Goal: Information Seeking & Learning: Learn about a topic

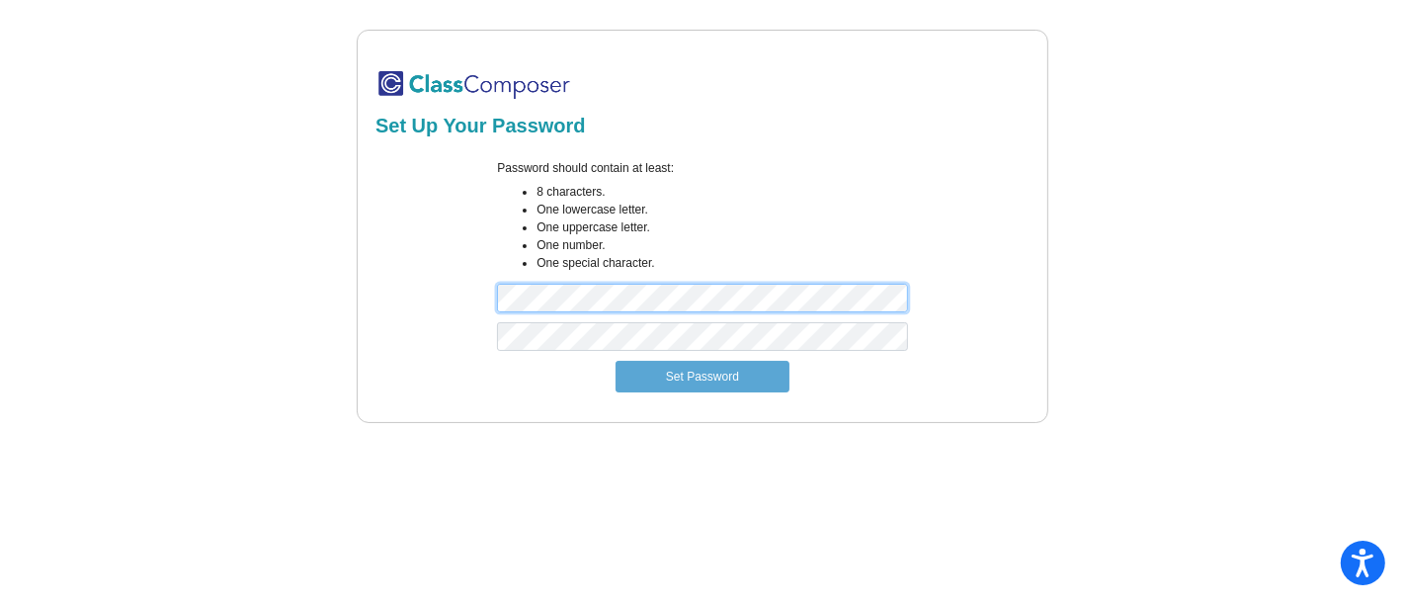
click at [414, 326] on form "Password should contain at least: 8 characters. One lowercase letter. One upper…" at bounding box center [702, 275] width 654 height 257
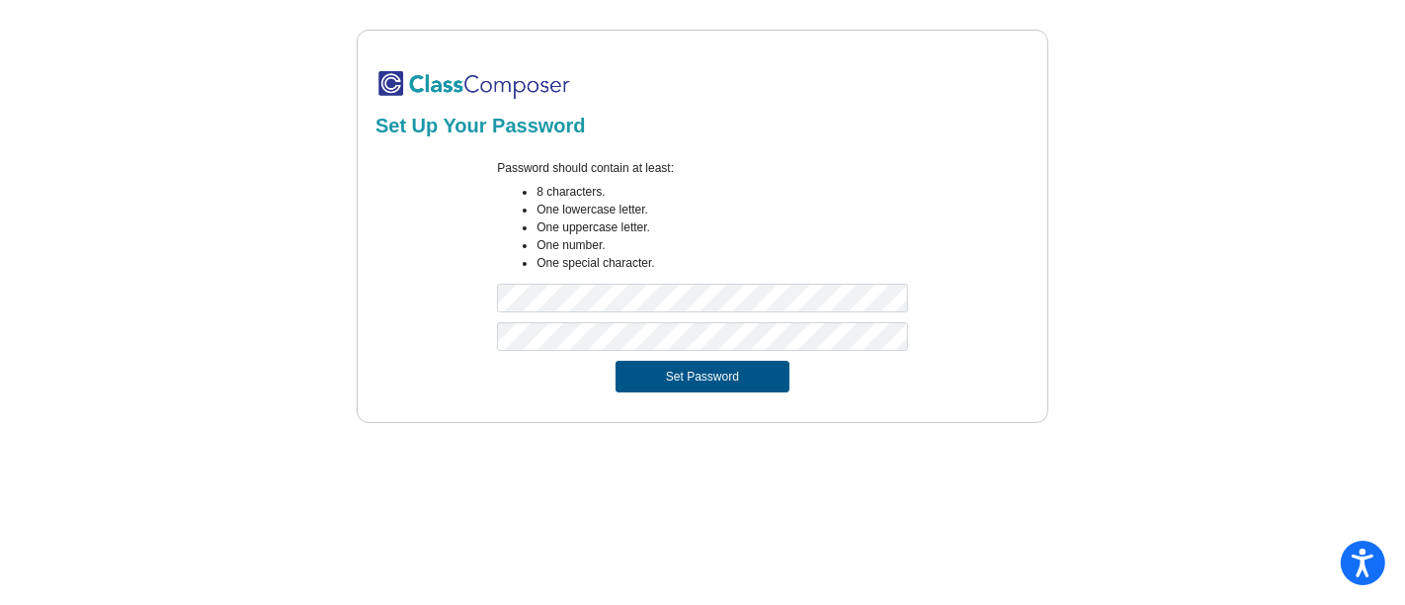
click at [691, 376] on button "Set Password" at bounding box center [702, 377] width 174 height 32
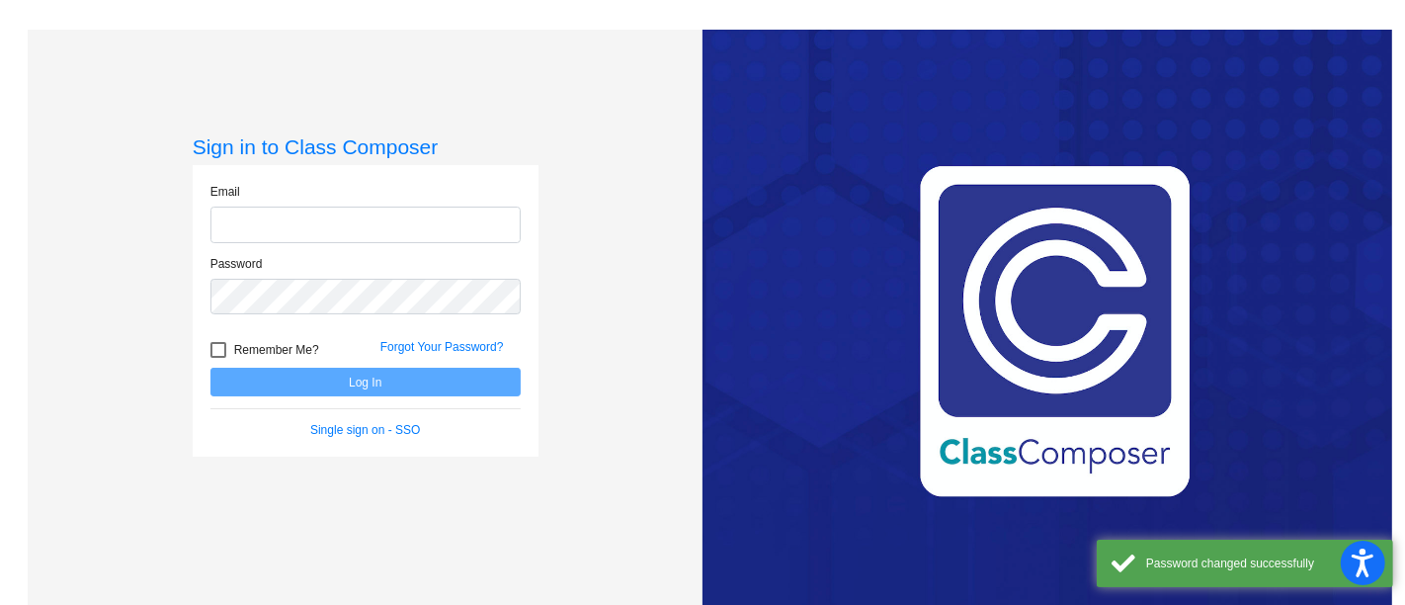
type input "[PERSON_NAME][EMAIL_ADDRESS][PERSON_NAME][DOMAIN_NAME]"
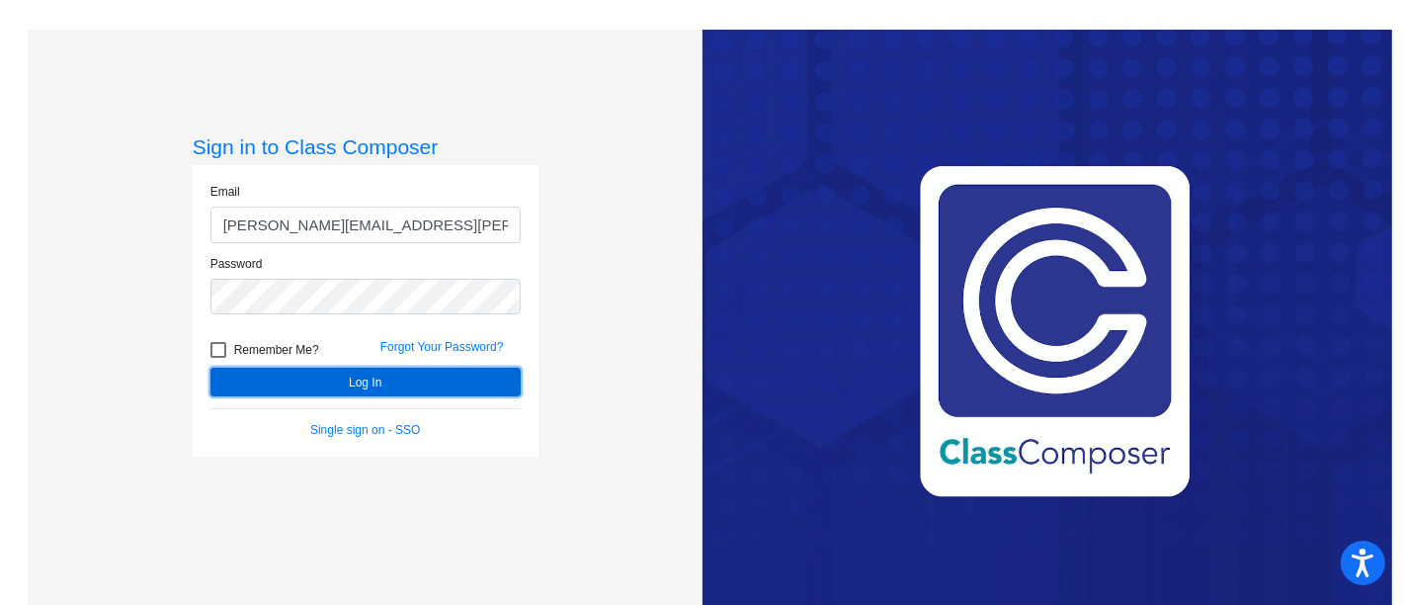
click at [360, 381] on button "Log In" at bounding box center [365, 381] width 310 height 29
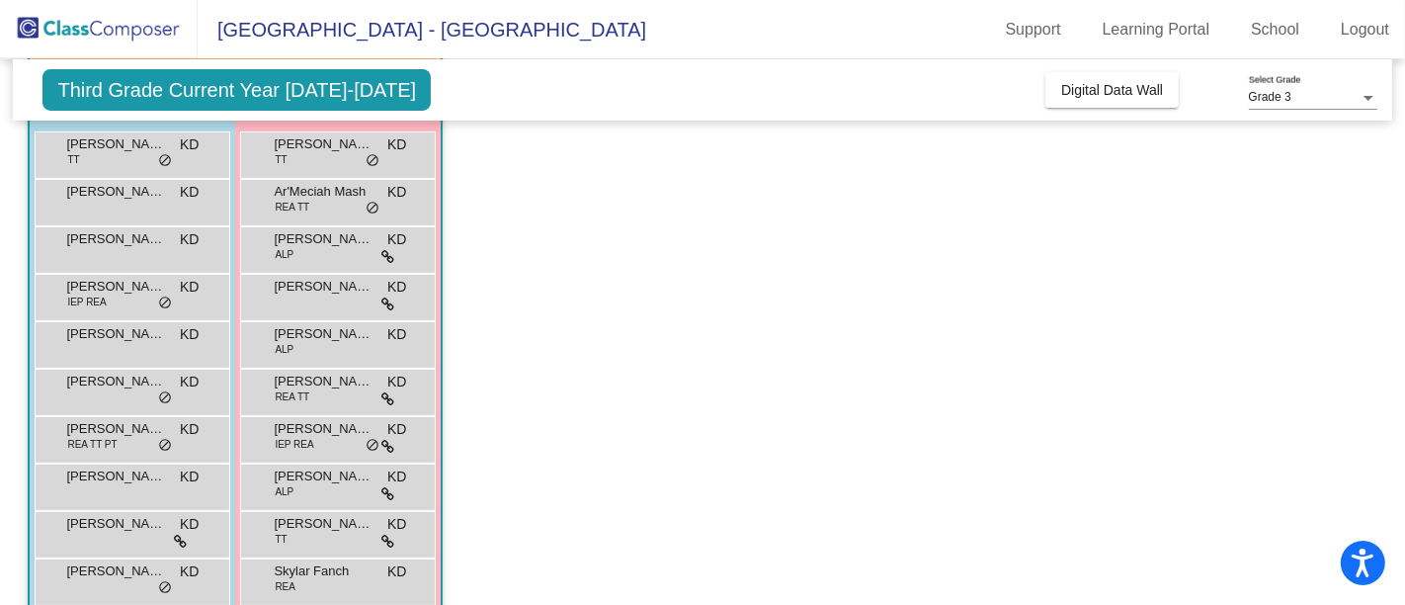
scroll to position [75, 0]
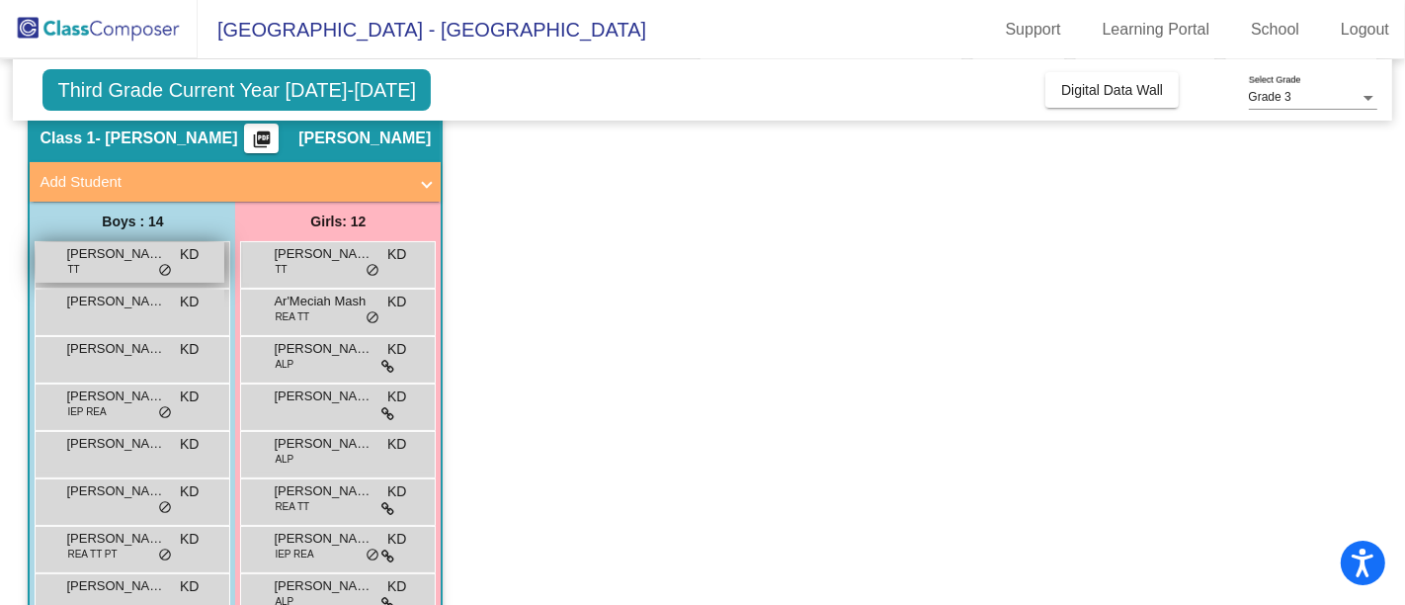
click at [116, 258] on span "[PERSON_NAME]" at bounding box center [115, 254] width 99 height 20
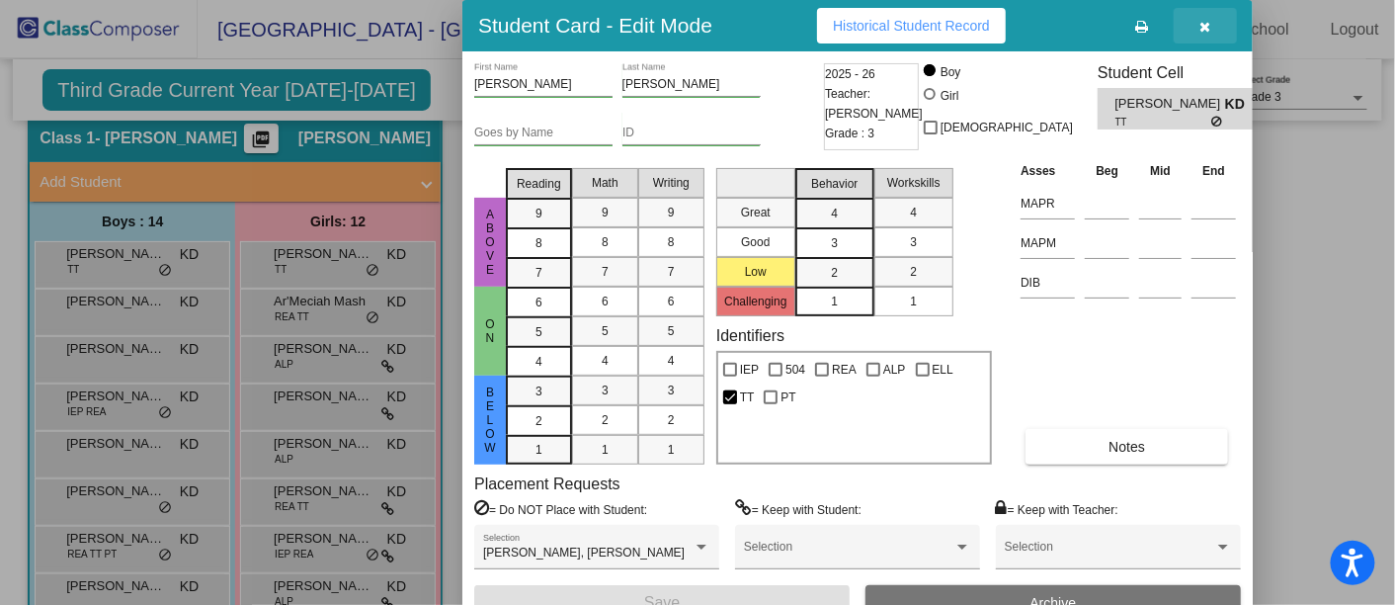
click at [1205, 23] on icon "button" at bounding box center [1205, 27] width 11 height 14
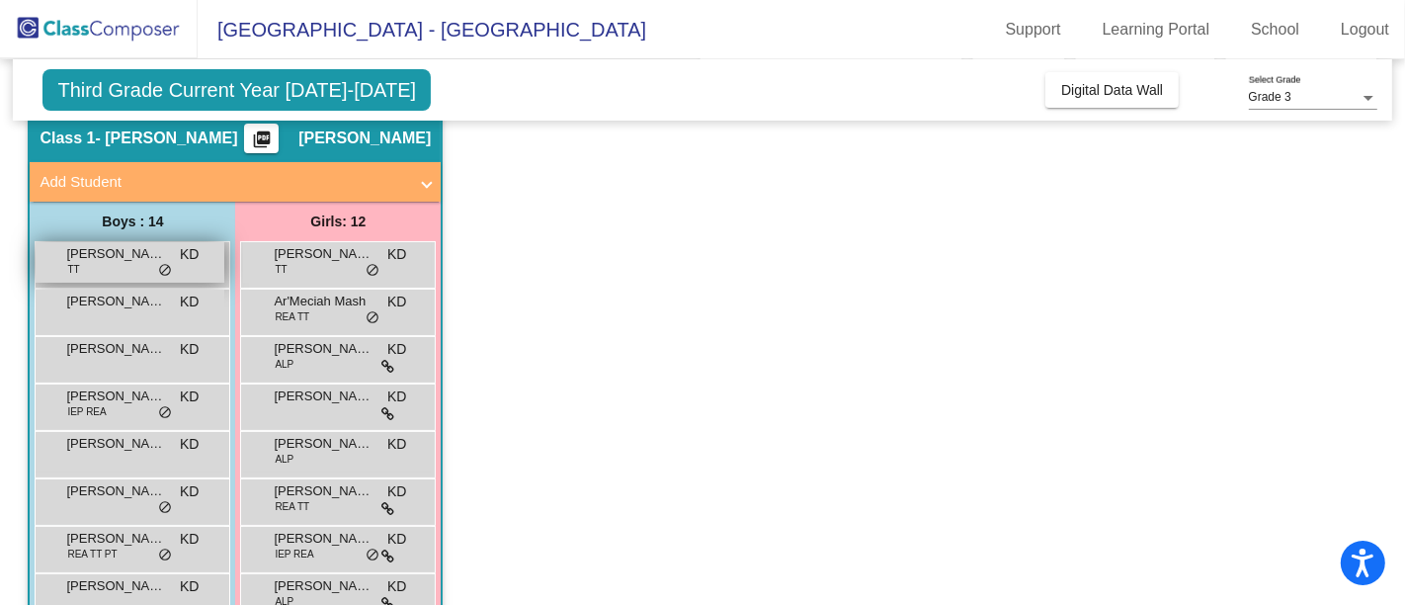
click at [80, 263] on div "[PERSON_NAME] TT KD lock do_not_disturb_alt" at bounding box center [130, 262] width 189 height 40
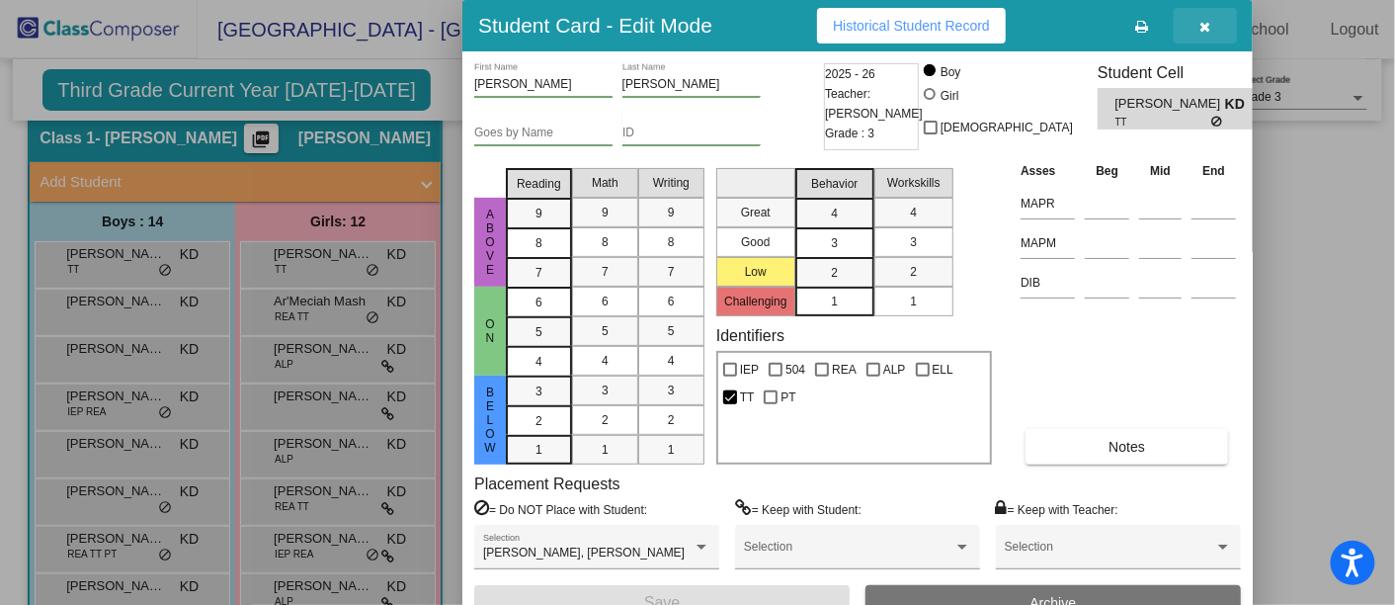
click at [1205, 20] on icon "button" at bounding box center [1205, 27] width 11 height 14
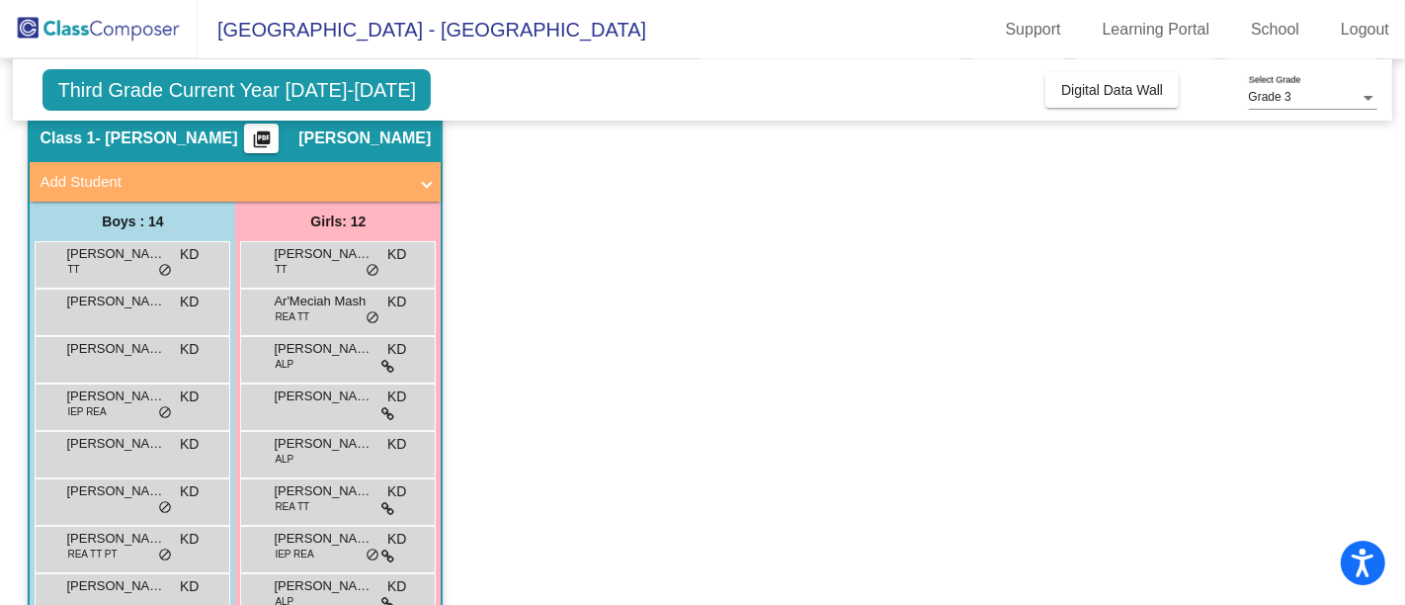
click at [339, 90] on span "Third Grade Current Year [DATE]-[DATE]" at bounding box center [236, 89] width 388 height 41
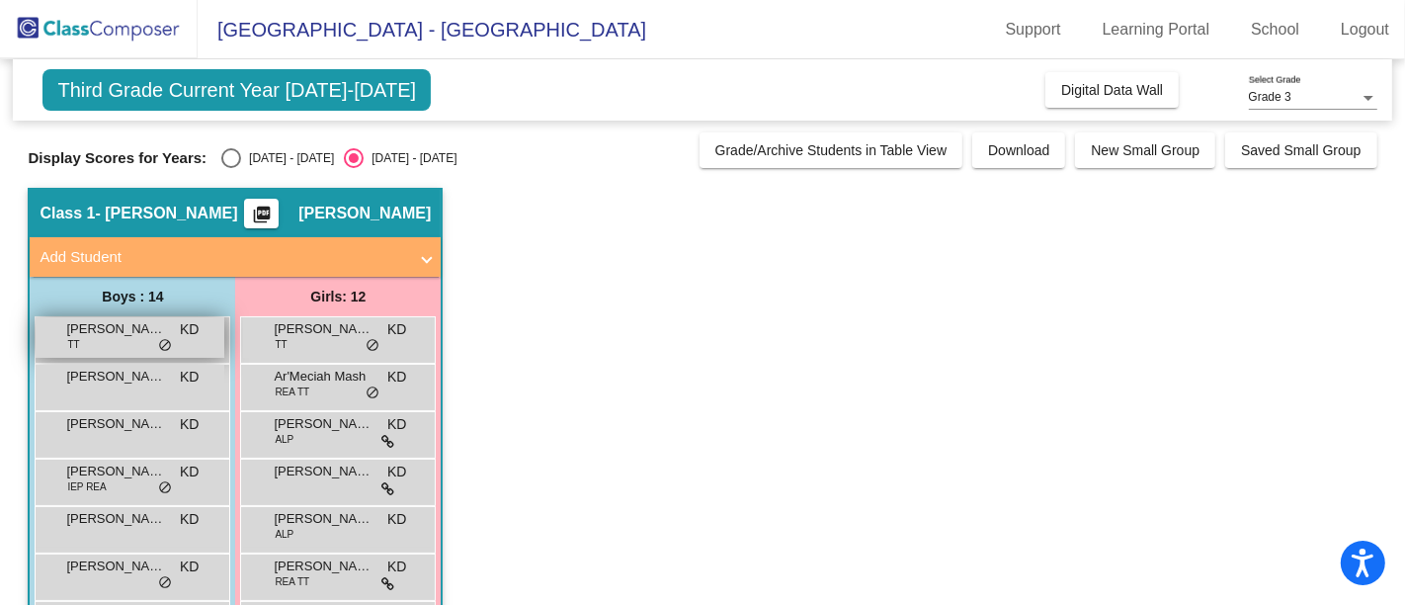
click at [117, 337] on div "[PERSON_NAME] TT KD lock do_not_disturb_alt" at bounding box center [130, 337] width 189 height 40
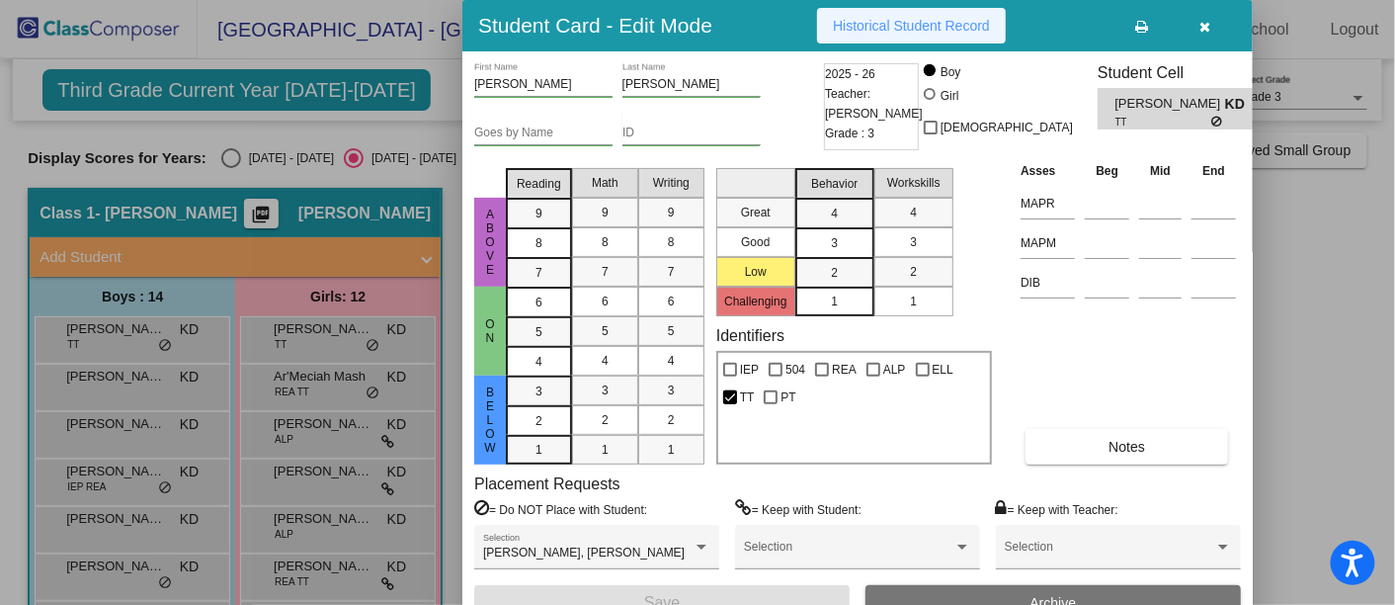
click at [926, 28] on span "Historical Student Record" at bounding box center [911, 26] width 157 height 16
click at [1203, 22] on icon "button" at bounding box center [1205, 27] width 11 height 14
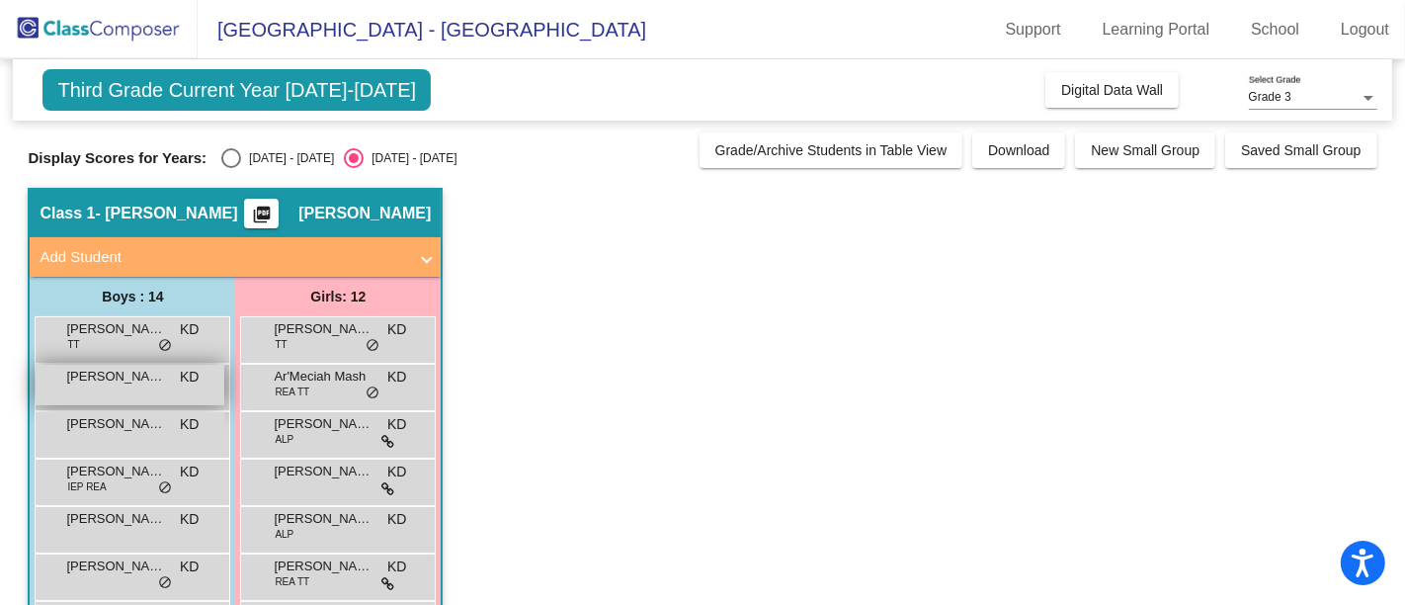
click at [107, 390] on div "[PERSON_NAME] KD lock do_not_disturb_alt" at bounding box center [130, 384] width 189 height 40
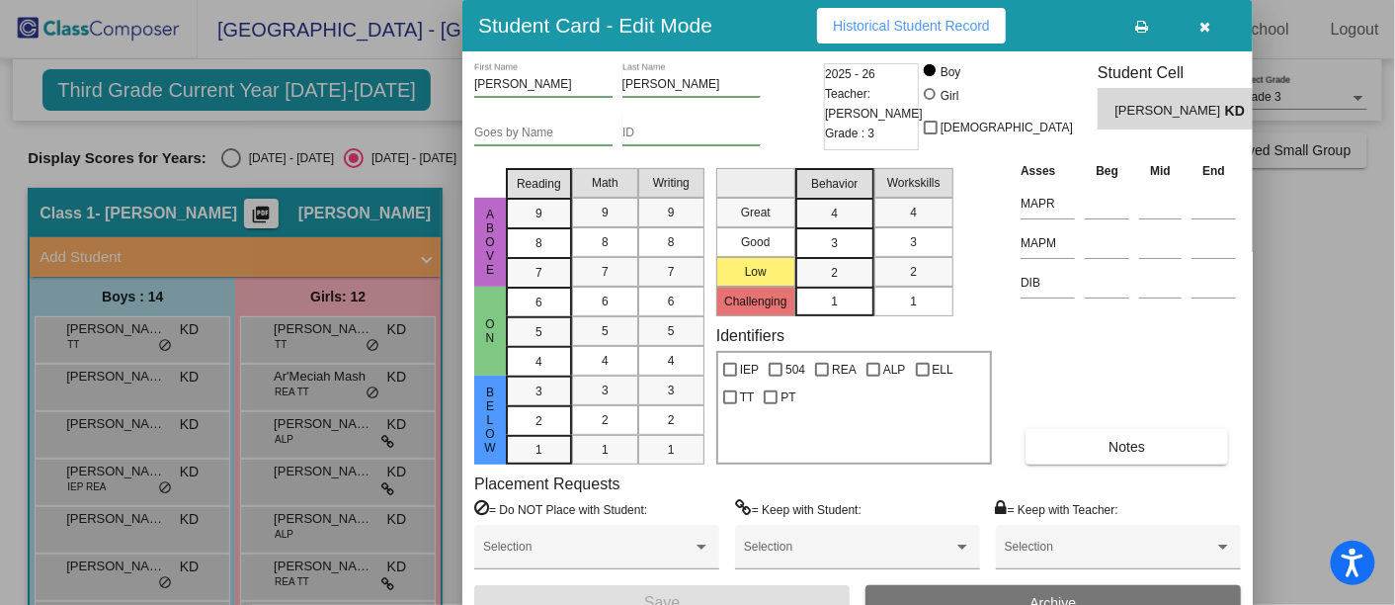
click at [913, 26] on span "Historical Student Record" at bounding box center [911, 26] width 157 height 16
click at [1202, 23] on icon "button" at bounding box center [1205, 27] width 11 height 14
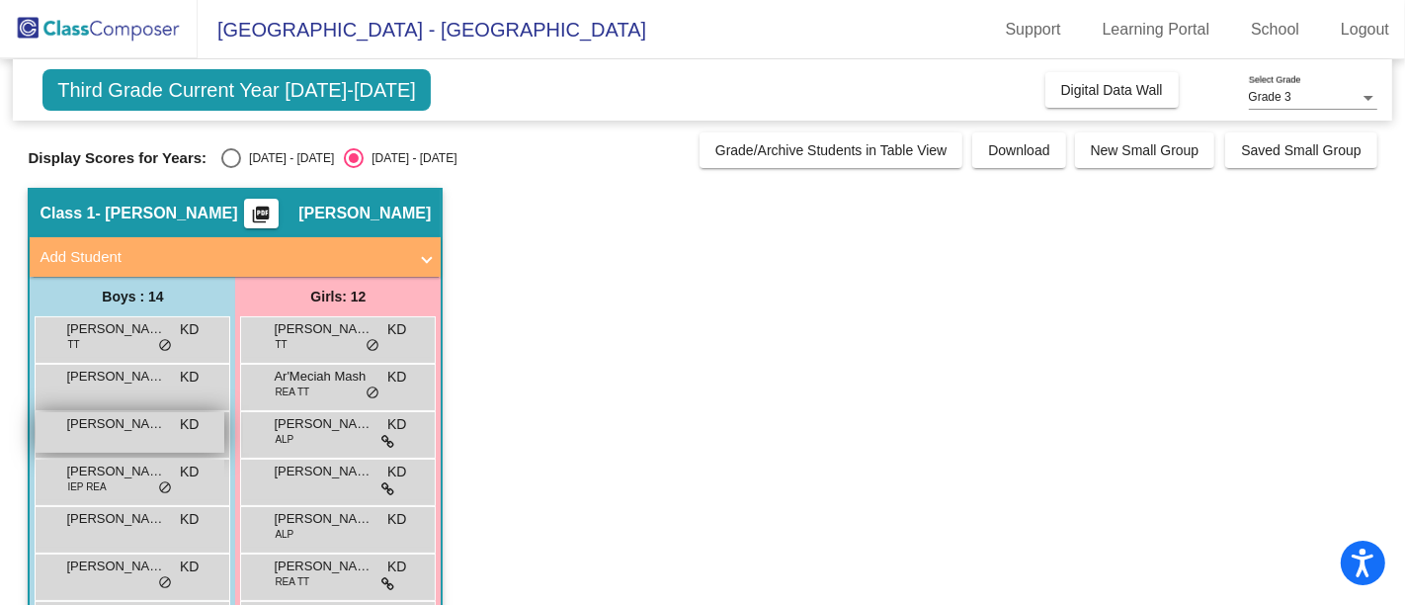
click at [77, 433] on div "[PERSON_NAME] [PERSON_NAME] lock do_not_disturb_alt" at bounding box center [130, 432] width 189 height 40
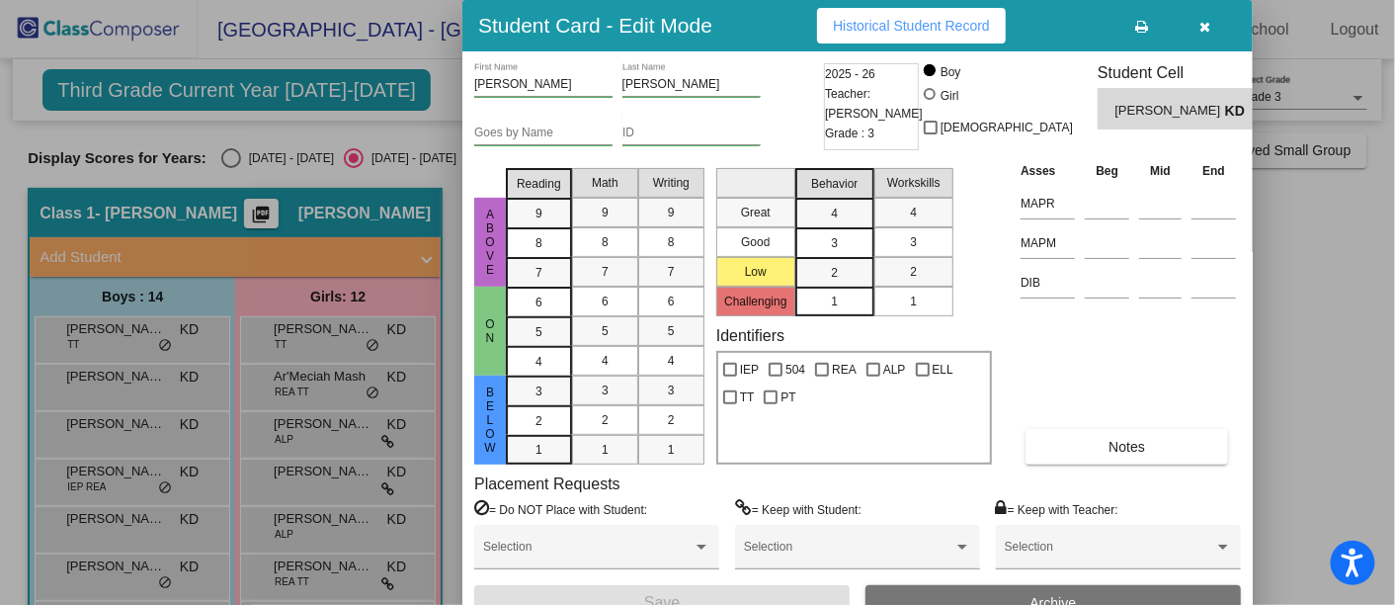
click at [922, 29] on span "Historical Student Record" at bounding box center [911, 26] width 157 height 16
click at [1206, 21] on icon "button" at bounding box center [1205, 27] width 11 height 14
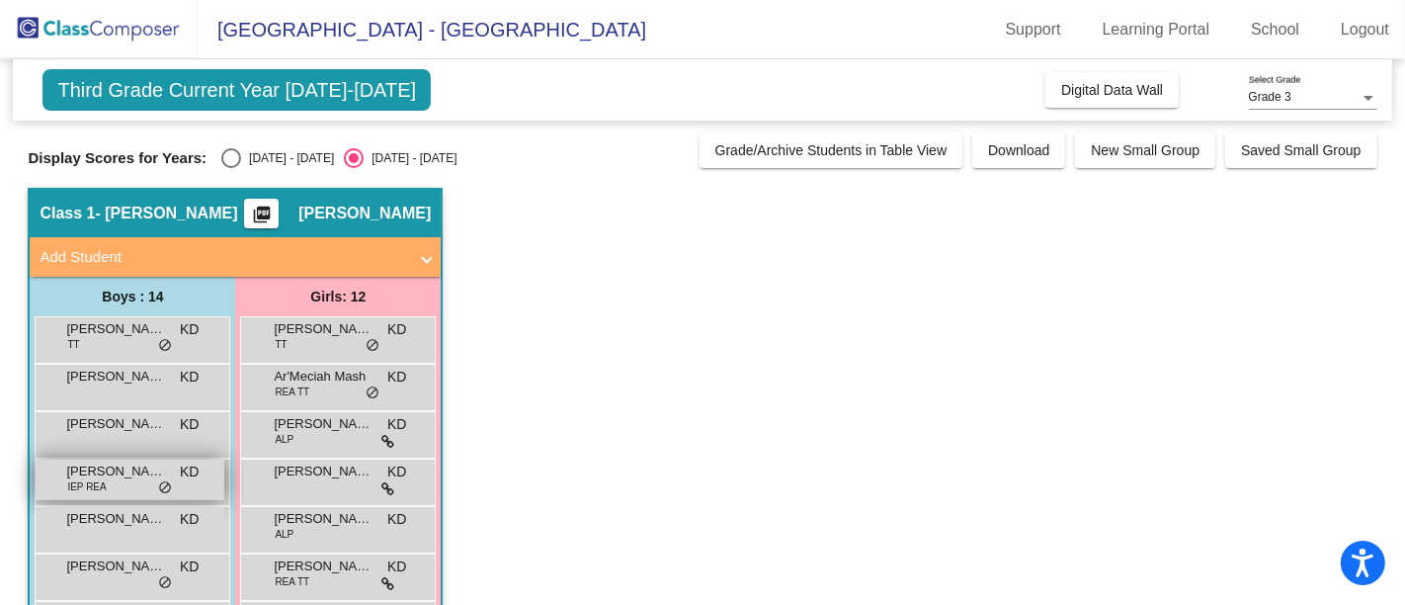
click at [126, 484] on div "[PERSON_NAME] [PERSON_NAME] IEP [PERSON_NAME] lock do_not_disturb_alt" at bounding box center [130, 479] width 189 height 40
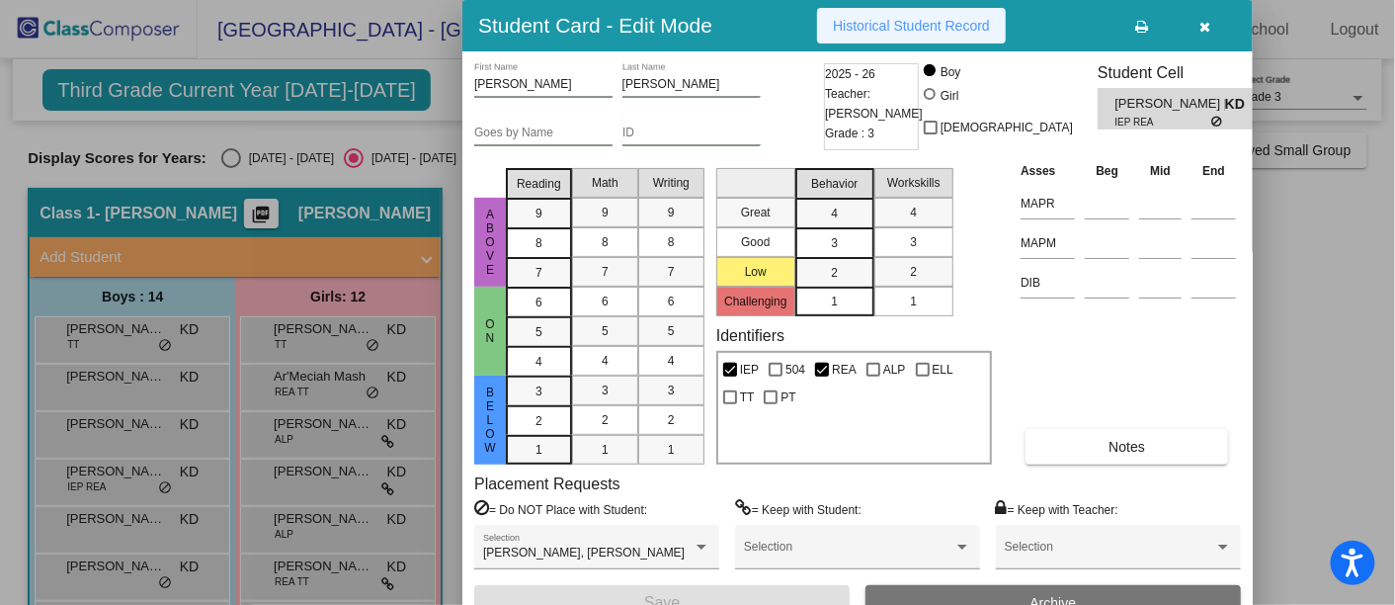
click at [918, 26] on span "Historical Student Record" at bounding box center [911, 26] width 157 height 16
click at [1210, 21] on icon "button" at bounding box center [1205, 27] width 11 height 14
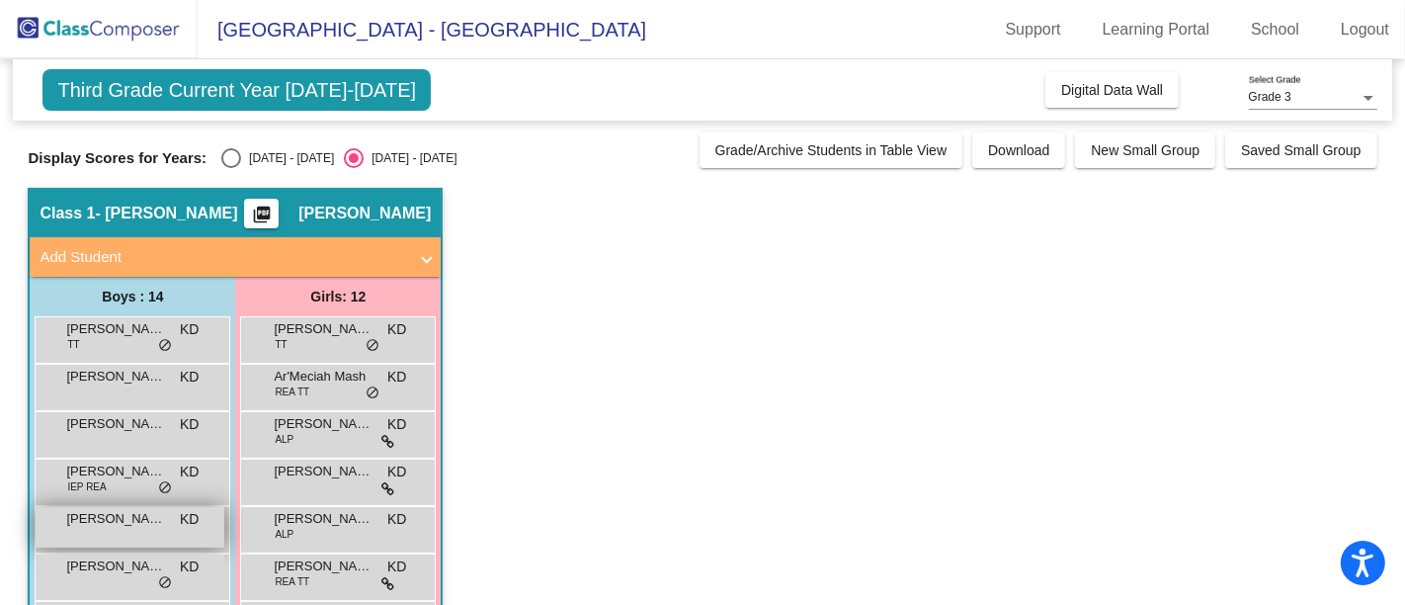
click at [138, 531] on div "[PERSON_NAME] KD lock do_not_disturb_alt" at bounding box center [130, 527] width 189 height 40
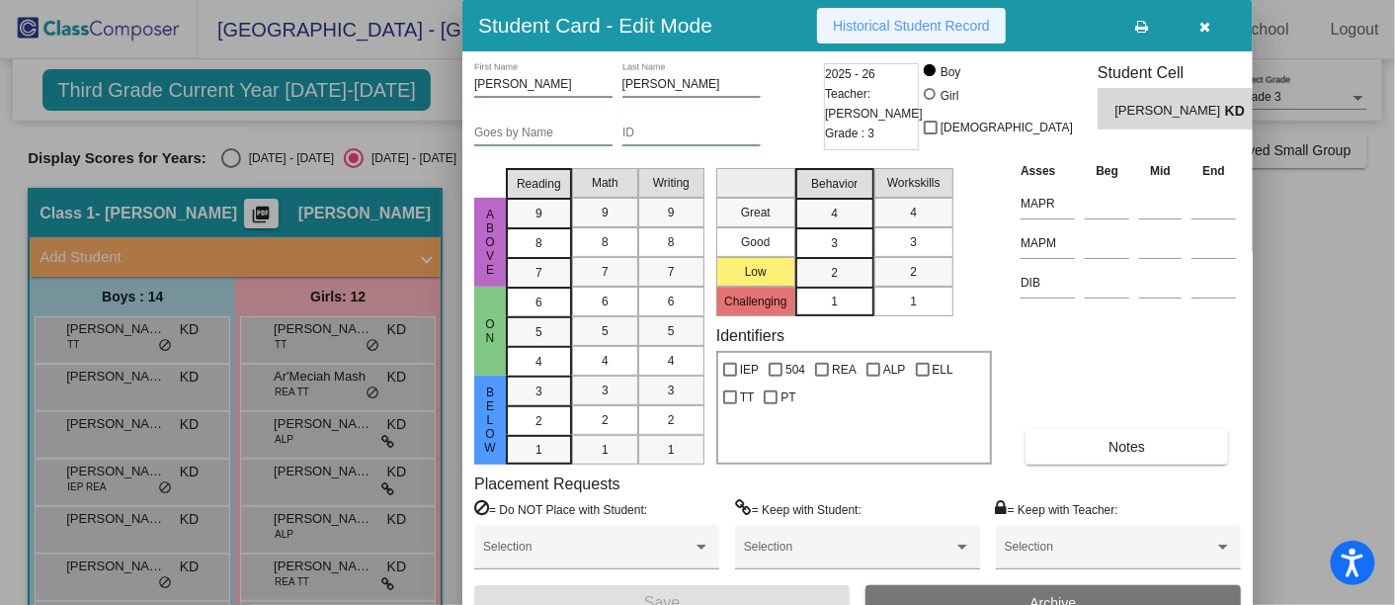
click at [953, 18] on span "Historical Student Record" at bounding box center [911, 26] width 157 height 16
click at [1205, 16] on button "button" at bounding box center [1204, 26] width 63 height 36
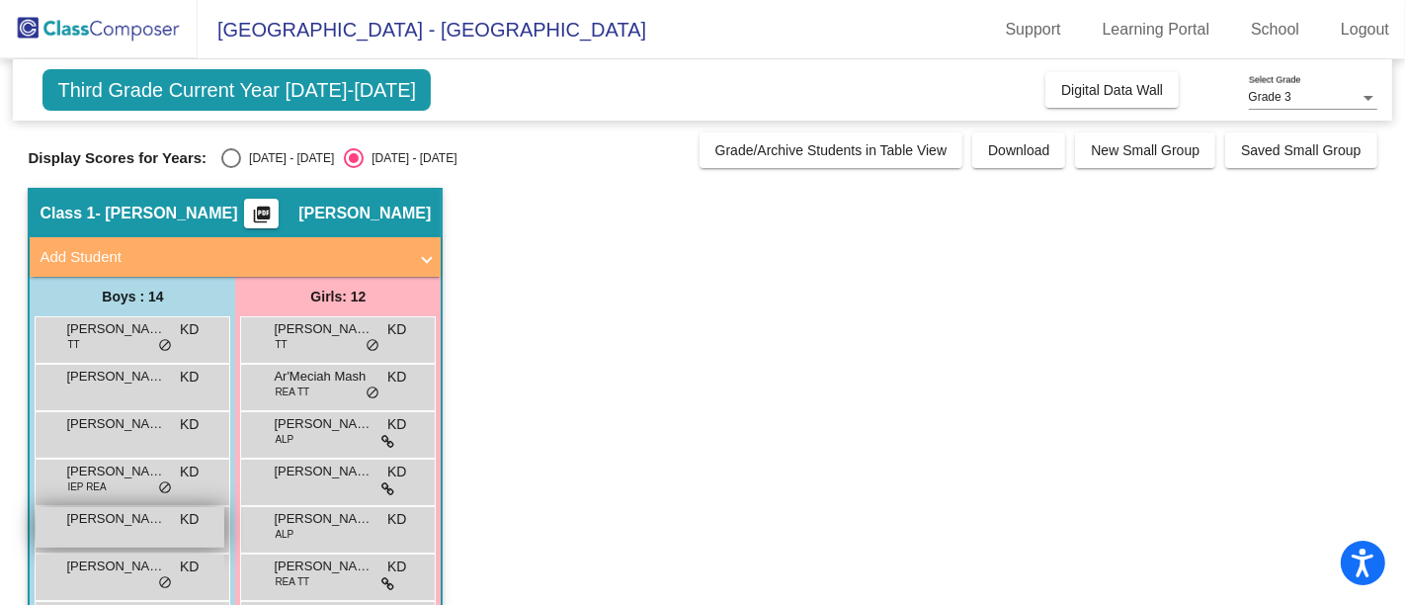
scroll to position [110, 0]
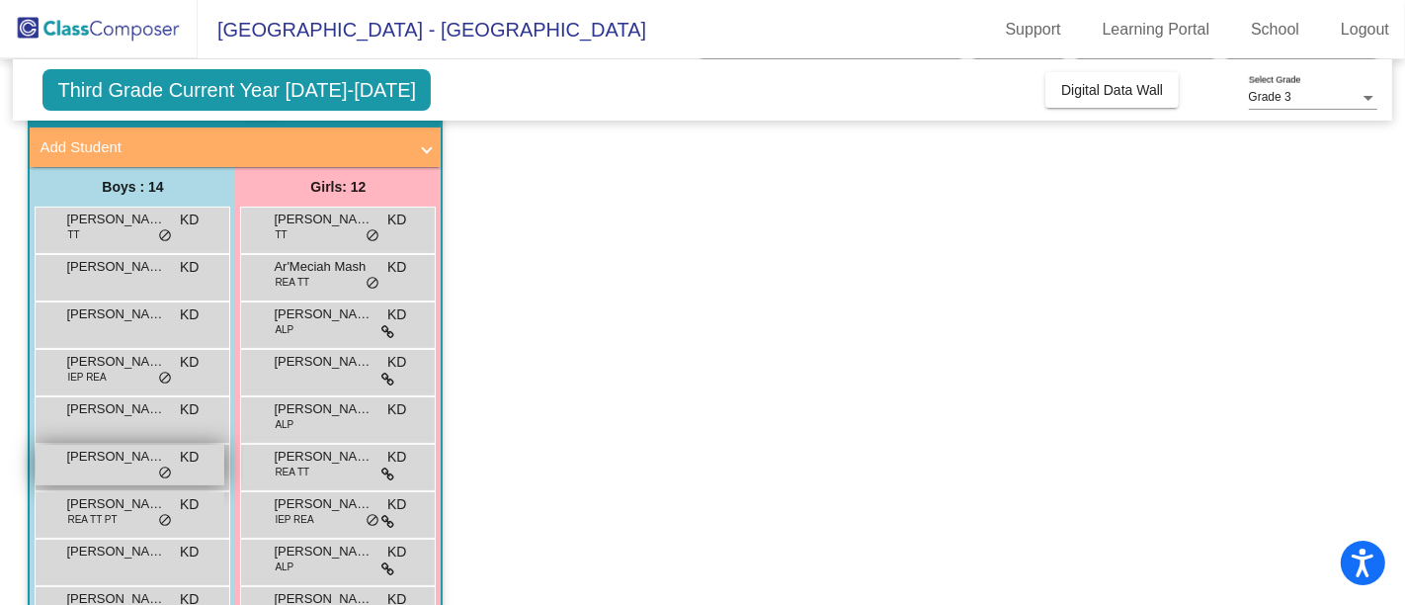
click at [100, 463] on span "[PERSON_NAME]" at bounding box center [115, 456] width 99 height 20
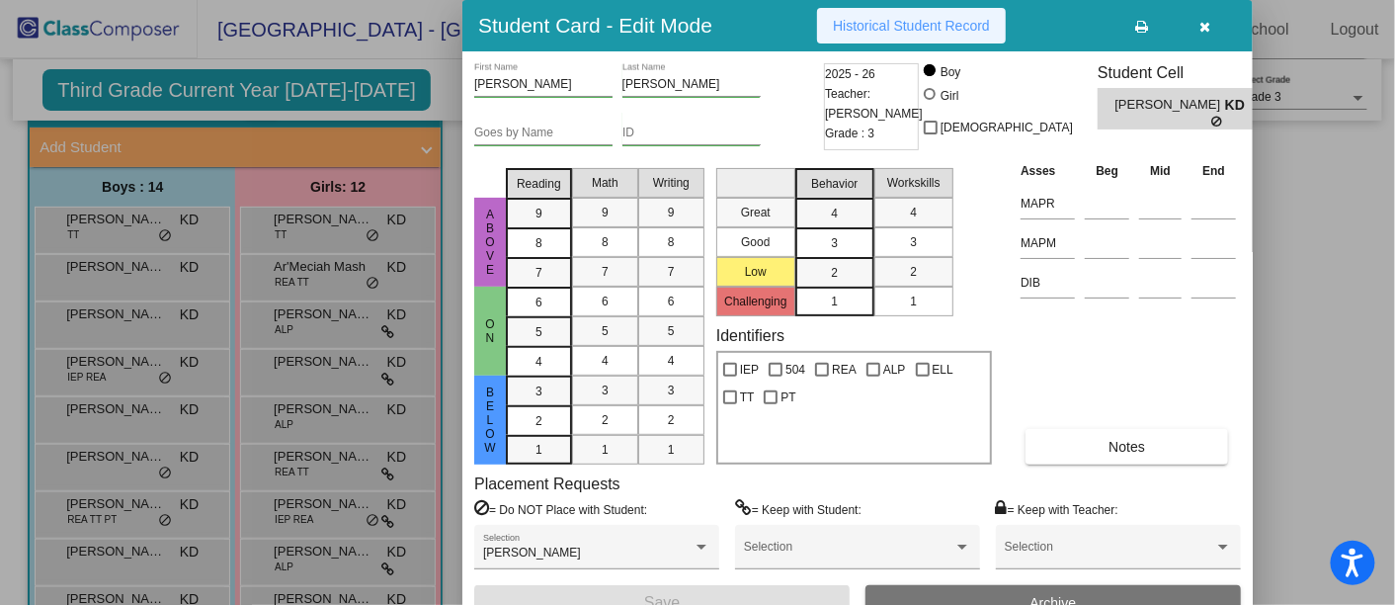
click at [892, 25] on span "Historical Student Record" at bounding box center [911, 26] width 157 height 16
click at [1204, 27] on icon "button" at bounding box center [1205, 27] width 11 height 14
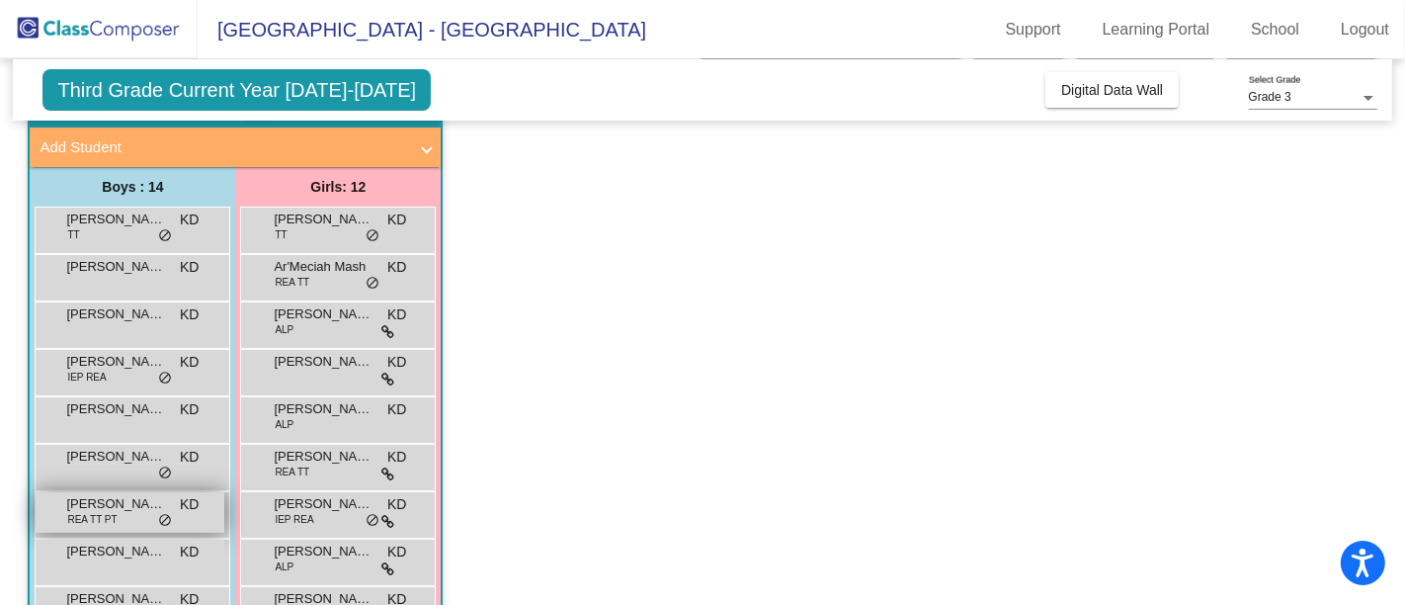
click at [104, 507] on span "[PERSON_NAME]" at bounding box center [115, 504] width 99 height 20
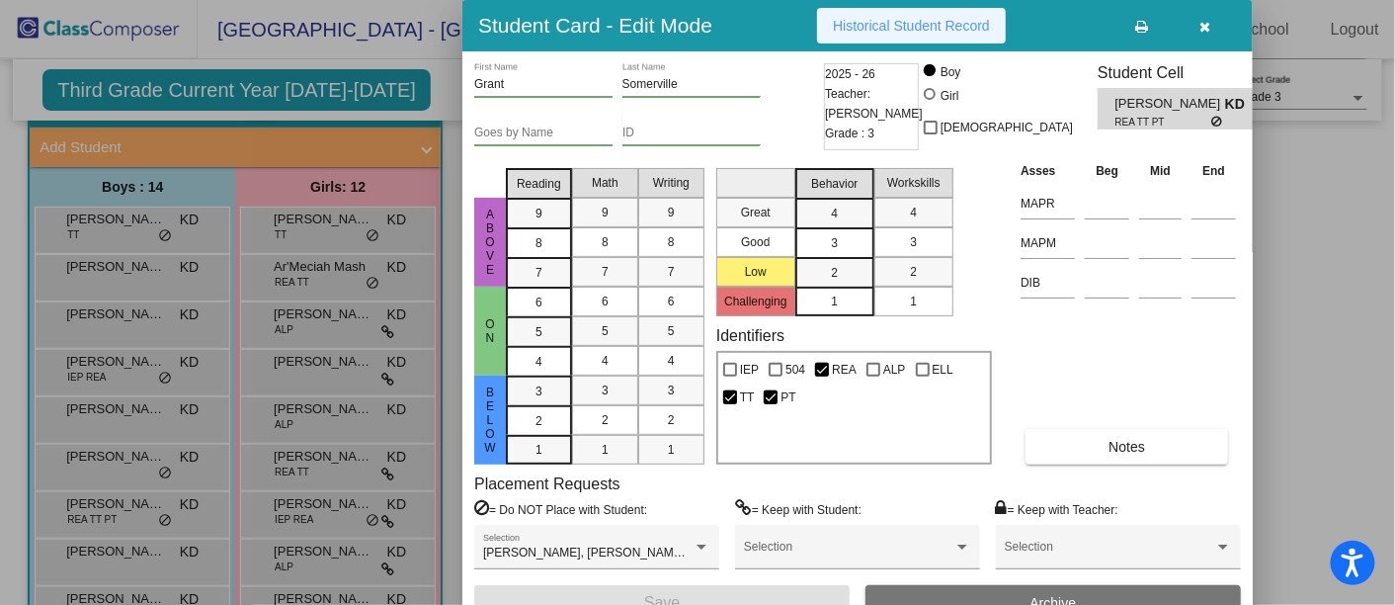
click at [898, 30] on span "Historical Student Record" at bounding box center [911, 26] width 157 height 16
click at [1205, 29] on icon "button" at bounding box center [1205, 27] width 11 height 14
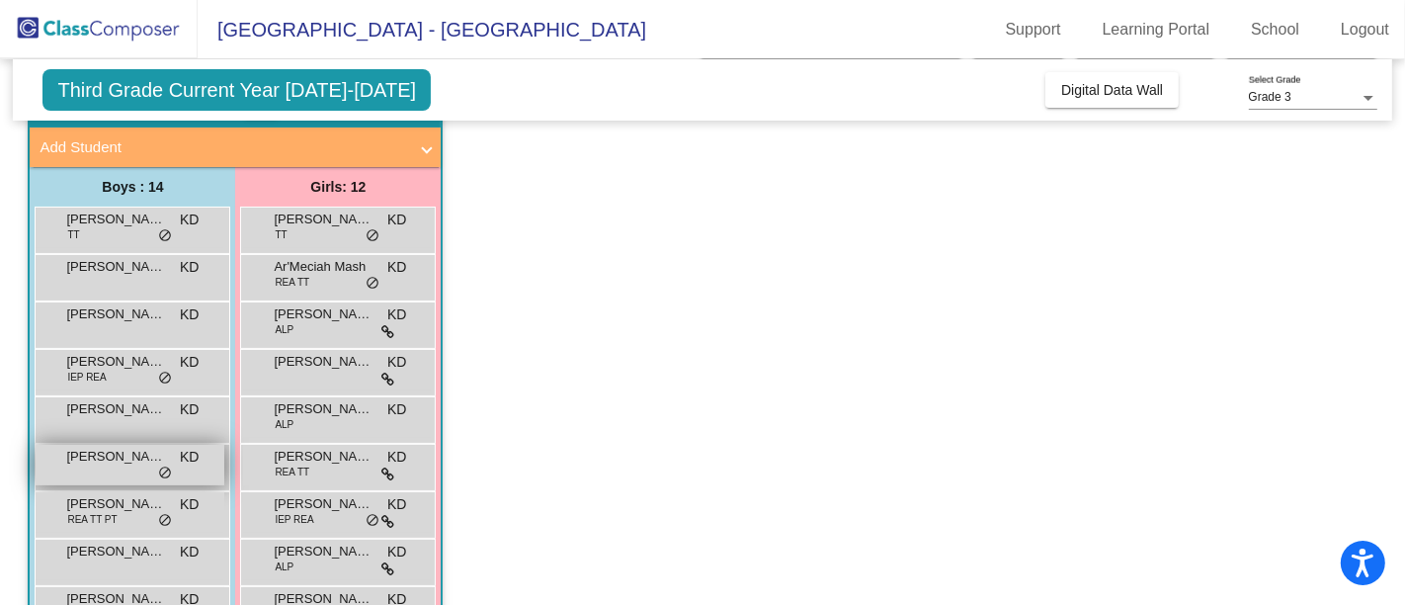
scroll to position [329, 0]
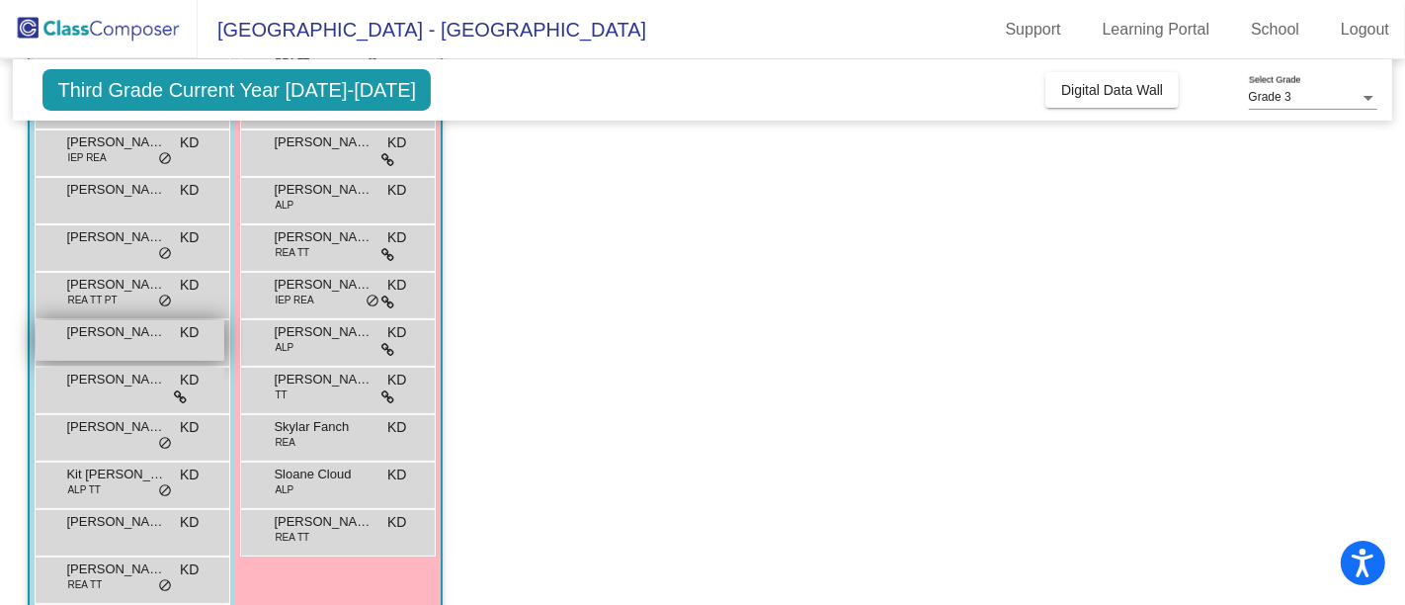
click at [103, 336] on span "[PERSON_NAME]" at bounding box center [115, 332] width 99 height 20
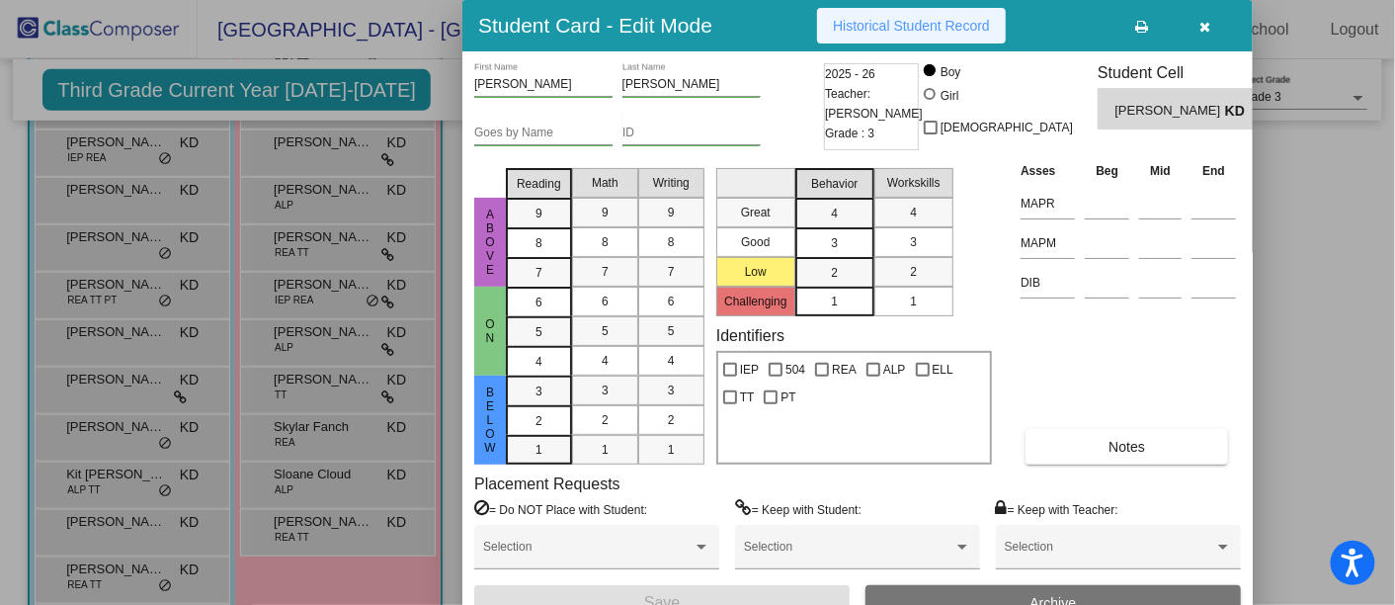
click at [882, 25] on span "Historical Student Record" at bounding box center [911, 26] width 157 height 16
click at [1213, 21] on button "button" at bounding box center [1204, 26] width 63 height 36
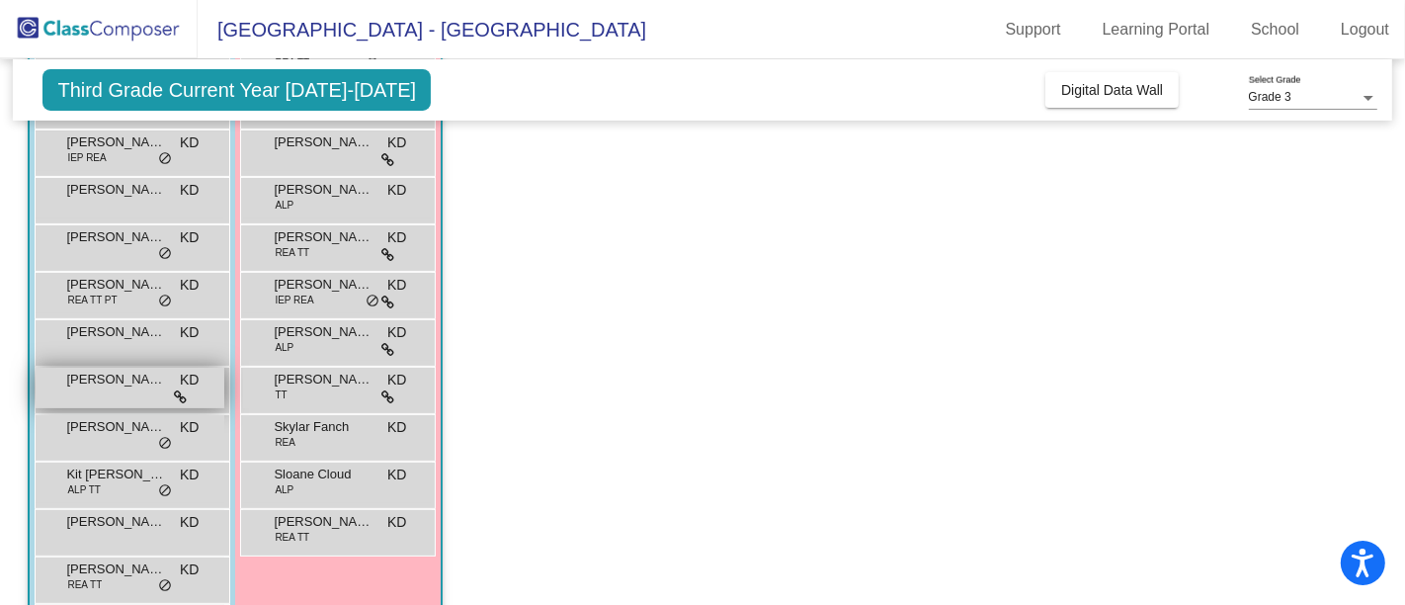
click at [113, 393] on div "[PERSON_NAME] [PERSON_NAME] lock do_not_disturb_alt" at bounding box center [130, 387] width 189 height 40
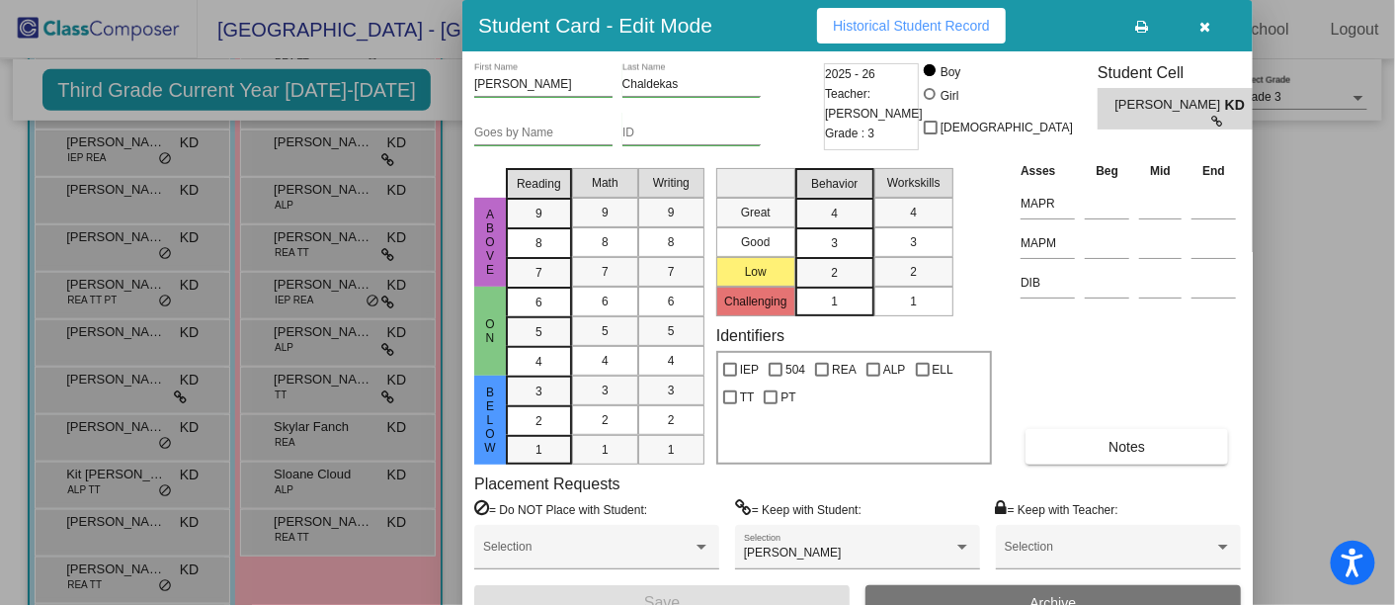
click at [927, 22] on span "Historical Student Record" at bounding box center [911, 26] width 157 height 16
click at [1210, 20] on icon "button" at bounding box center [1205, 27] width 11 height 14
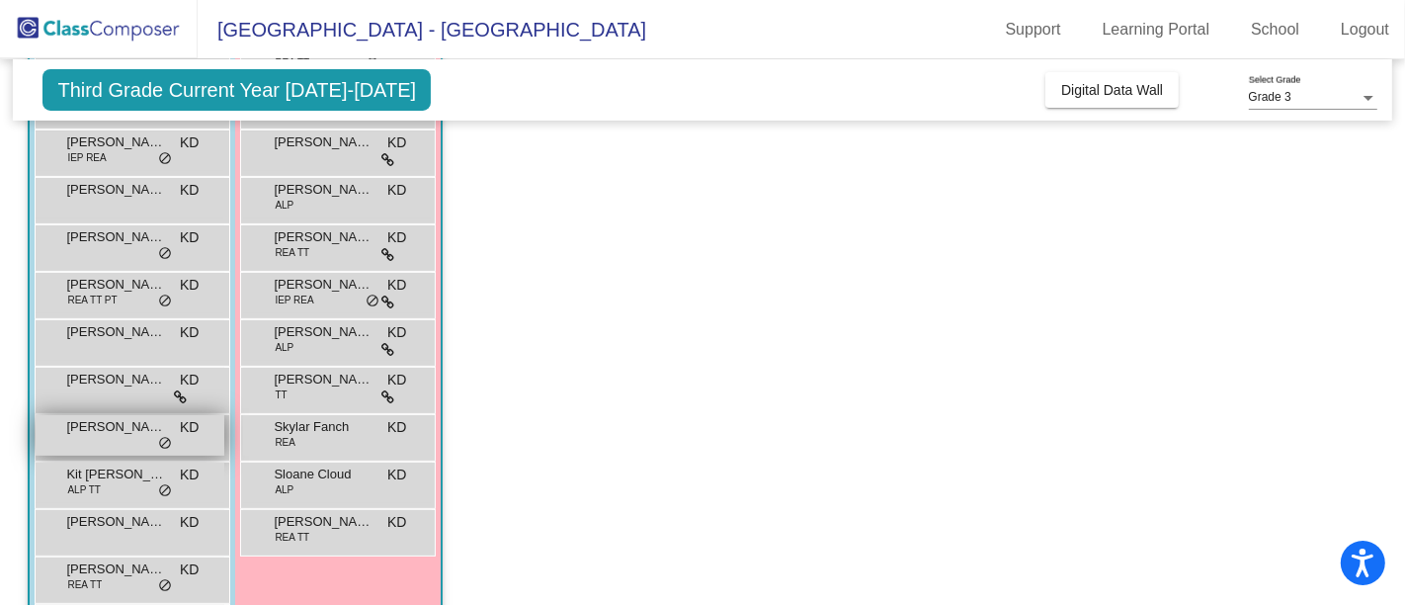
click at [116, 427] on span "[PERSON_NAME]" at bounding box center [115, 427] width 99 height 20
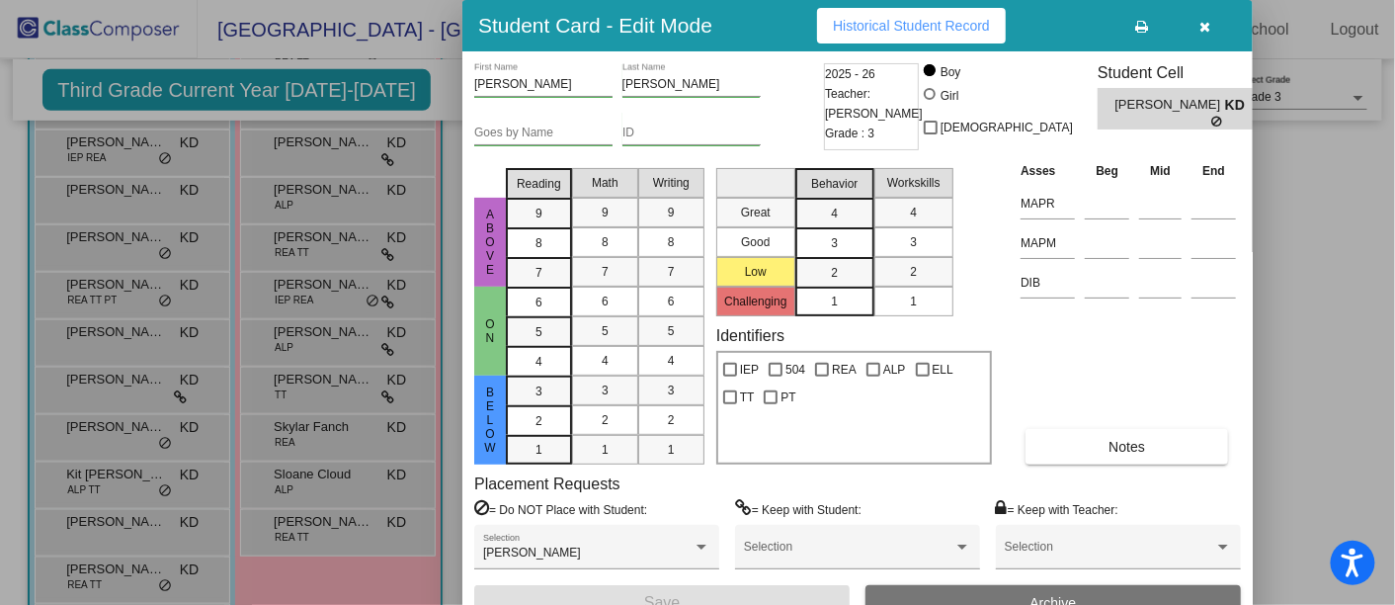
click at [935, 21] on span "Historical Student Record" at bounding box center [911, 26] width 157 height 16
click at [1201, 20] on icon "button" at bounding box center [1205, 27] width 11 height 14
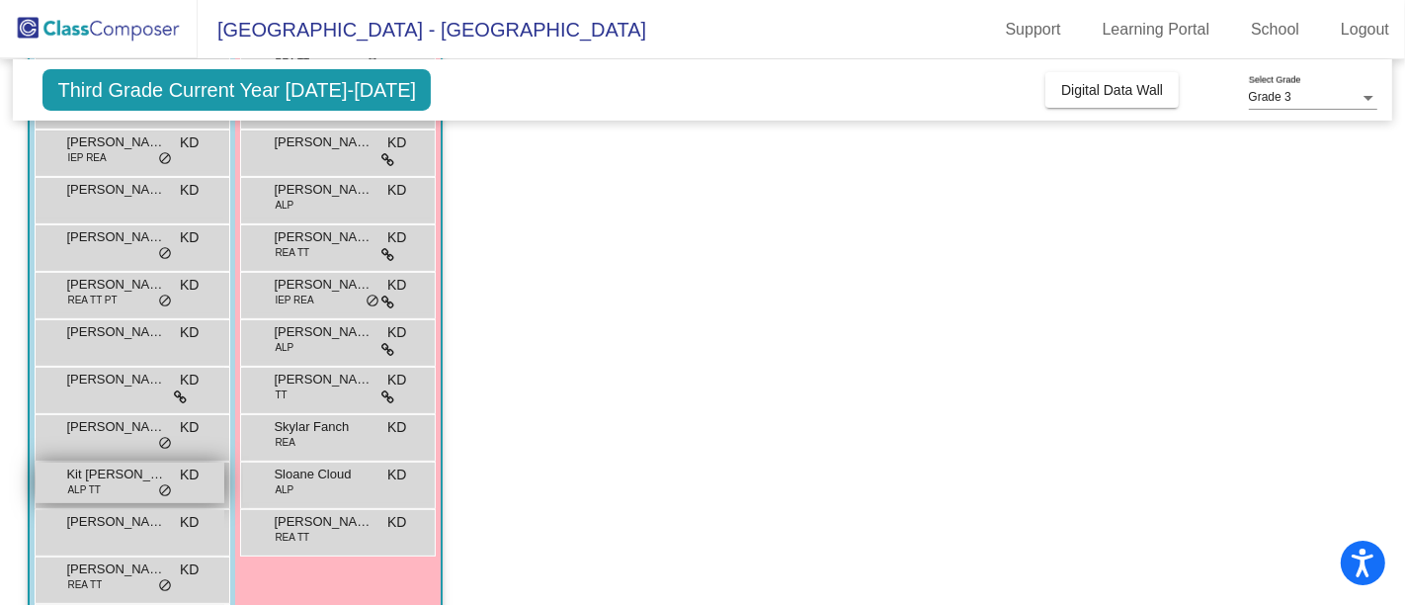
click at [115, 483] on div "Kit [PERSON_NAME] ALP TT KD lock do_not_disturb_alt" at bounding box center [130, 482] width 189 height 40
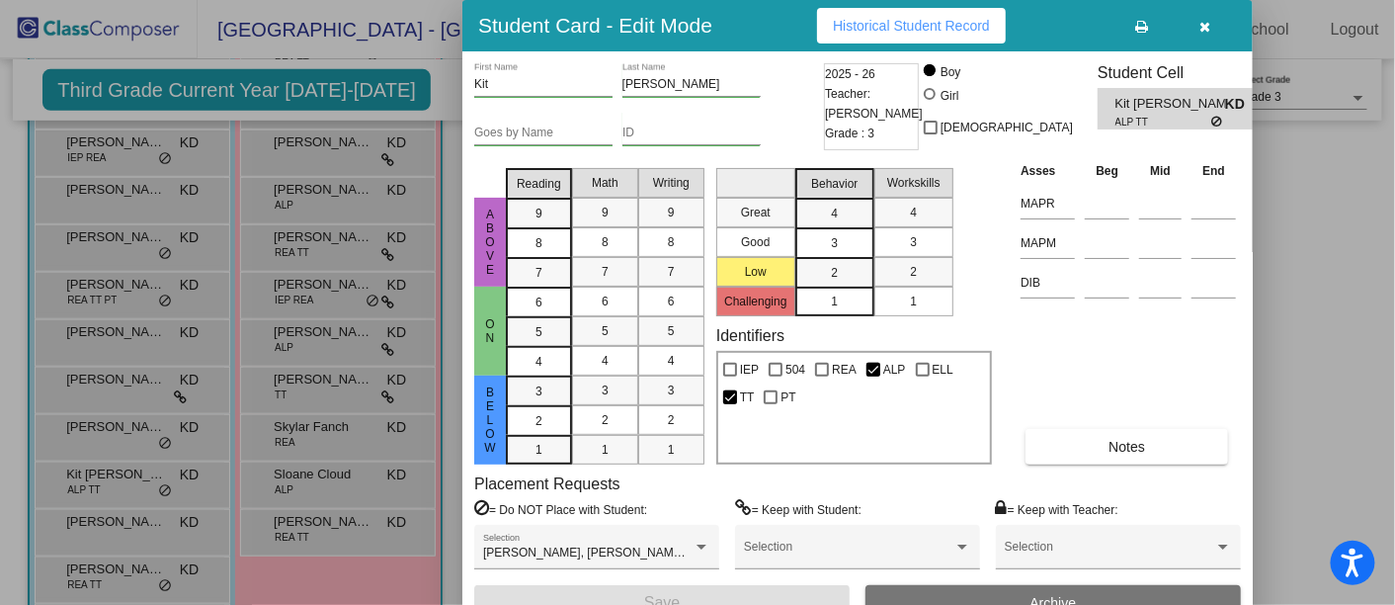
click at [926, 24] on span "Historical Student Record" at bounding box center [911, 26] width 157 height 16
click at [1210, 21] on button "button" at bounding box center [1204, 26] width 63 height 36
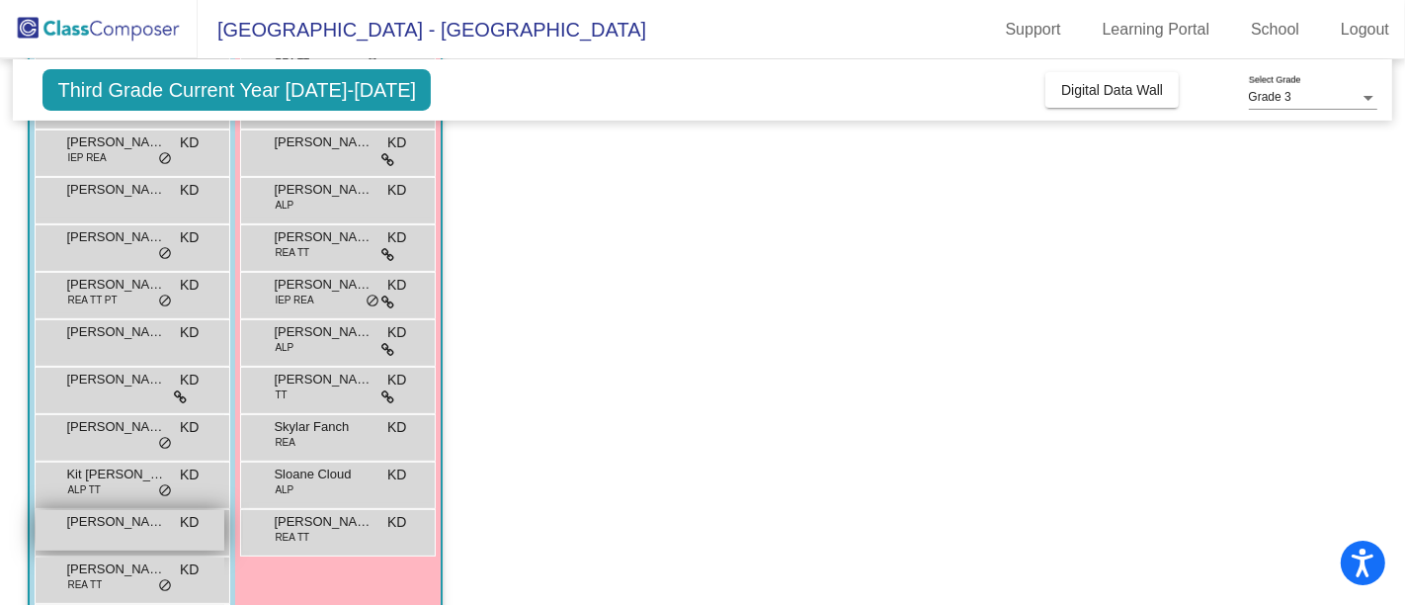
click at [120, 534] on div "[PERSON_NAME] [PERSON_NAME] lock do_not_disturb_alt" at bounding box center [130, 530] width 189 height 40
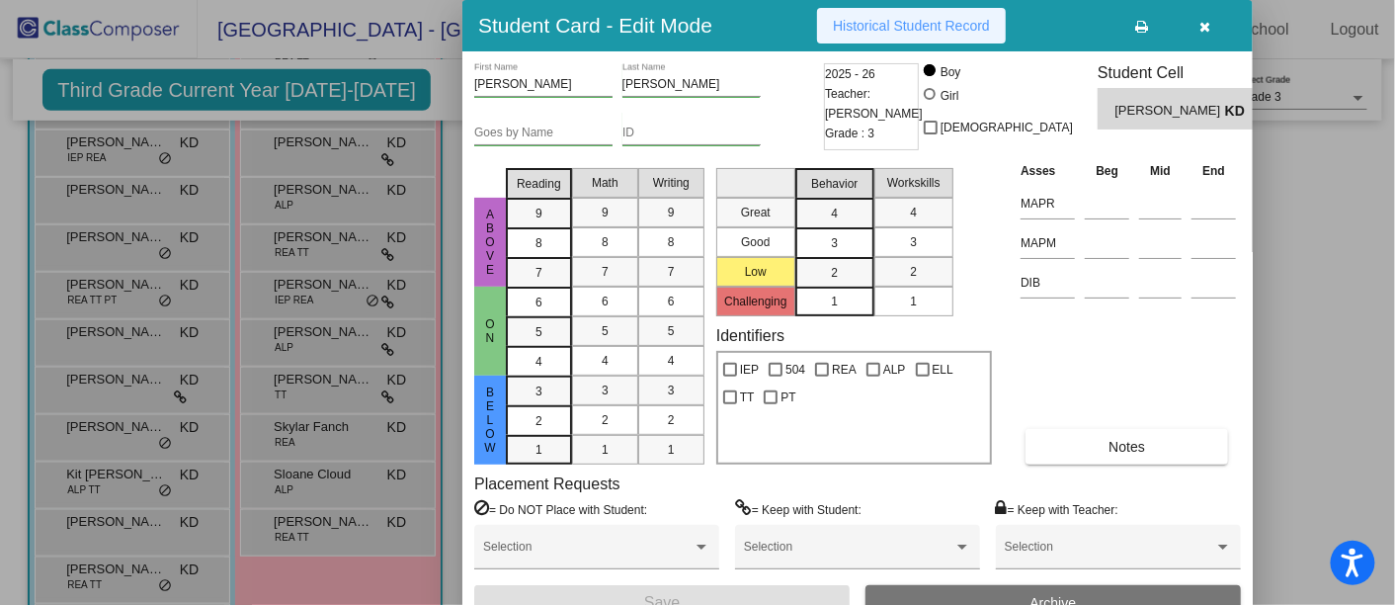
click at [902, 18] on span "Historical Student Record" at bounding box center [911, 26] width 157 height 16
click at [1205, 24] on icon "button" at bounding box center [1205, 27] width 11 height 14
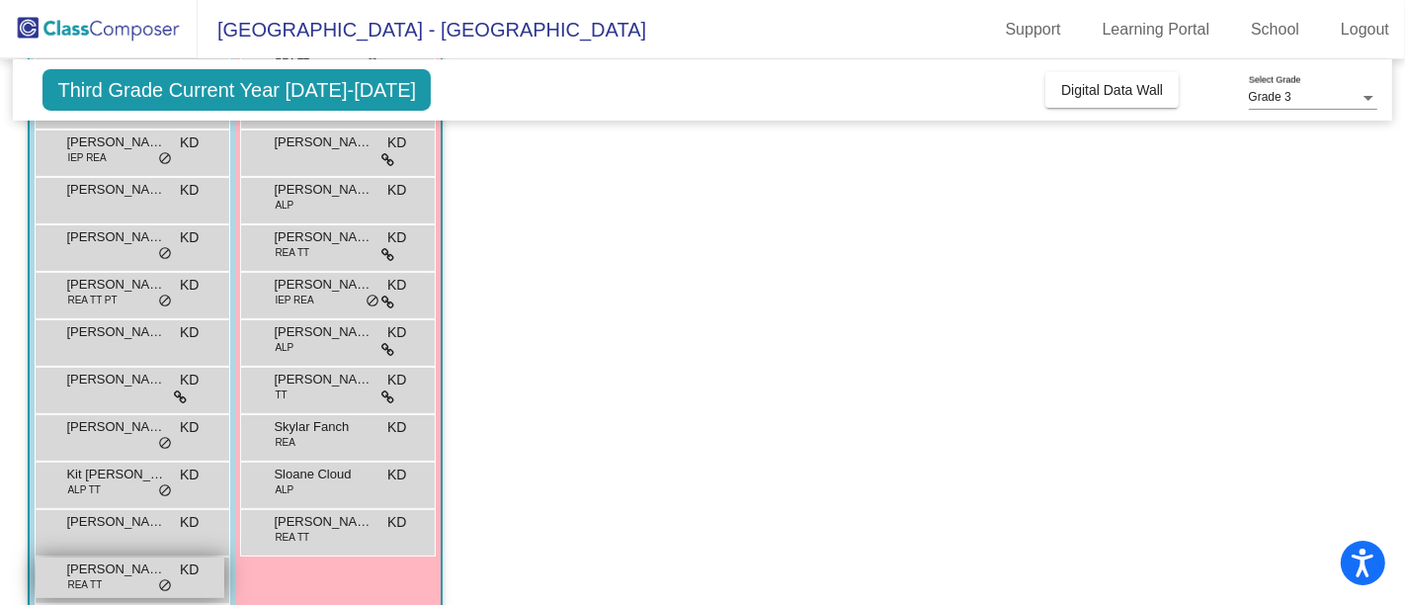
click at [129, 575] on span "[PERSON_NAME]" at bounding box center [115, 569] width 99 height 20
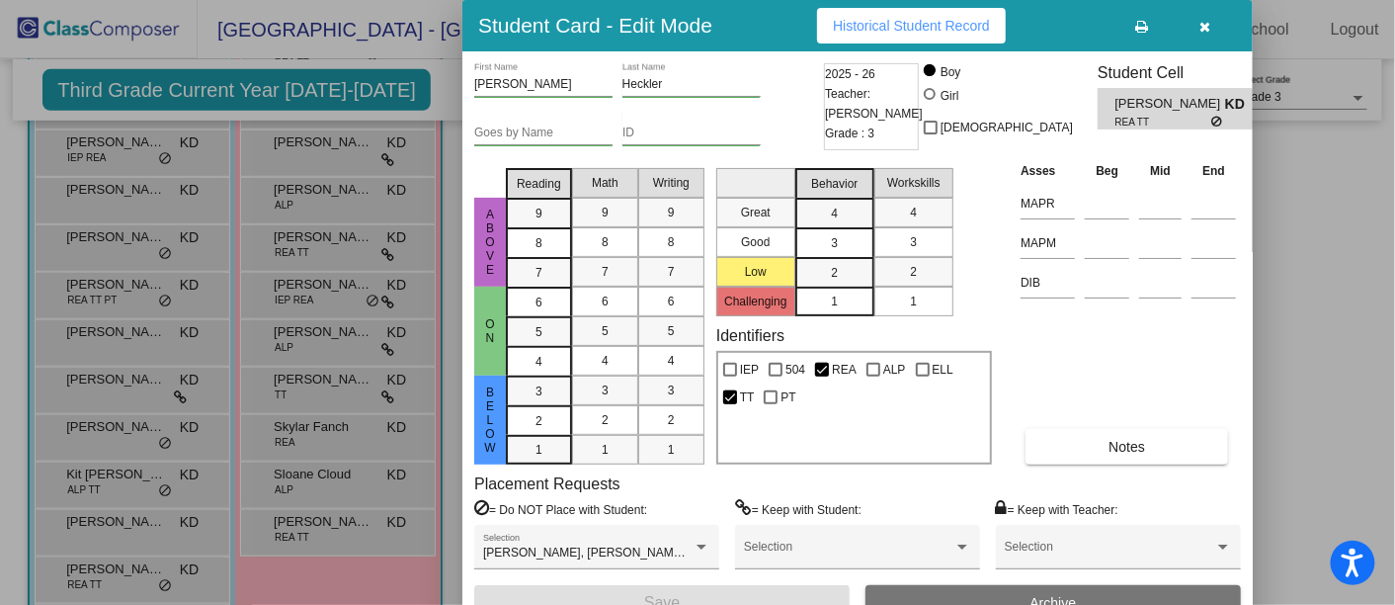
click at [908, 22] on span "Historical Student Record" at bounding box center [911, 26] width 157 height 16
click at [1207, 21] on icon "button" at bounding box center [1205, 27] width 11 height 14
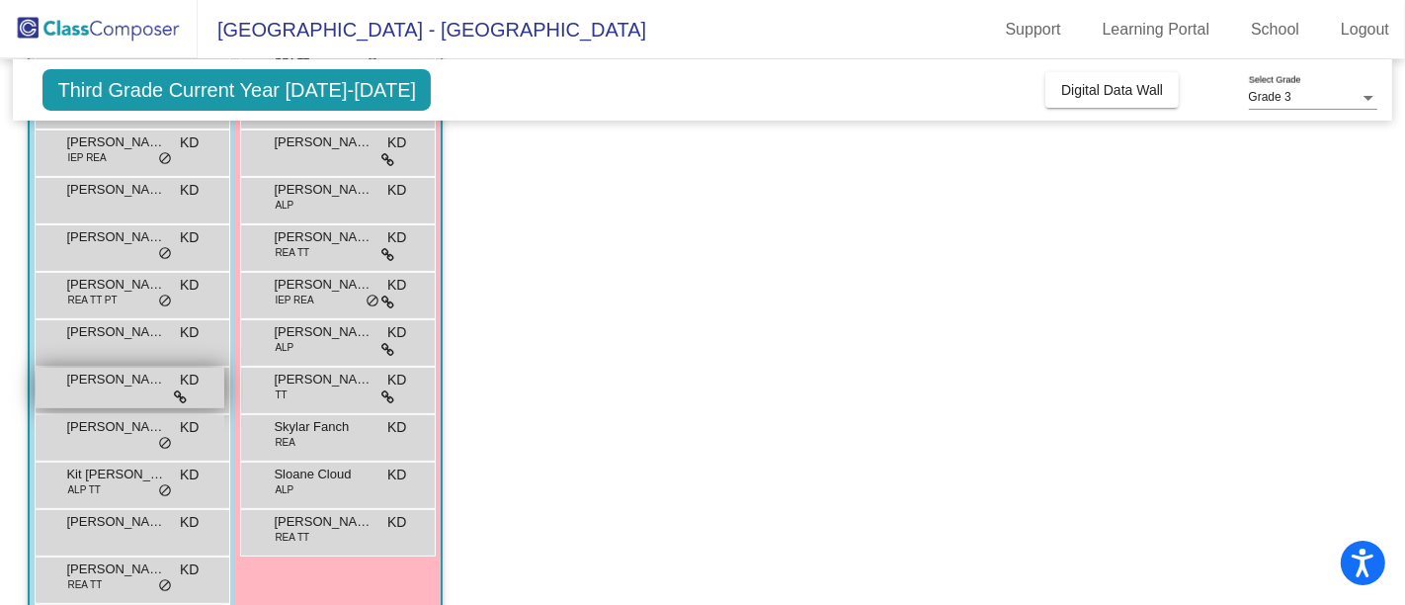
scroll to position [404, 0]
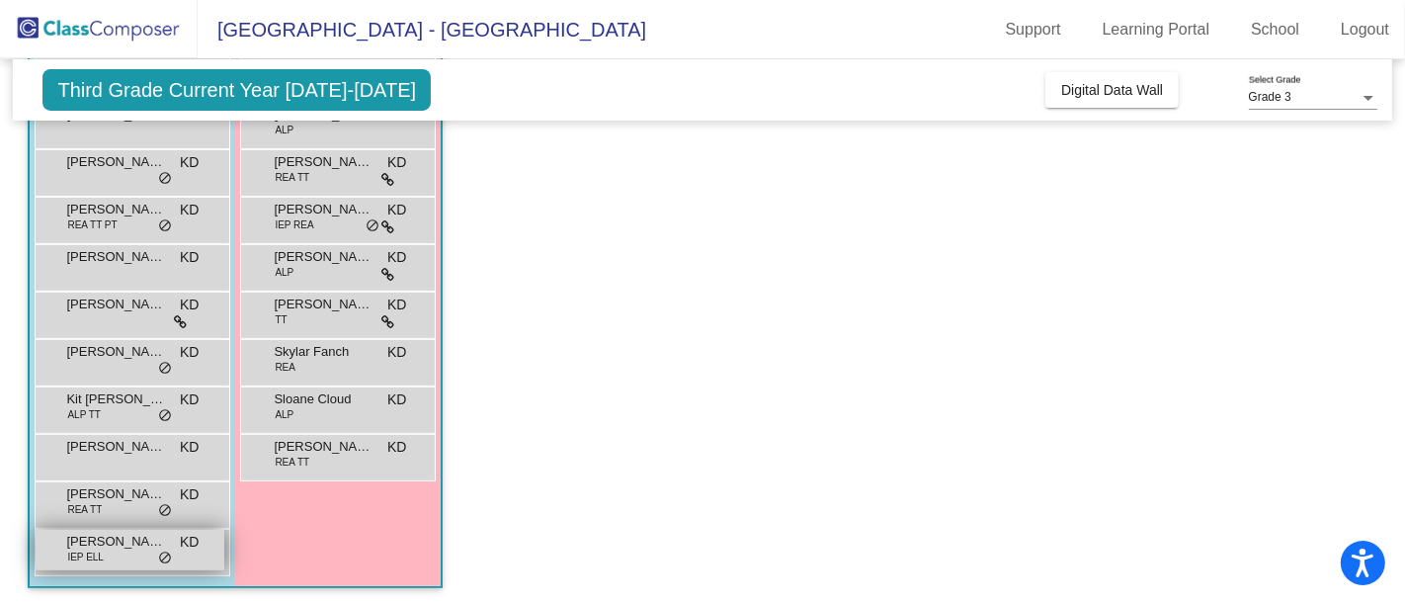
click at [110, 552] on div "[PERSON_NAME] IEP [PERSON_NAME] lock do_not_disturb_alt" at bounding box center [130, 549] width 189 height 40
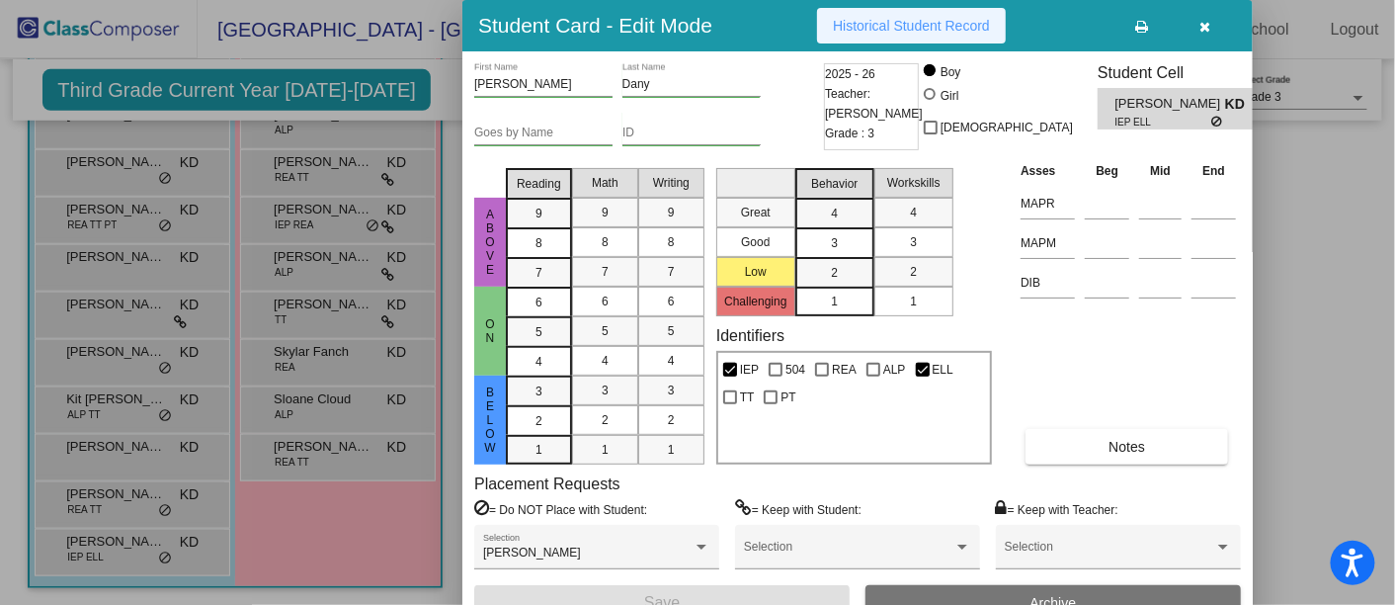
click at [886, 18] on span "Historical Student Record" at bounding box center [911, 26] width 157 height 16
click at [1198, 17] on button "button" at bounding box center [1204, 26] width 63 height 36
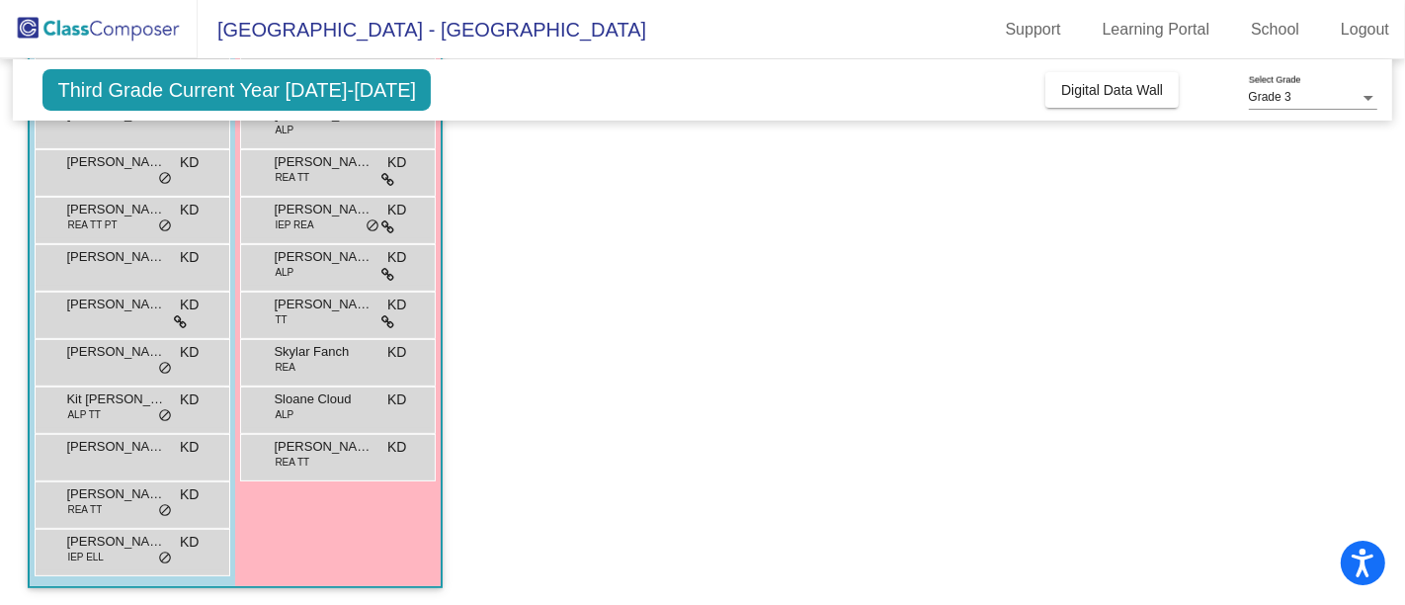
scroll to position [75, 0]
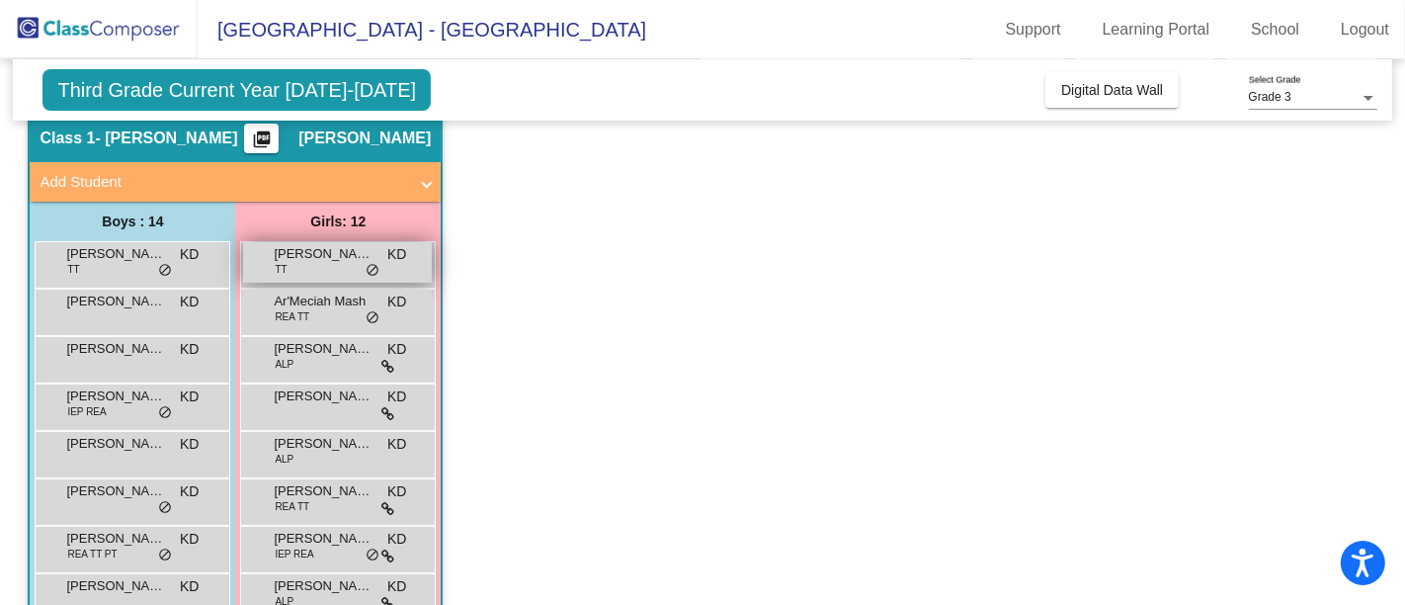
click at [336, 254] on span "[PERSON_NAME]" at bounding box center [323, 254] width 99 height 20
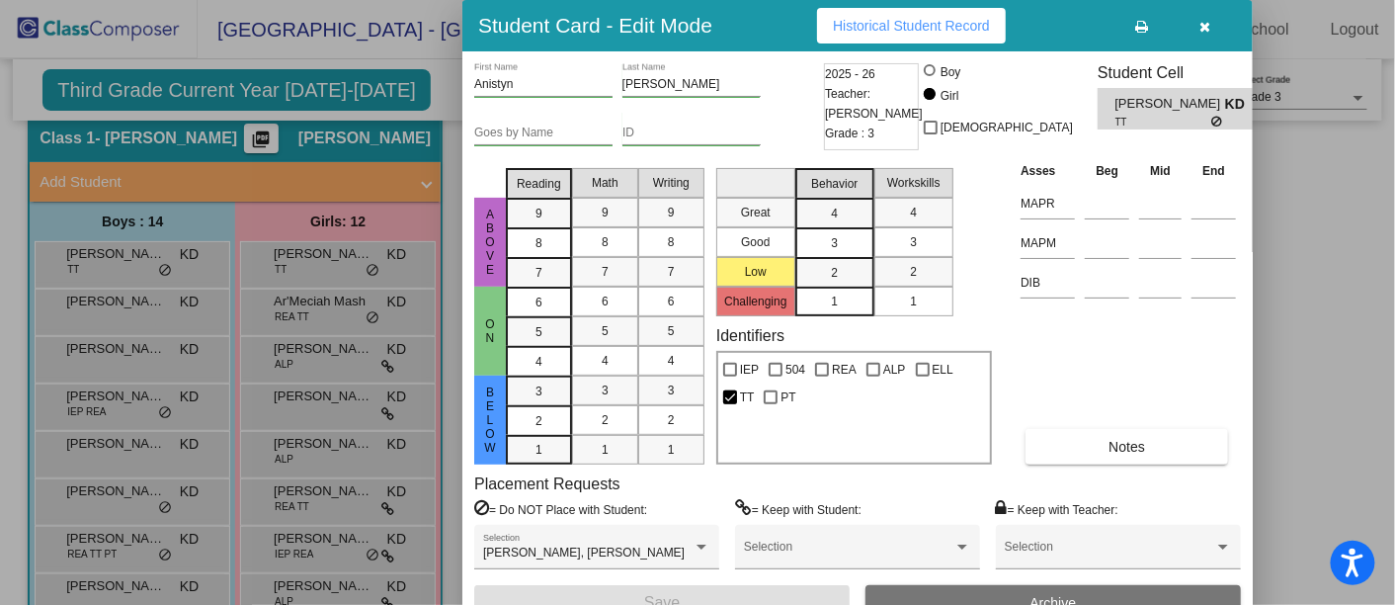
click at [919, 19] on span "Historical Student Record" at bounding box center [911, 26] width 157 height 16
click at [1209, 20] on icon "button" at bounding box center [1205, 27] width 11 height 14
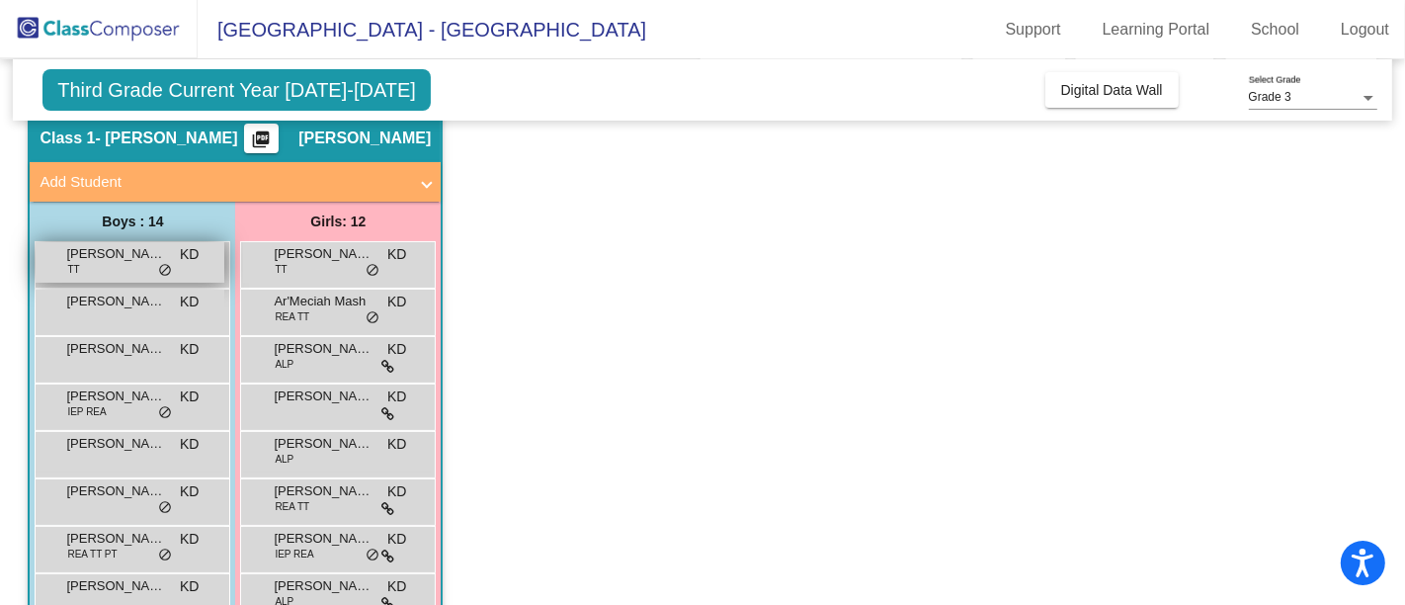
click at [124, 259] on span "[PERSON_NAME]" at bounding box center [115, 254] width 99 height 20
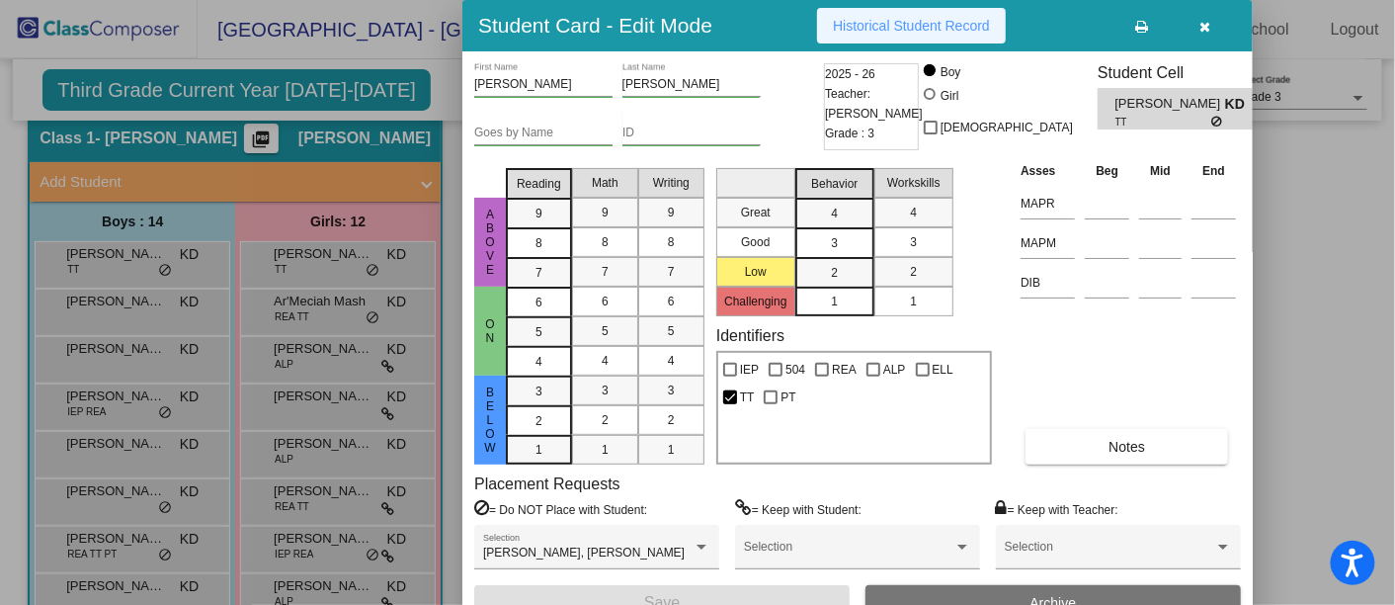
click at [910, 19] on span "Historical Student Record" at bounding box center [911, 26] width 157 height 16
click at [1200, 20] on icon "button" at bounding box center [1205, 27] width 11 height 14
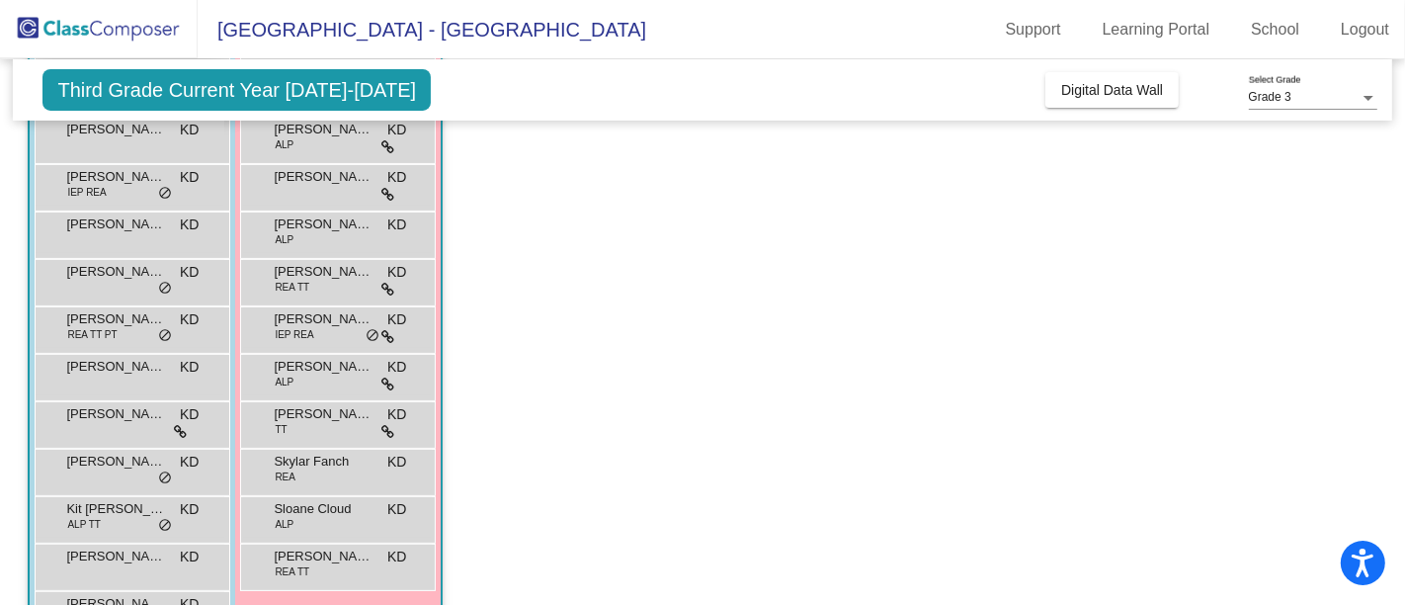
scroll to position [404, 0]
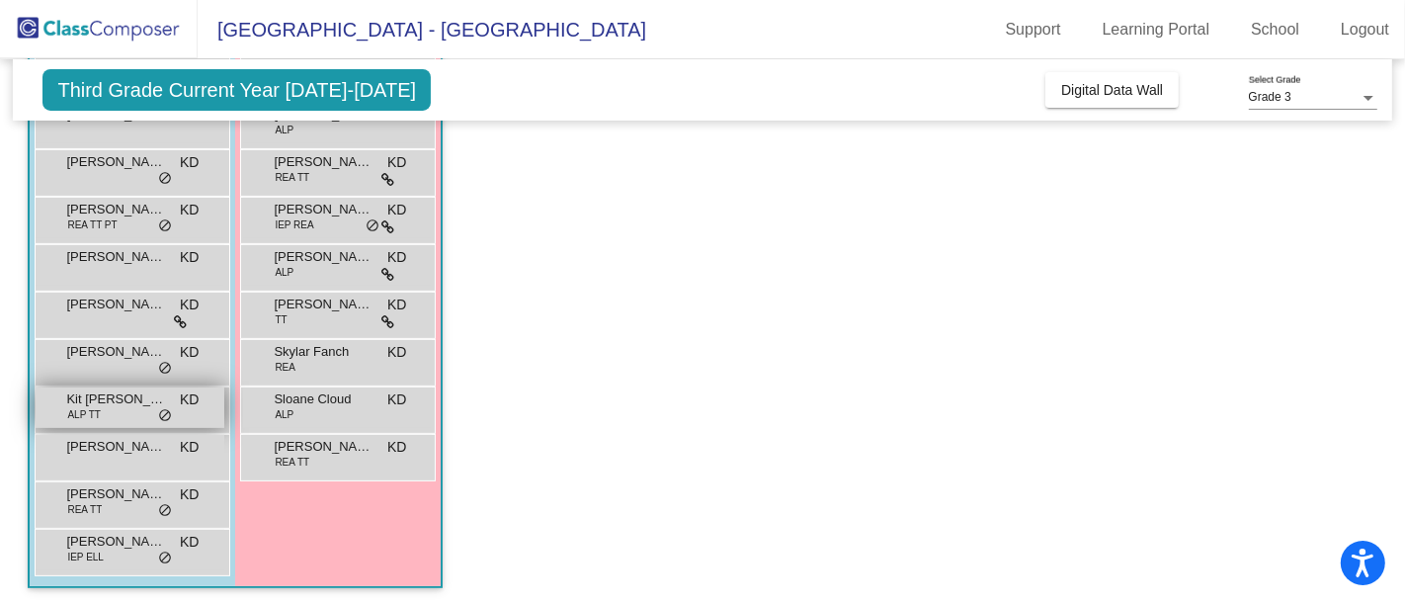
click at [106, 405] on span "Kit [PERSON_NAME]" at bounding box center [115, 399] width 99 height 20
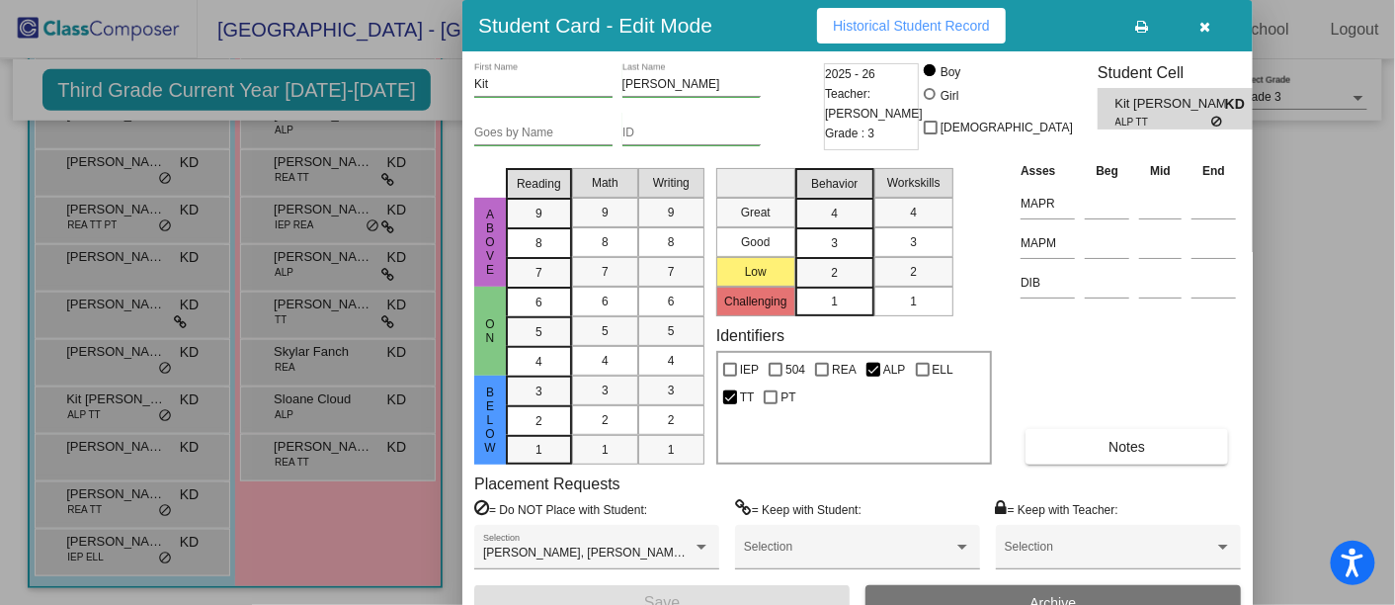
click at [928, 13] on button "Historical Student Record" at bounding box center [911, 26] width 189 height 36
click at [1210, 25] on icon "button" at bounding box center [1205, 27] width 11 height 14
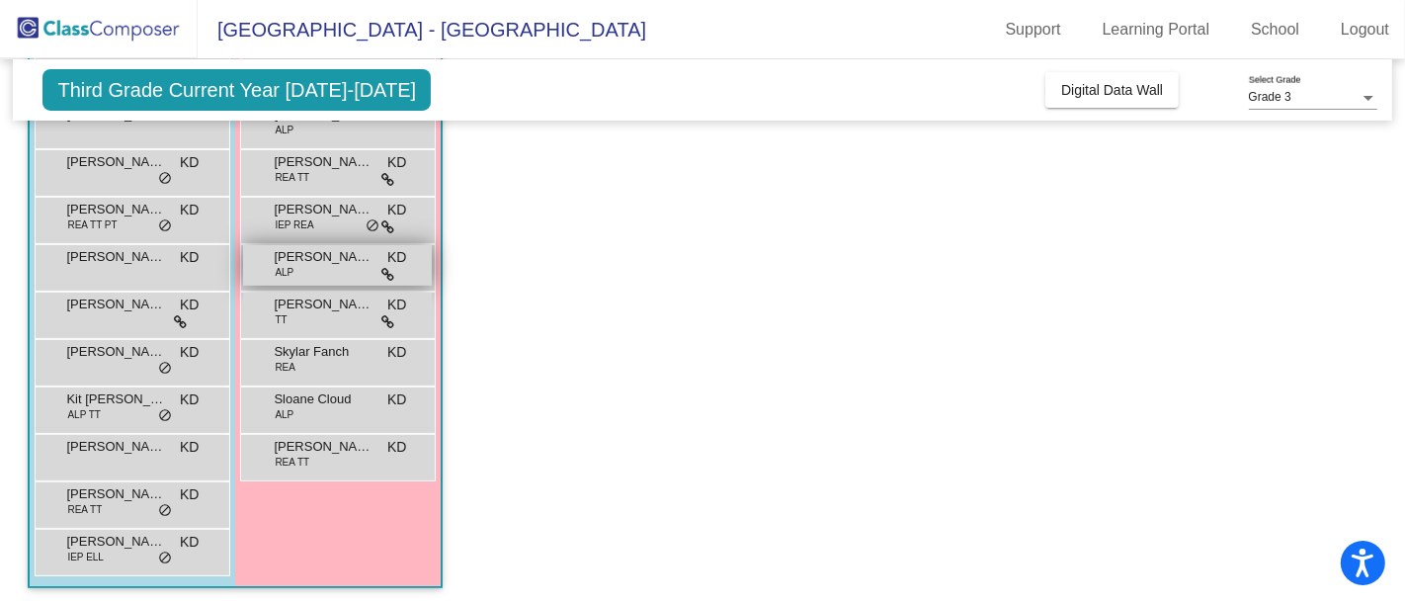
scroll to position [185, 0]
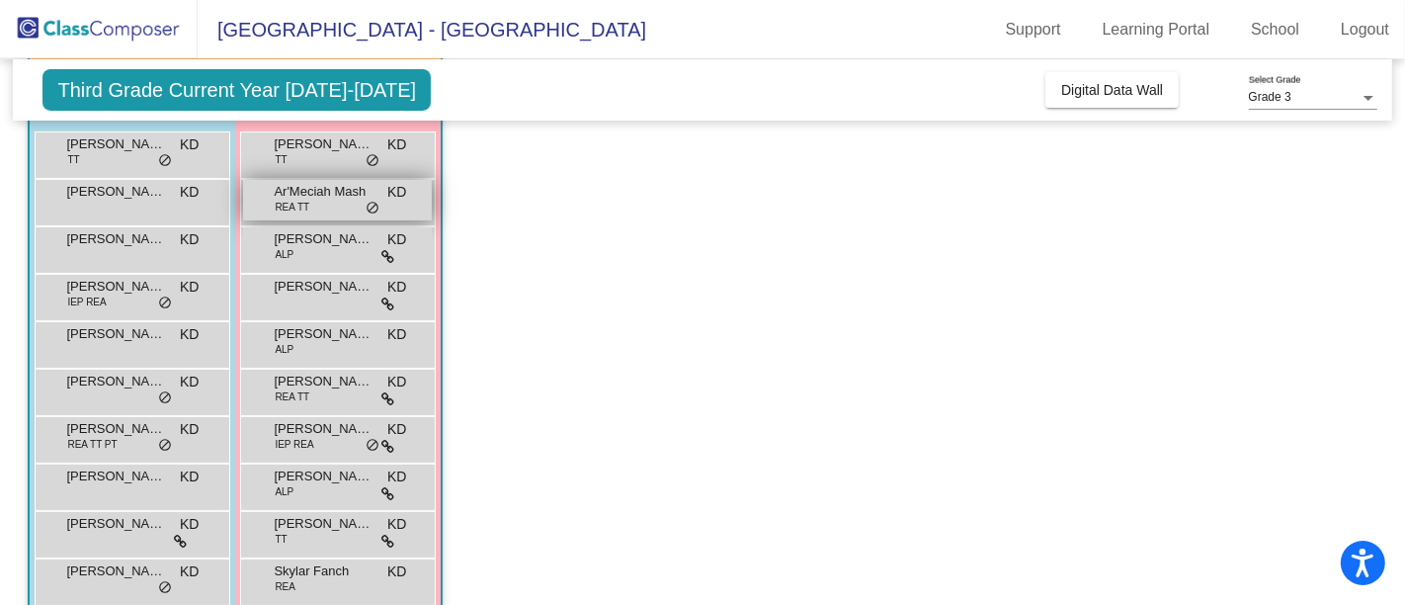
click at [348, 194] on span "Ar'Meciah Mash" at bounding box center [323, 192] width 99 height 20
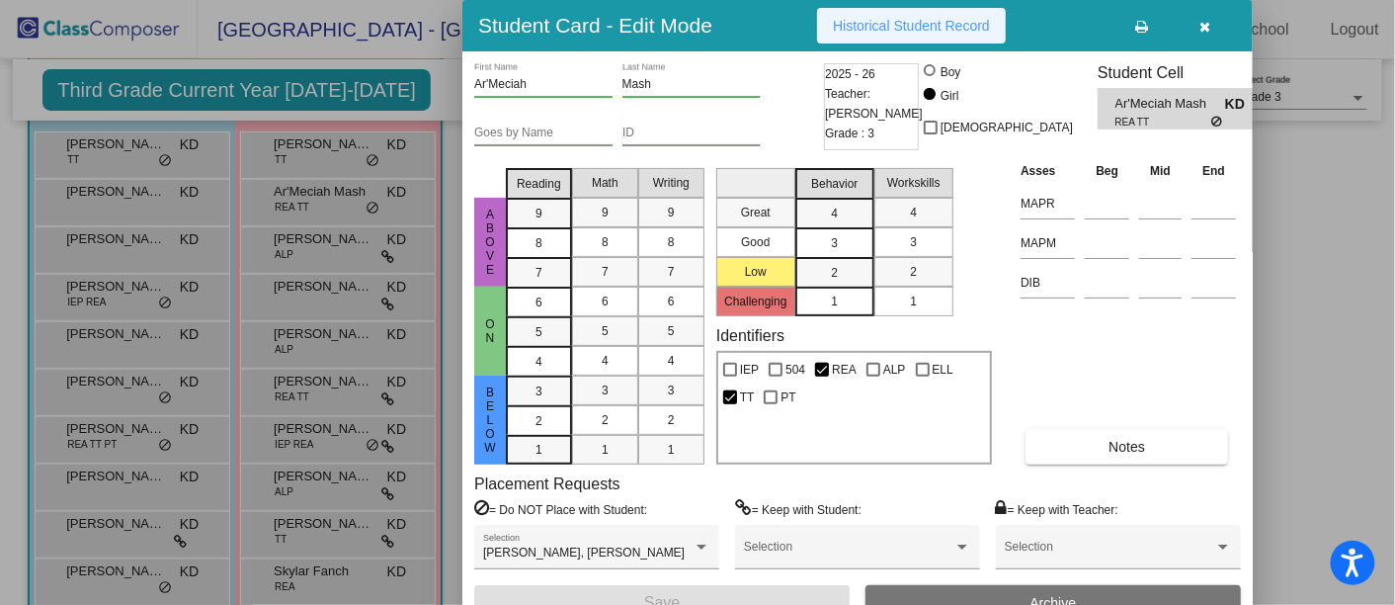
click at [965, 26] on span "Historical Student Record" at bounding box center [911, 26] width 157 height 16
click at [1206, 24] on icon "button" at bounding box center [1205, 27] width 11 height 14
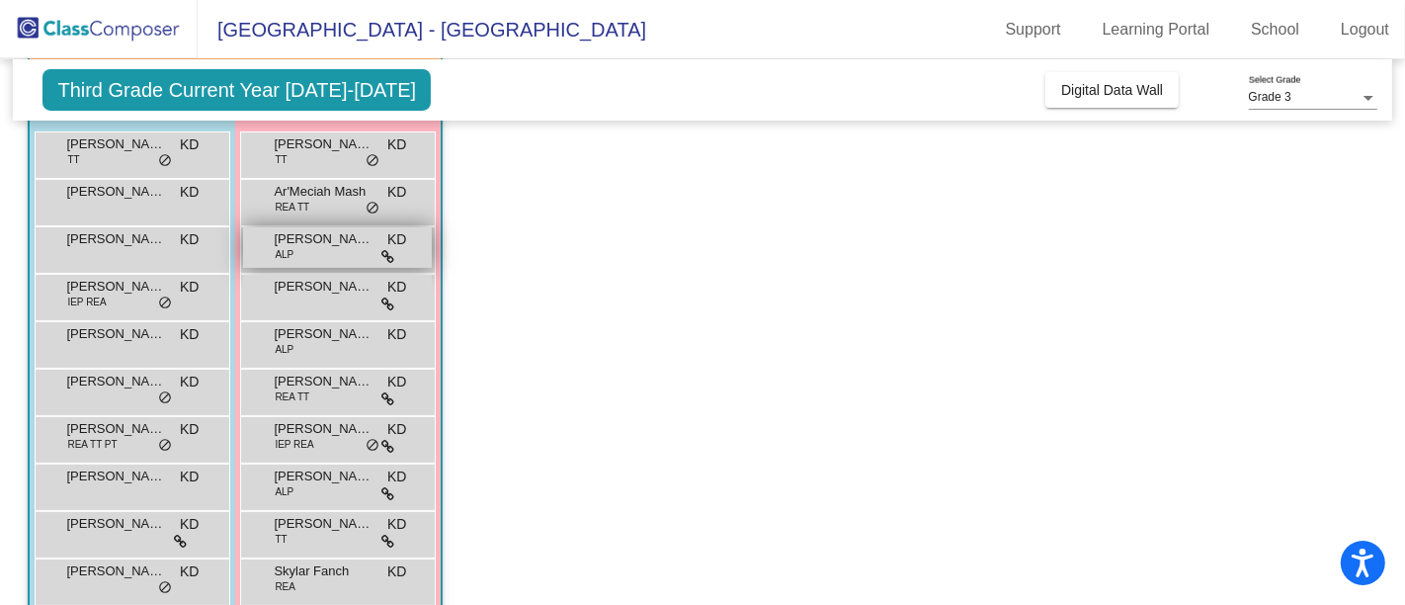
click at [330, 249] on div "[PERSON_NAME] ALP KD lock do_not_disturb_alt" at bounding box center [337, 247] width 189 height 40
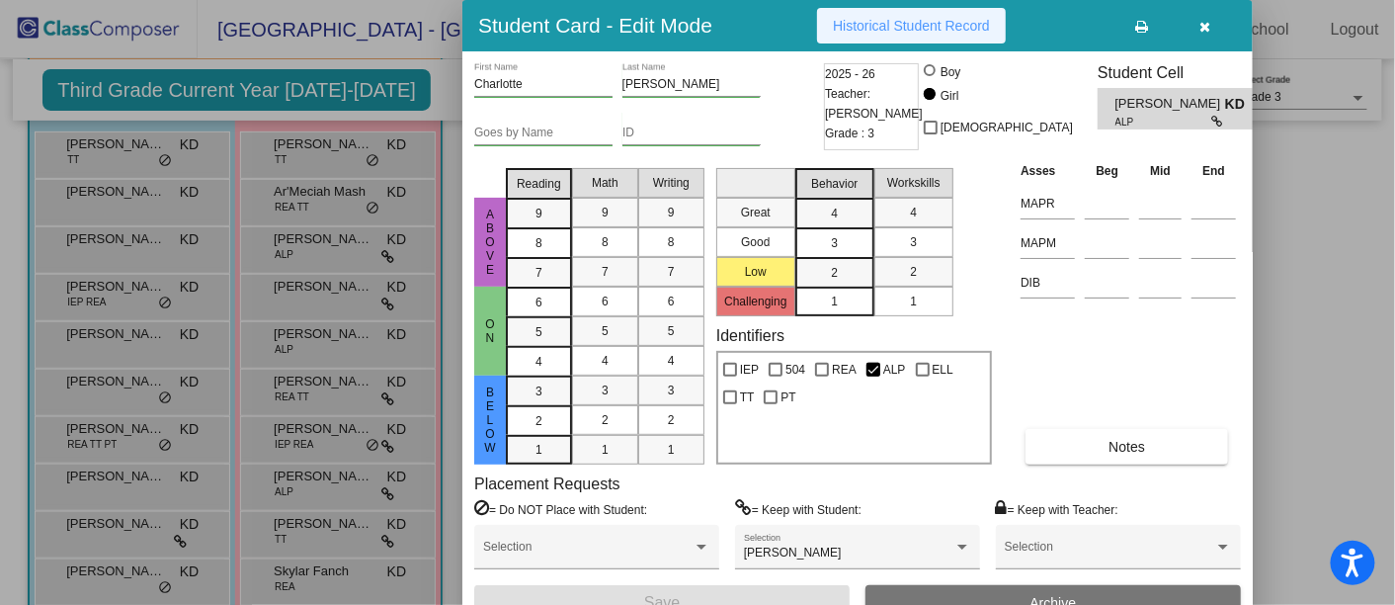
click at [927, 18] on span "Historical Student Record" at bounding box center [911, 26] width 157 height 16
click at [1197, 26] on button "button" at bounding box center [1204, 26] width 63 height 36
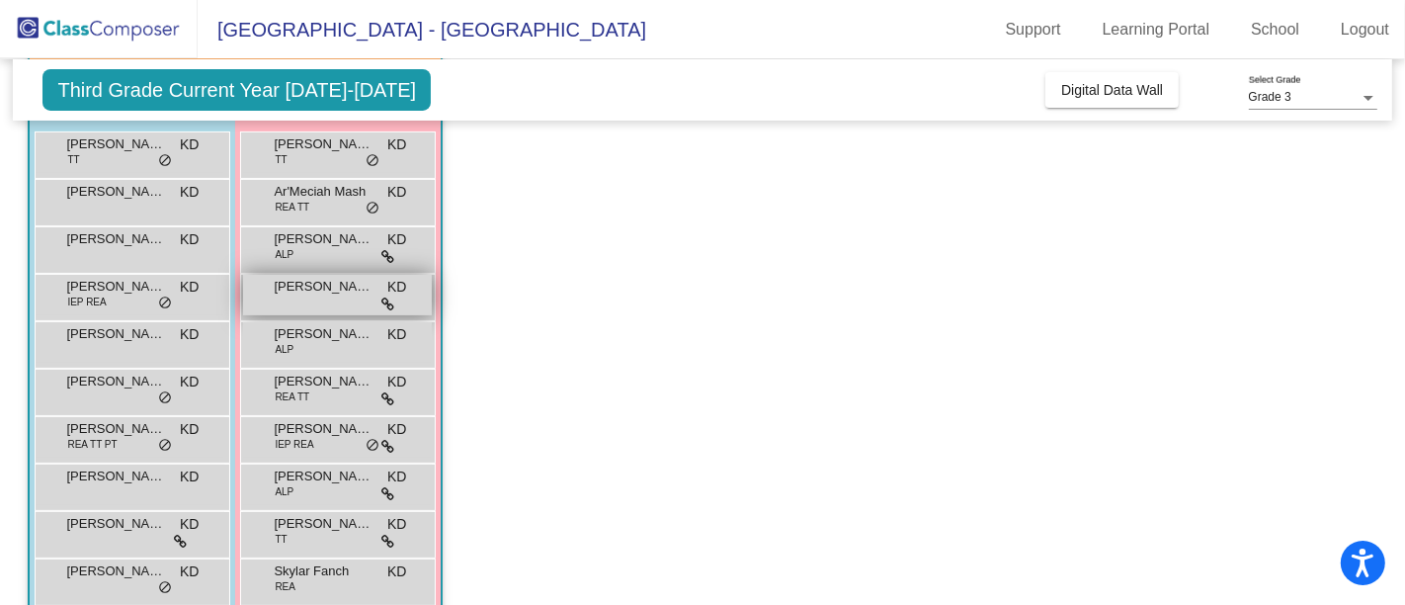
click at [317, 301] on div "[PERSON_NAME] KD lock do_not_disturb_alt" at bounding box center [337, 295] width 189 height 40
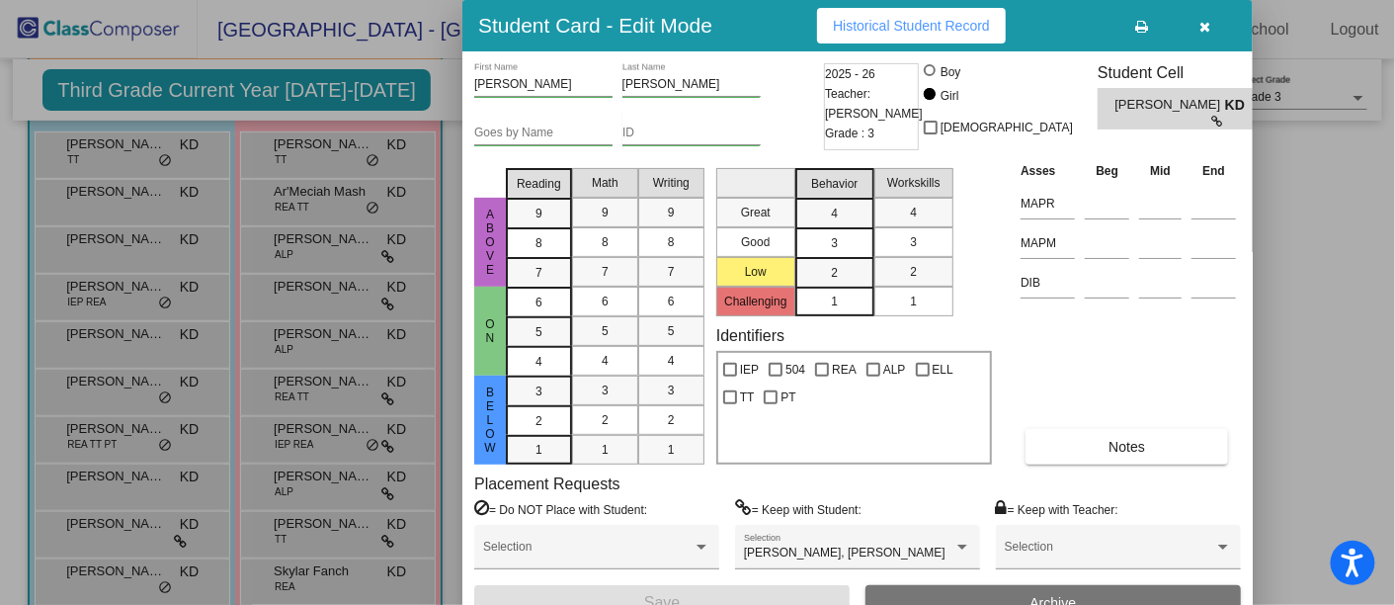
click at [950, 23] on span "Historical Student Record" at bounding box center [911, 26] width 157 height 16
click at [1204, 20] on icon "button" at bounding box center [1205, 27] width 11 height 14
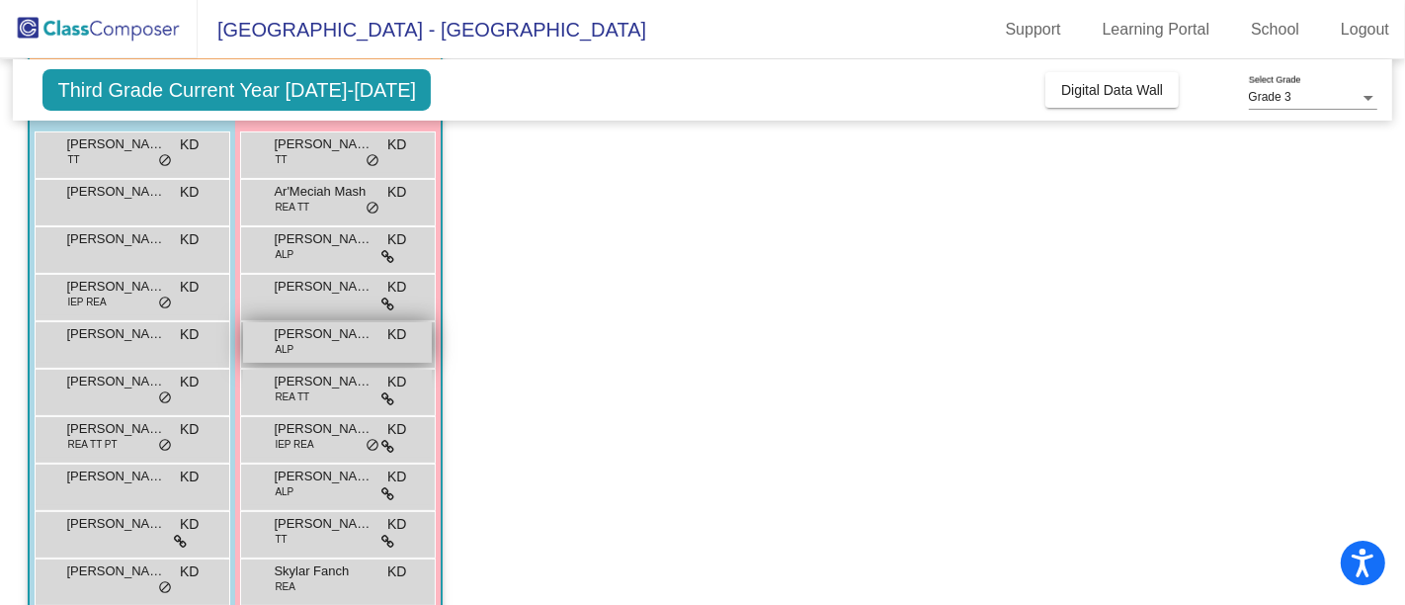
click at [305, 340] on span "[PERSON_NAME]" at bounding box center [323, 334] width 99 height 20
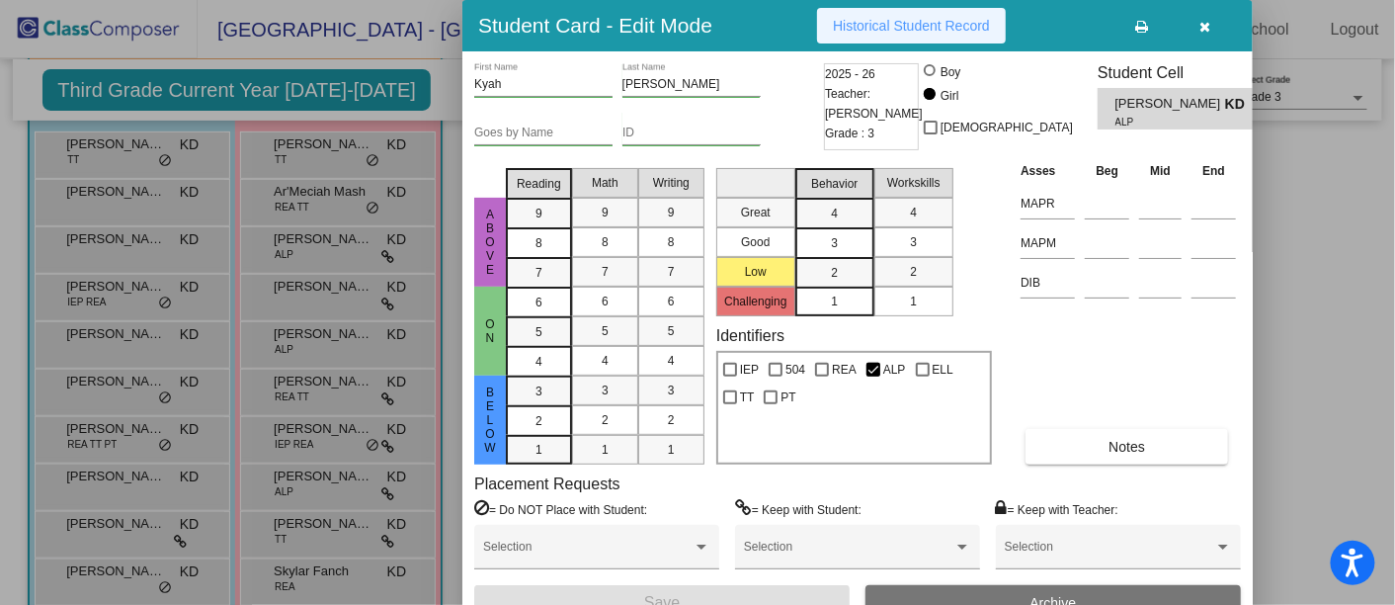
click at [933, 21] on span "Historical Student Record" at bounding box center [911, 26] width 157 height 16
click at [1203, 20] on icon "button" at bounding box center [1205, 27] width 11 height 14
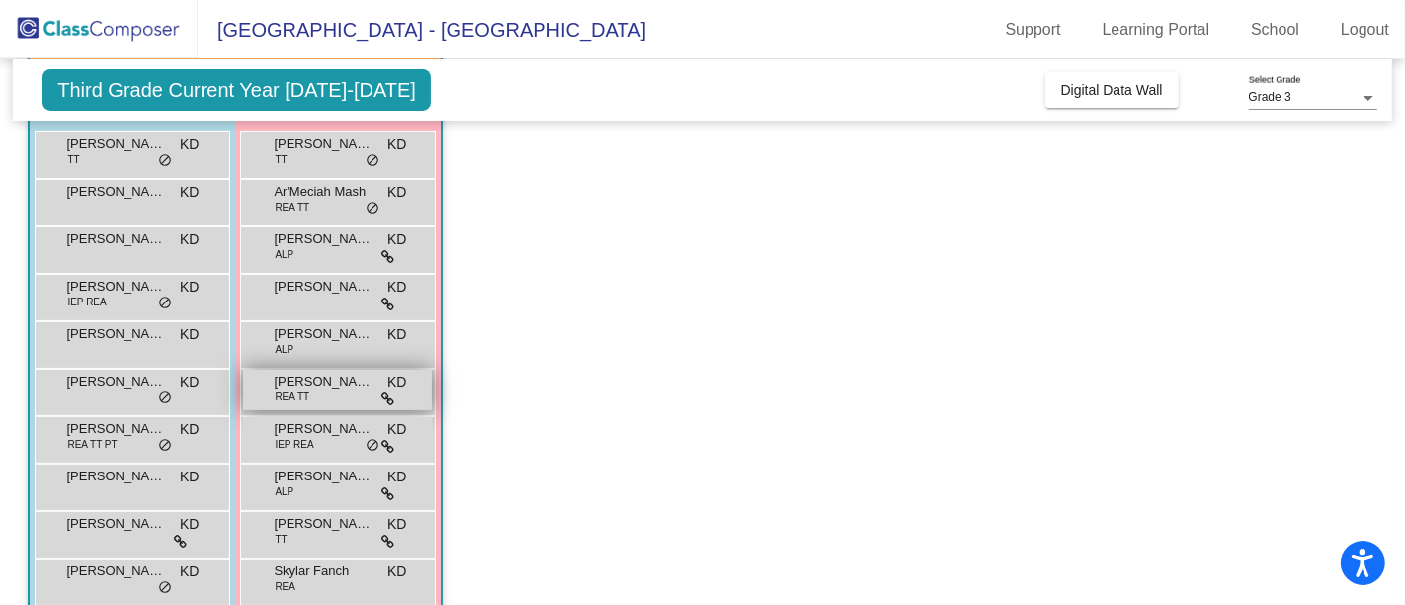
click at [341, 393] on div "[PERSON_NAME] [PERSON_NAME] TT KD lock do_not_disturb_alt" at bounding box center [337, 389] width 189 height 40
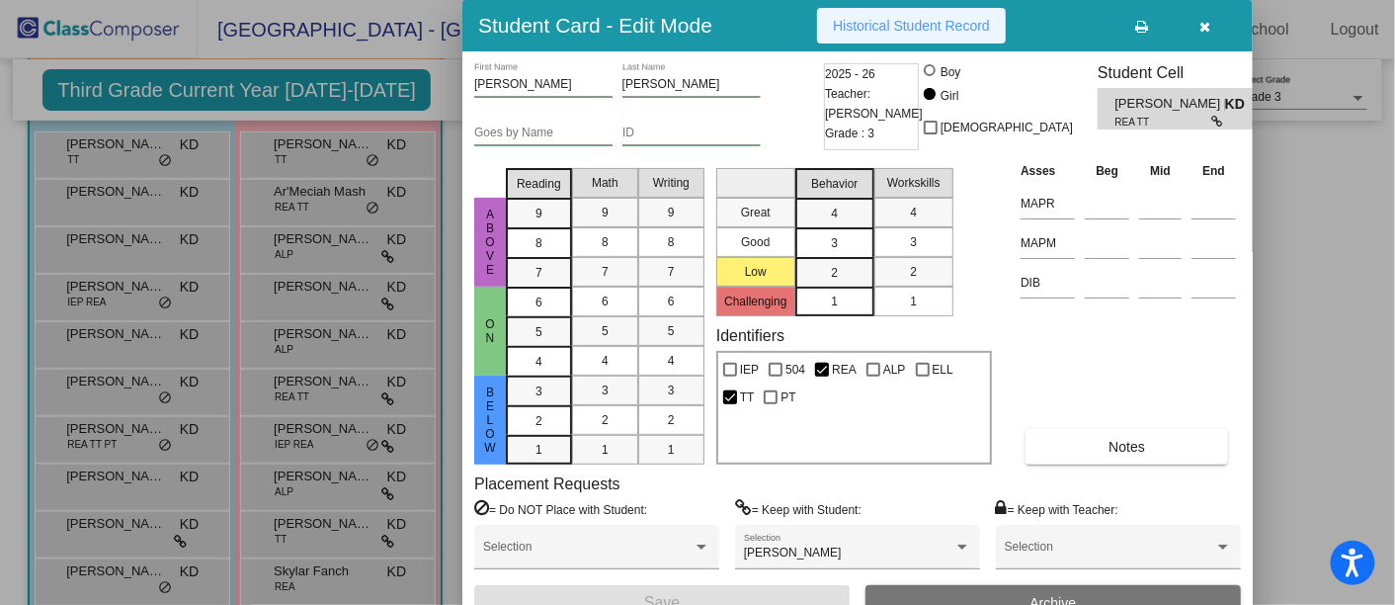
click at [952, 22] on span "Historical Student Record" at bounding box center [911, 26] width 157 height 16
click at [1205, 28] on icon "button" at bounding box center [1205, 27] width 11 height 14
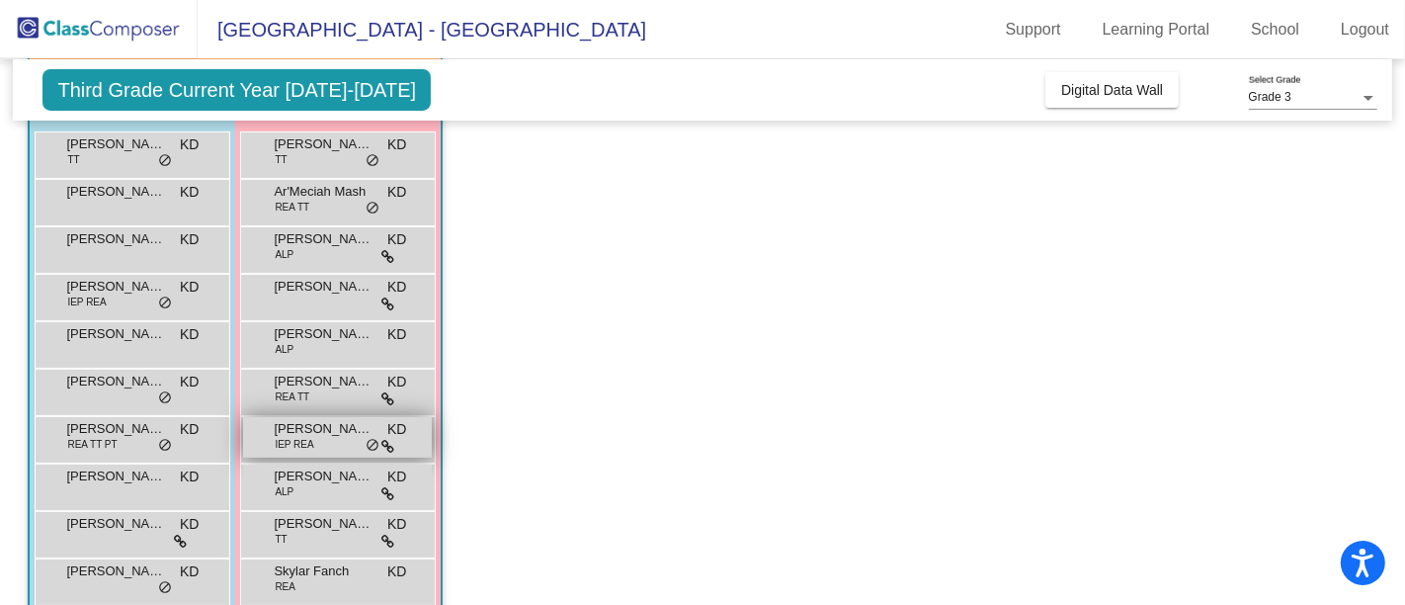
click at [343, 449] on div "[PERSON_NAME] IEP [PERSON_NAME] lock do_not_disturb_alt" at bounding box center [337, 437] width 189 height 40
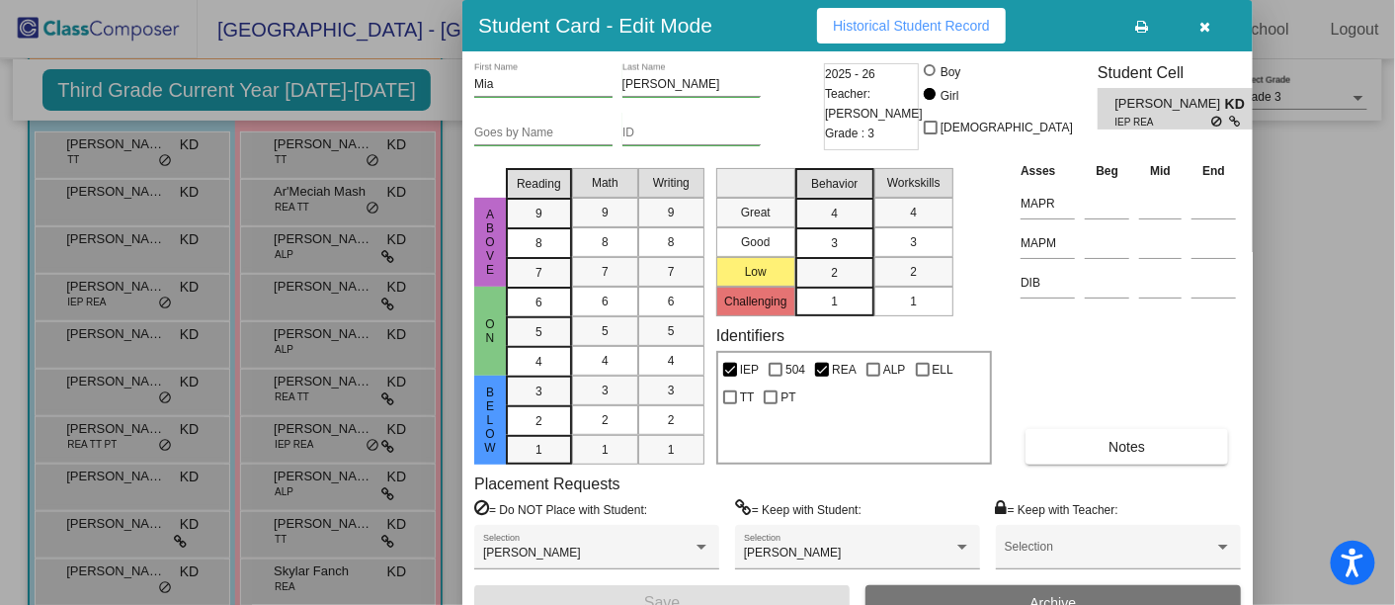
click at [963, 22] on span "Historical Student Record" at bounding box center [911, 26] width 157 height 16
click at [1200, 26] on icon "button" at bounding box center [1205, 27] width 11 height 14
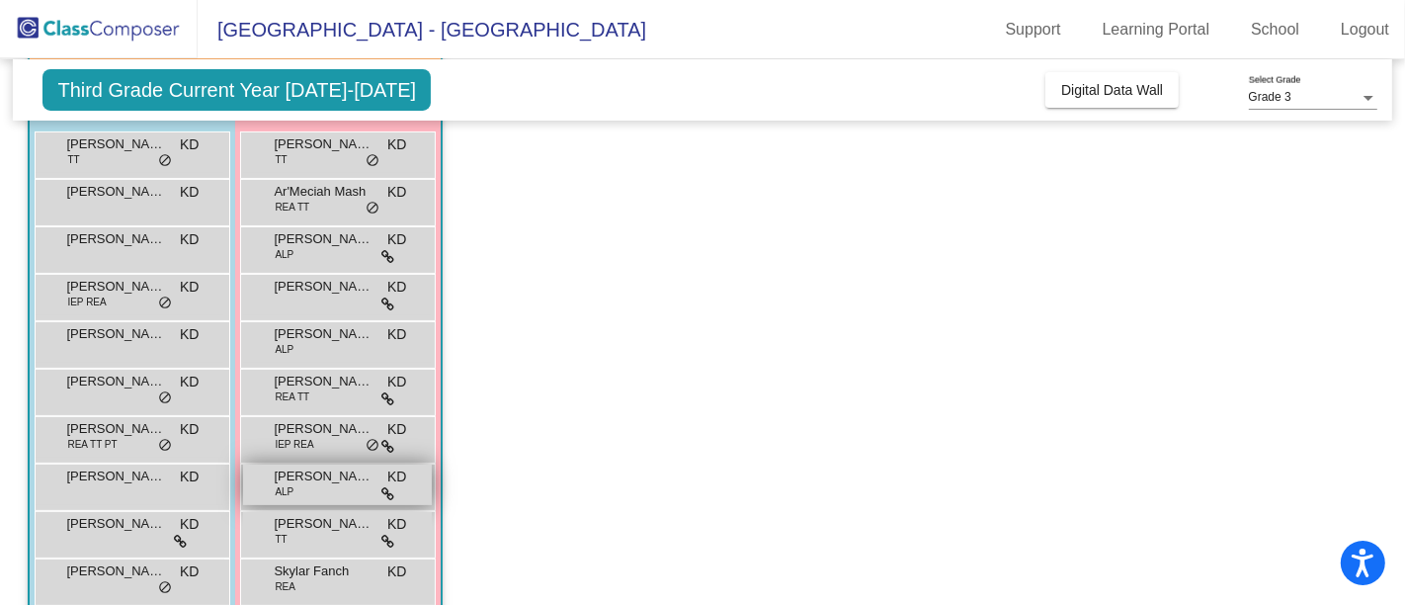
click at [311, 478] on span "[PERSON_NAME]" at bounding box center [323, 476] width 99 height 20
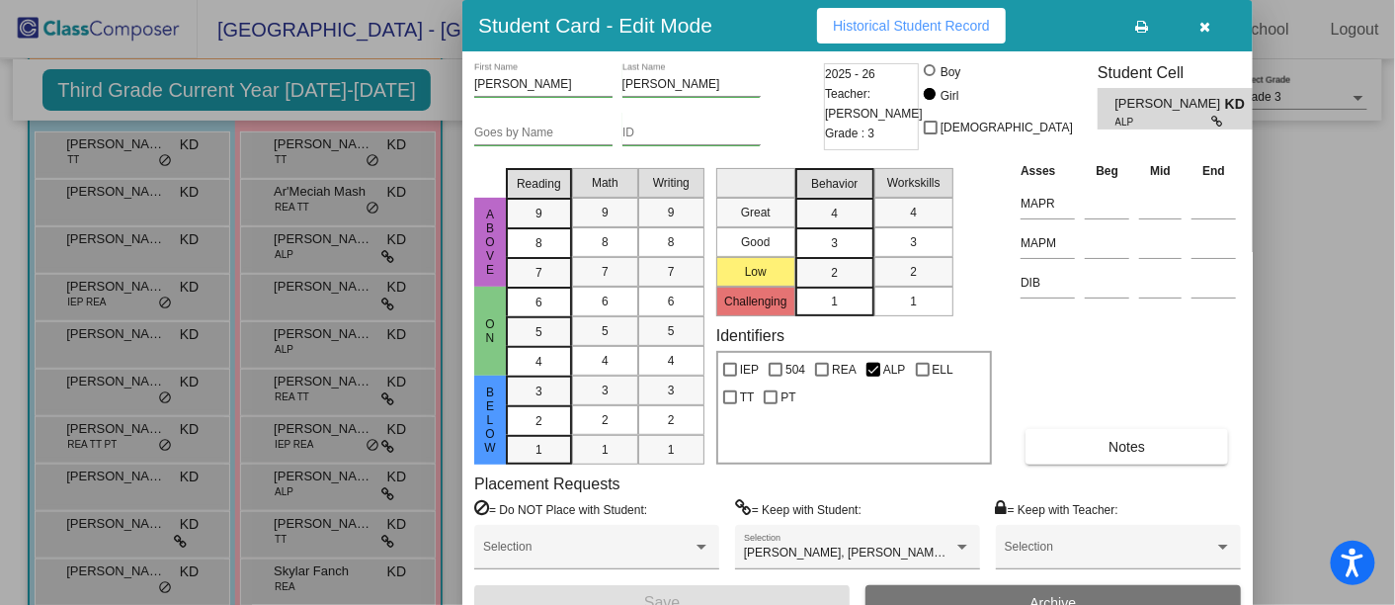
click at [917, 15] on button "Historical Student Record" at bounding box center [911, 26] width 189 height 36
click at [1205, 24] on icon "button" at bounding box center [1205, 27] width 11 height 14
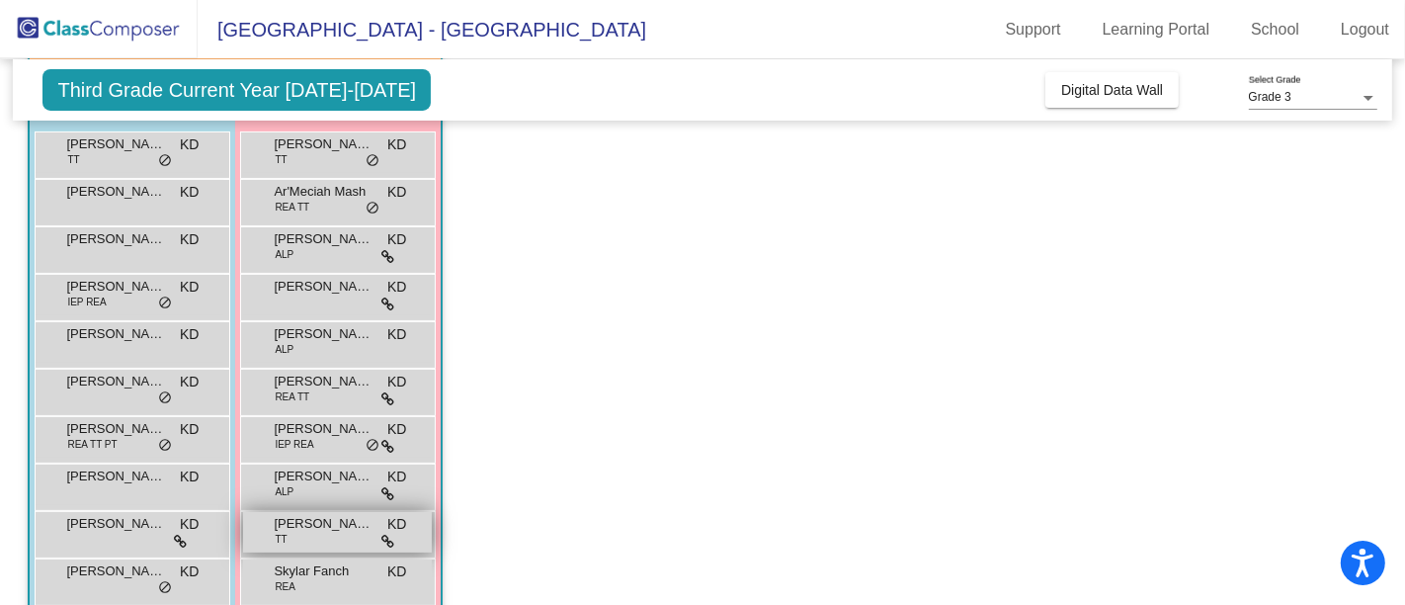
click at [318, 531] on div "[PERSON_NAME] TT KD lock do_not_disturb_alt" at bounding box center [337, 532] width 189 height 40
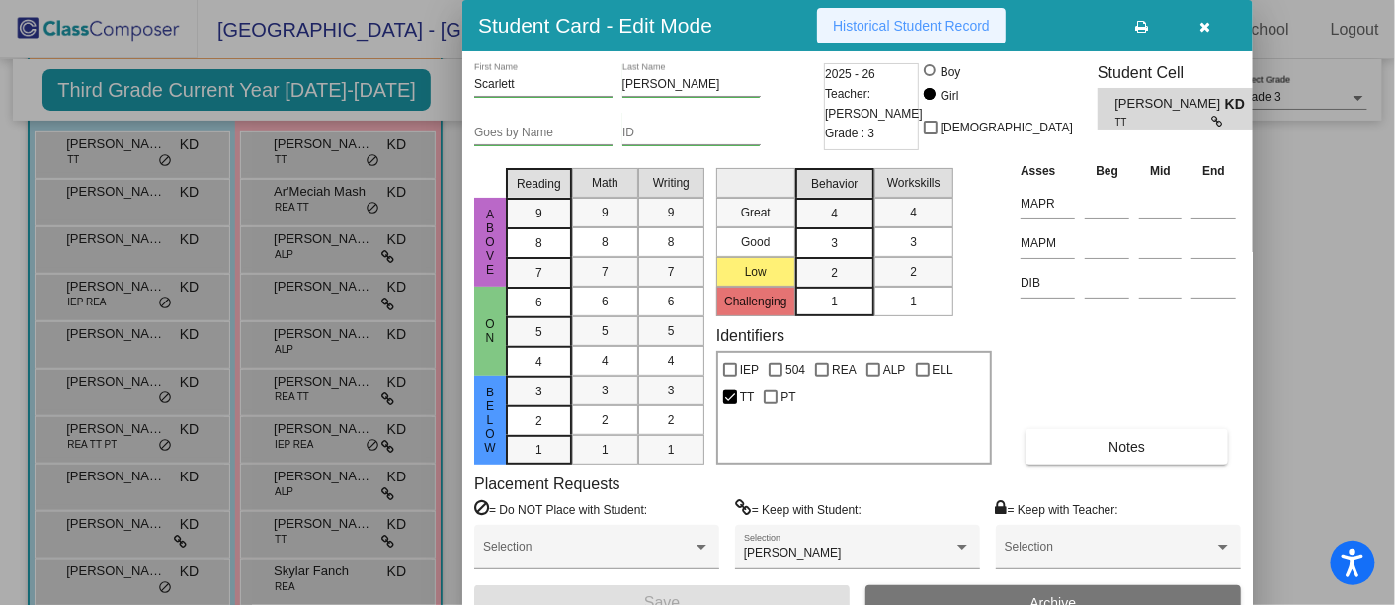
click at [924, 30] on span "Historical Student Record" at bounding box center [911, 26] width 157 height 16
click at [1200, 25] on icon "button" at bounding box center [1205, 27] width 11 height 14
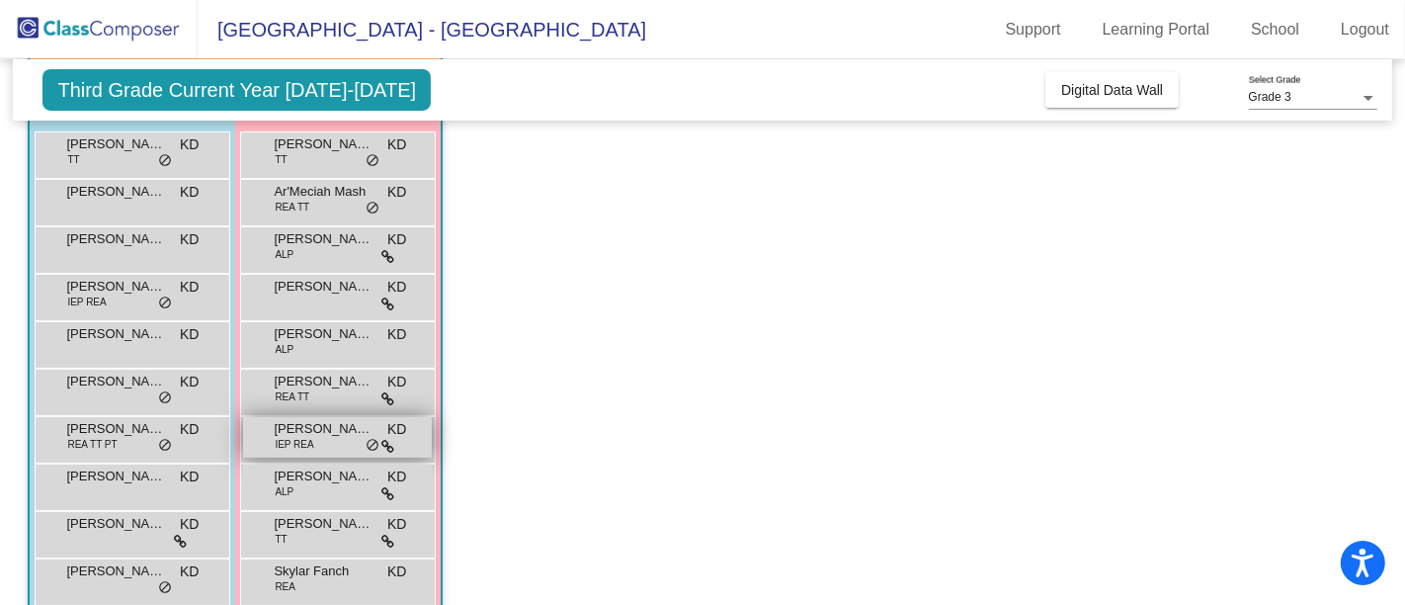
scroll to position [404, 0]
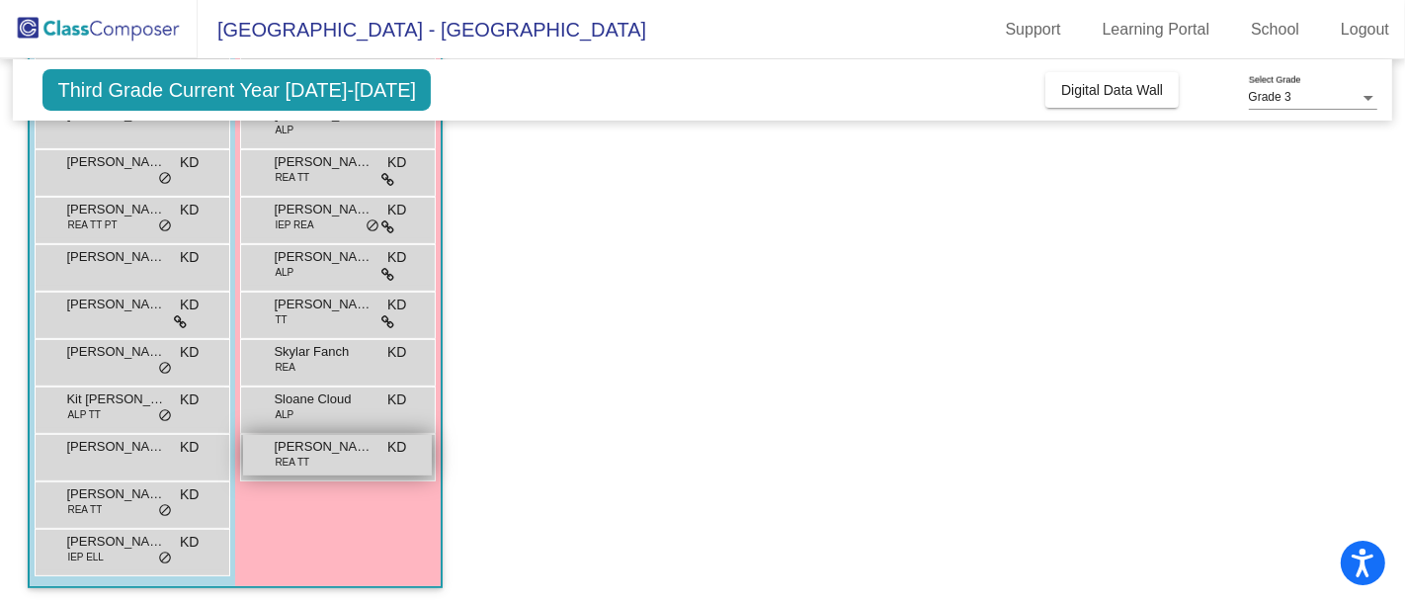
click at [340, 448] on span "[PERSON_NAME]" at bounding box center [323, 447] width 99 height 20
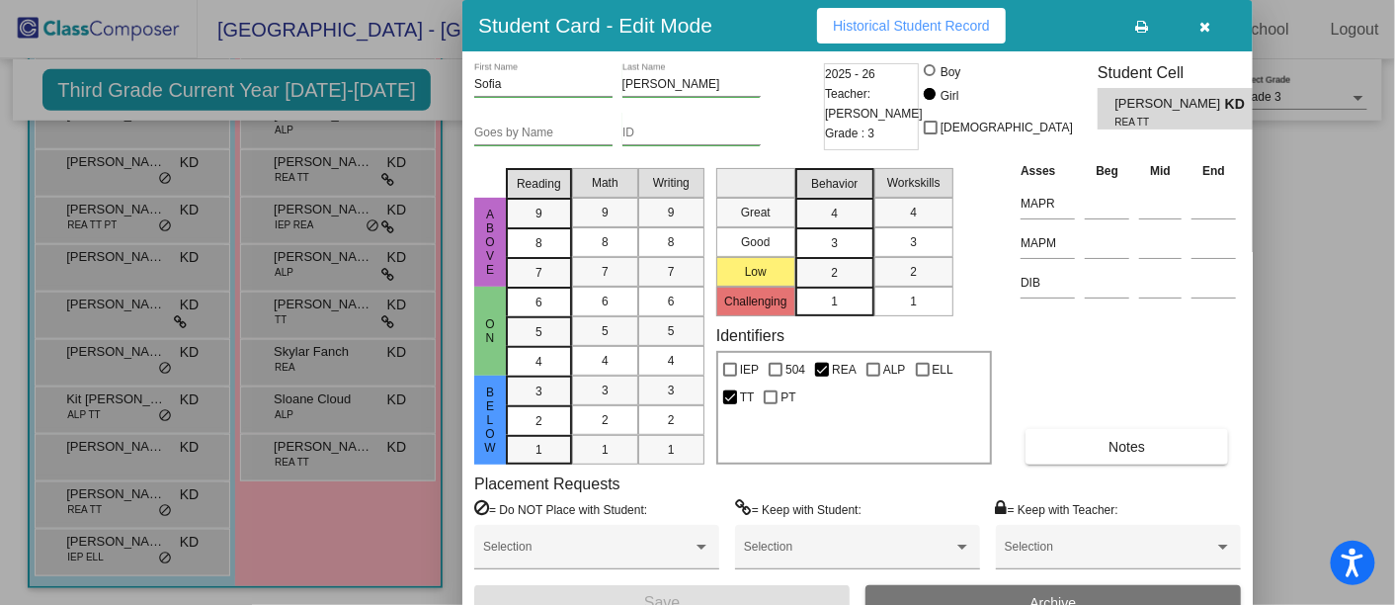
click at [934, 25] on span "Historical Student Record" at bounding box center [911, 26] width 157 height 16
click at [1210, 26] on icon "button" at bounding box center [1205, 27] width 11 height 14
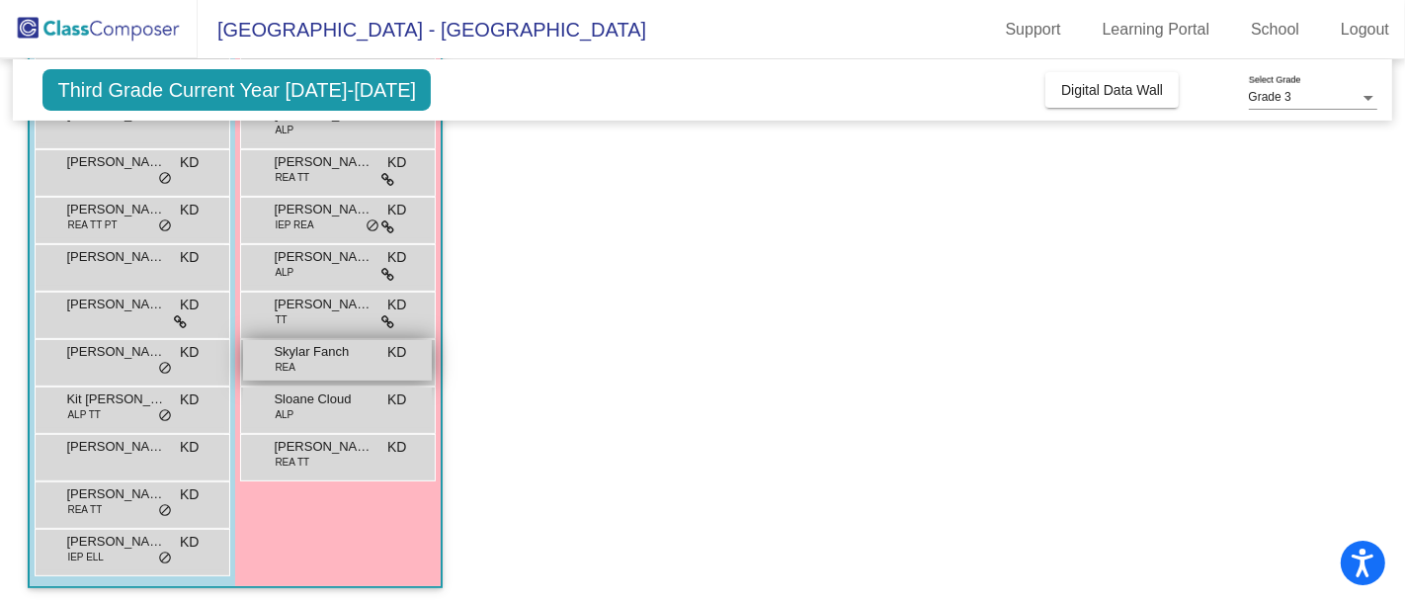
click at [348, 355] on span "Skylar Fanch" at bounding box center [323, 352] width 99 height 20
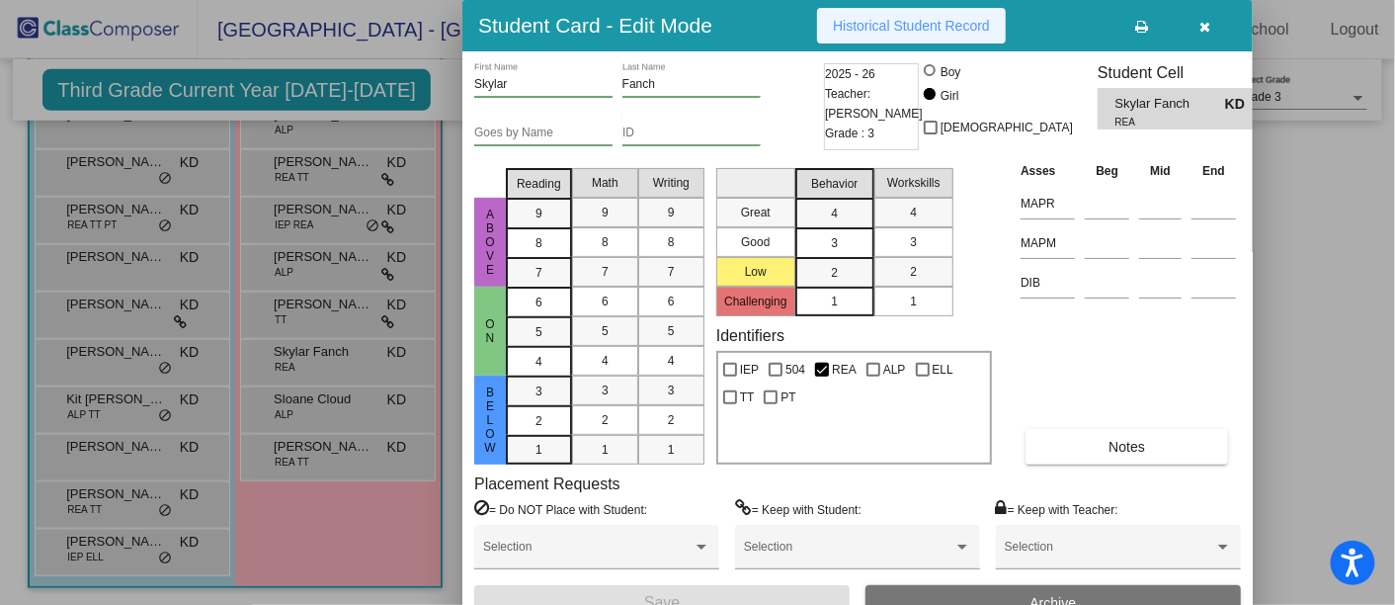
click at [928, 22] on span "Historical Student Record" at bounding box center [911, 26] width 157 height 16
click at [1207, 21] on icon "button" at bounding box center [1205, 27] width 11 height 14
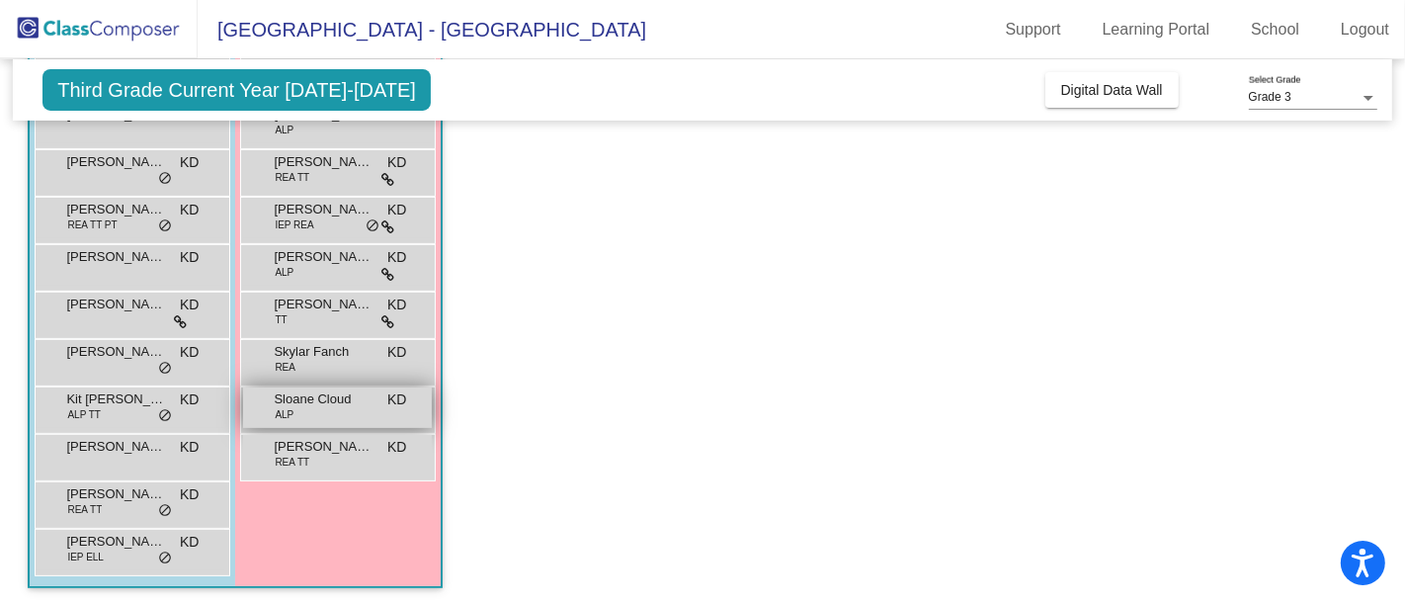
click at [333, 399] on span "Sloane Cloud" at bounding box center [323, 399] width 99 height 20
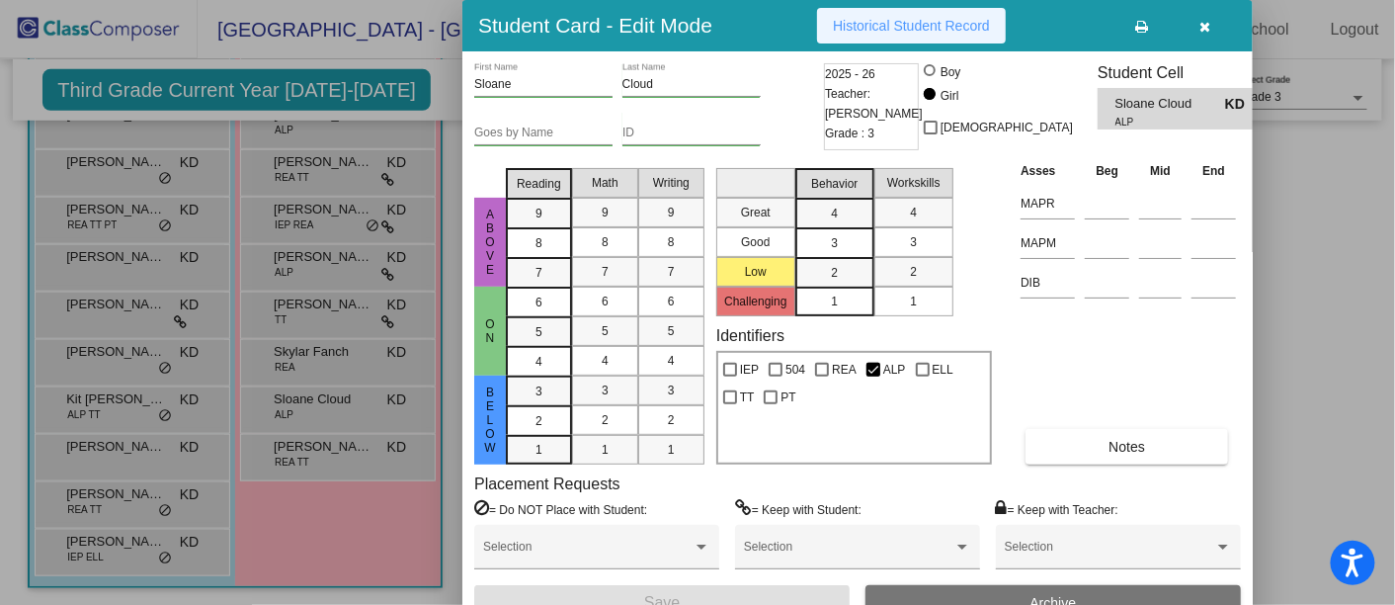
click at [941, 23] on span "Historical Student Record" at bounding box center [911, 26] width 157 height 16
click at [1205, 30] on icon "button" at bounding box center [1205, 27] width 11 height 14
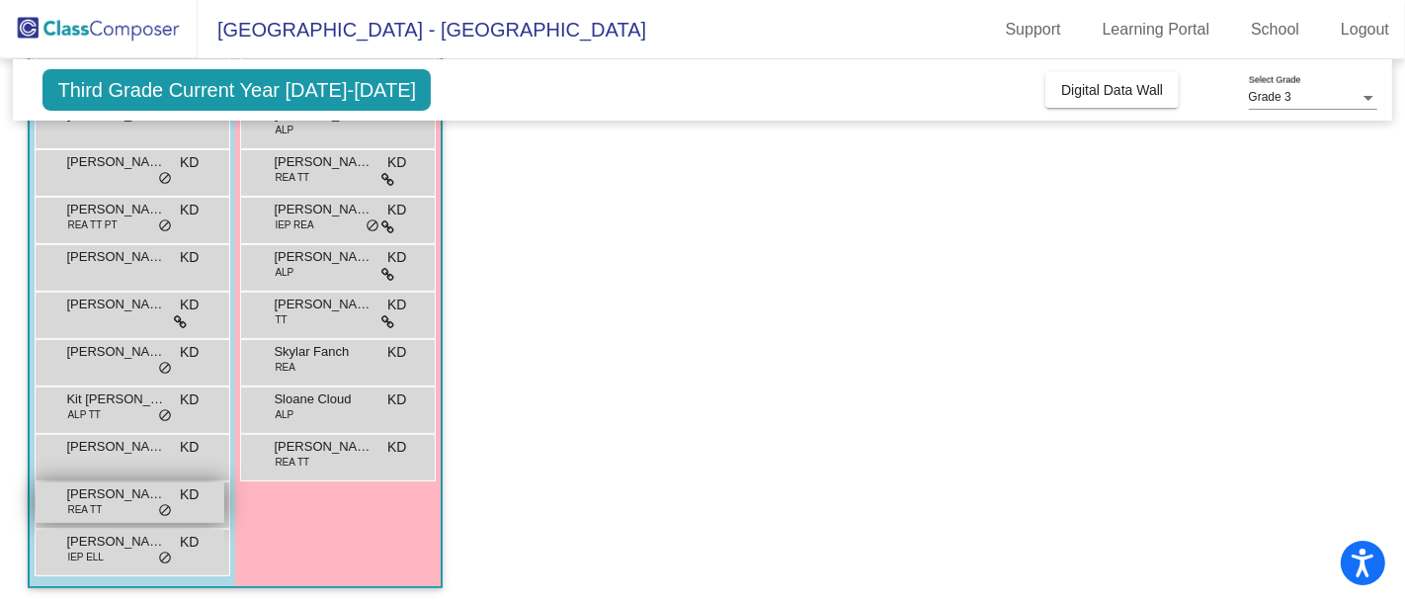
click at [132, 502] on div "[PERSON_NAME] [PERSON_NAME] TT KD lock do_not_disturb_alt" at bounding box center [130, 502] width 189 height 40
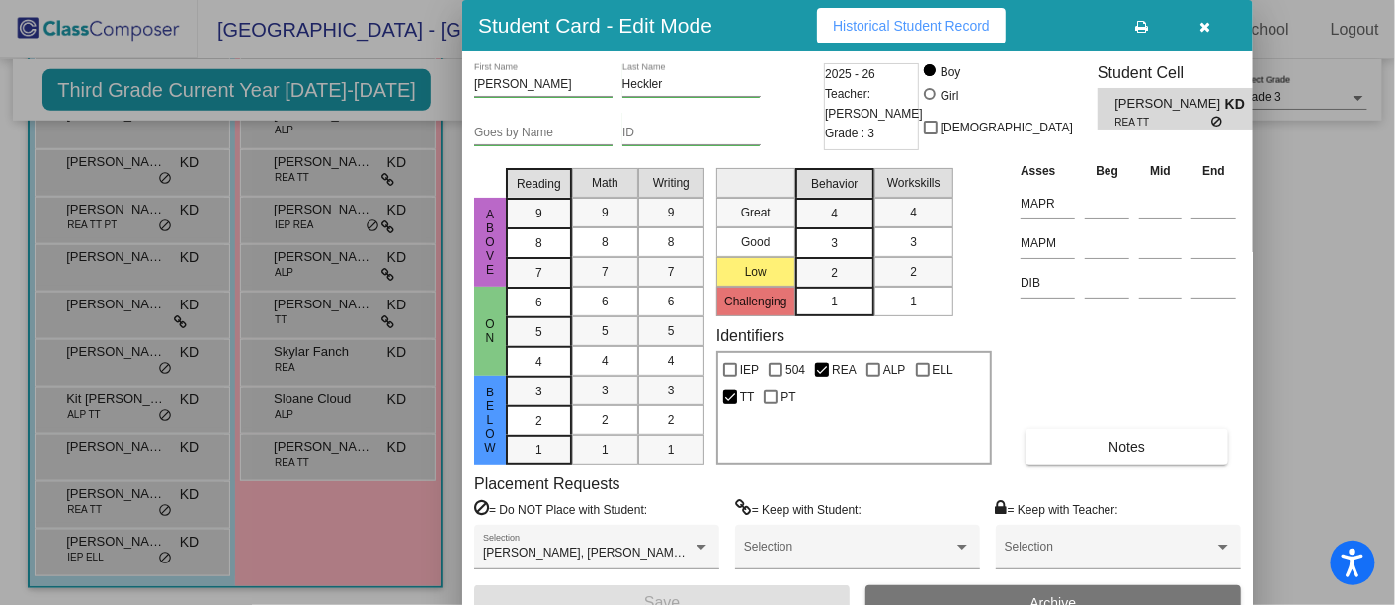
click at [940, 24] on span "Historical Student Record" at bounding box center [911, 26] width 157 height 16
click at [1211, 16] on button "button" at bounding box center [1204, 26] width 63 height 36
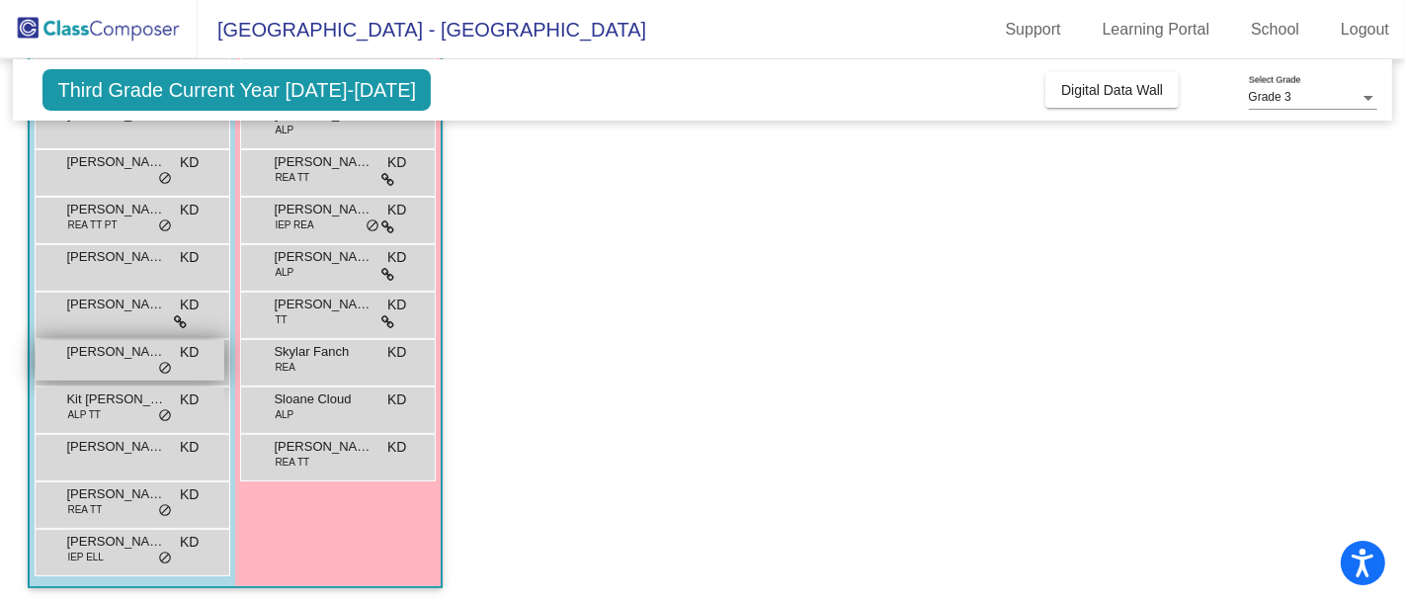
click at [121, 372] on div "[PERSON_NAME] KD lock do_not_disturb_alt" at bounding box center [130, 360] width 189 height 40
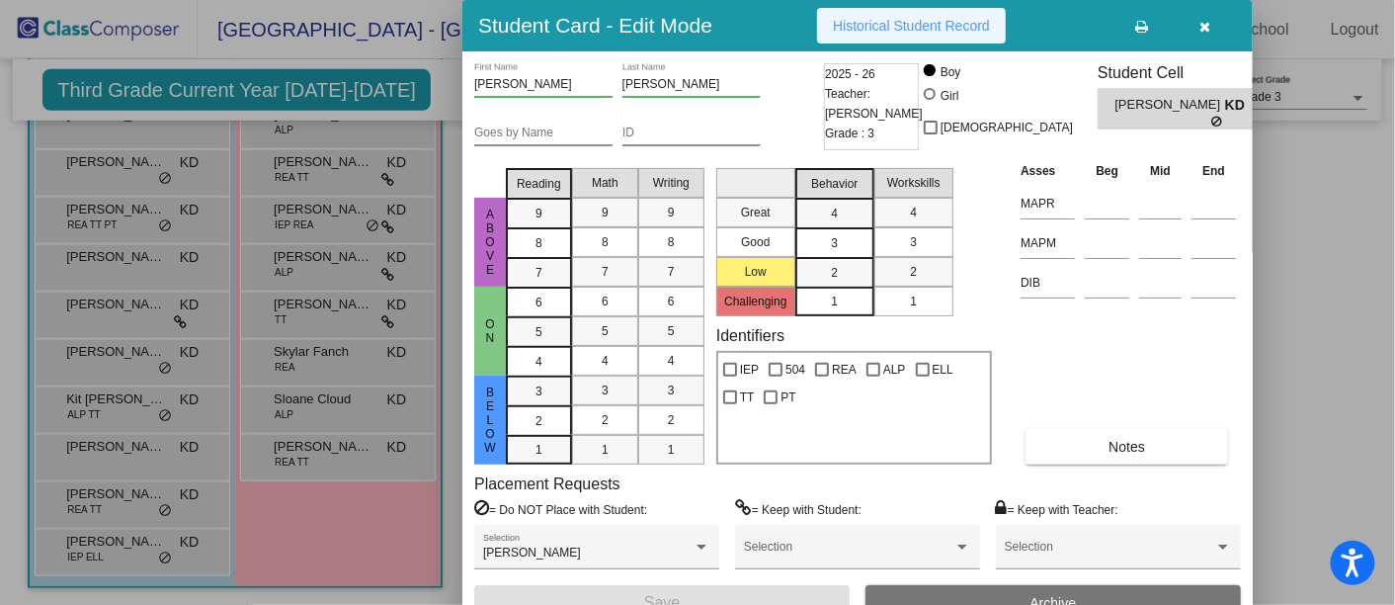
click at [958, 18] on span "Historical Student Record" at bounding box center [911, 26] width 157 height 16
click at [1193, 16] on button "button" at bounding box center [1204, 26] width 63 height 36
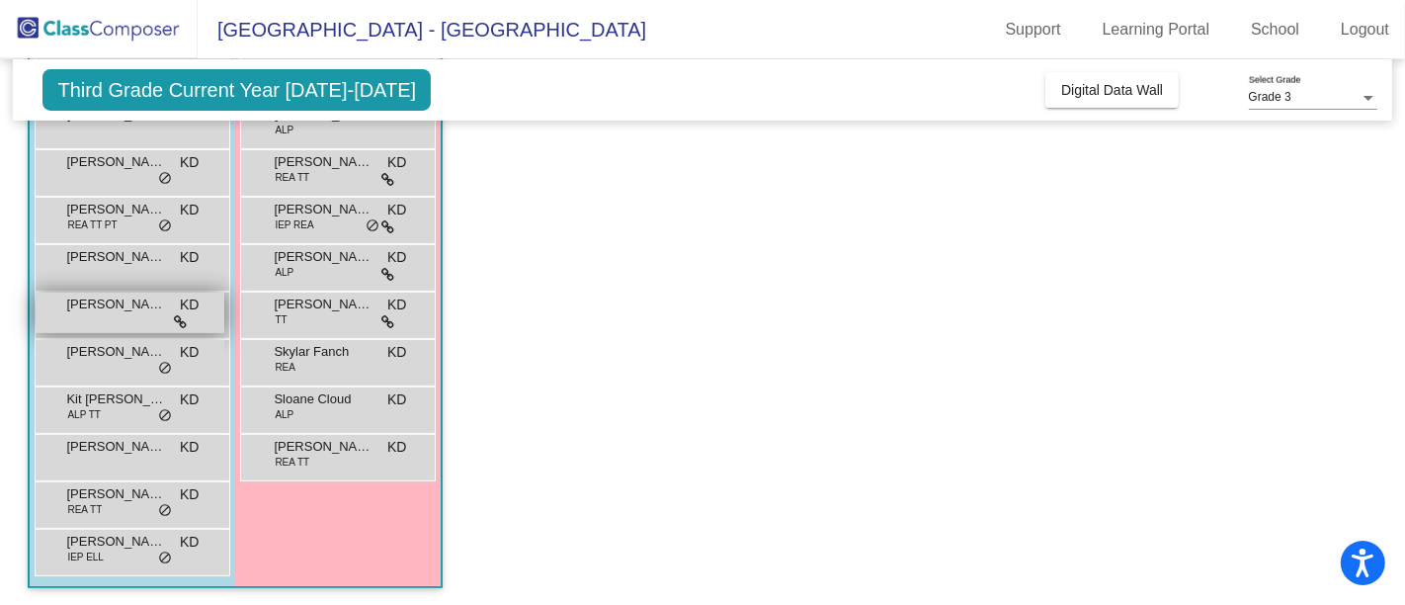
click at [96, 309] on span "[PERSON_NAME]" at bounding box center [115, 304] width 99 height 20
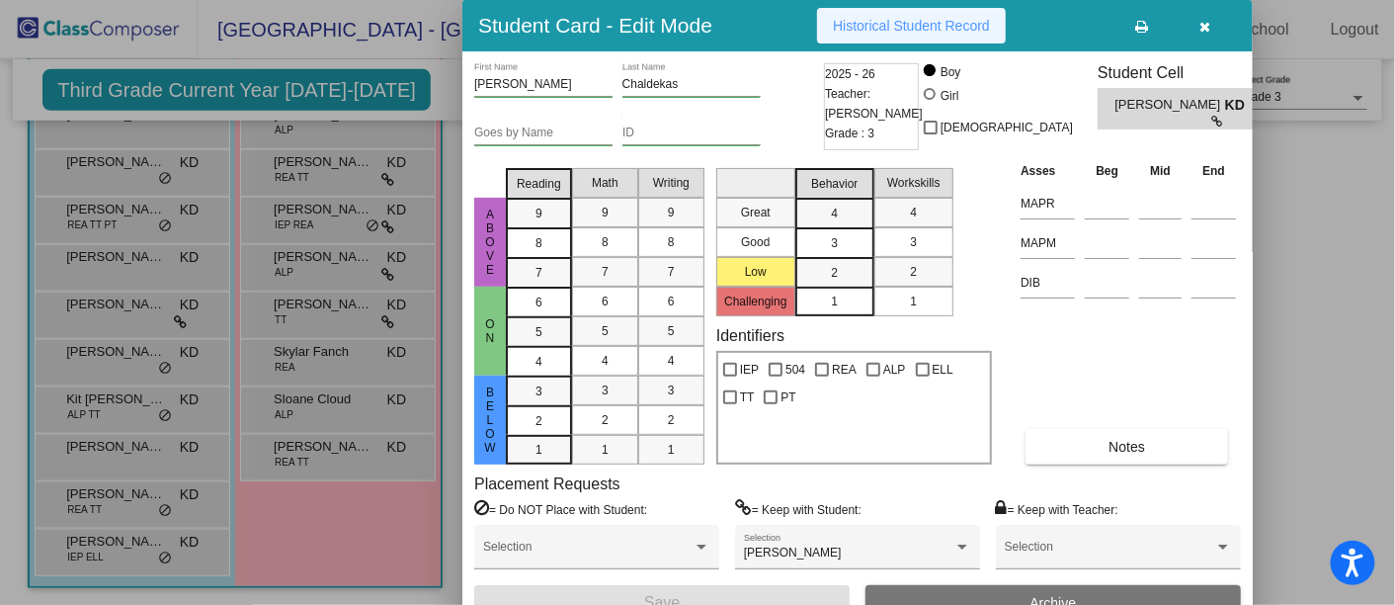
click at [926, 24] on span "Historical Student Record" at bounding box center [911, 26] width 157 height 16
click at [1200, 21] on icon "button" at bounding box center [1205, 27] width 11 height 14
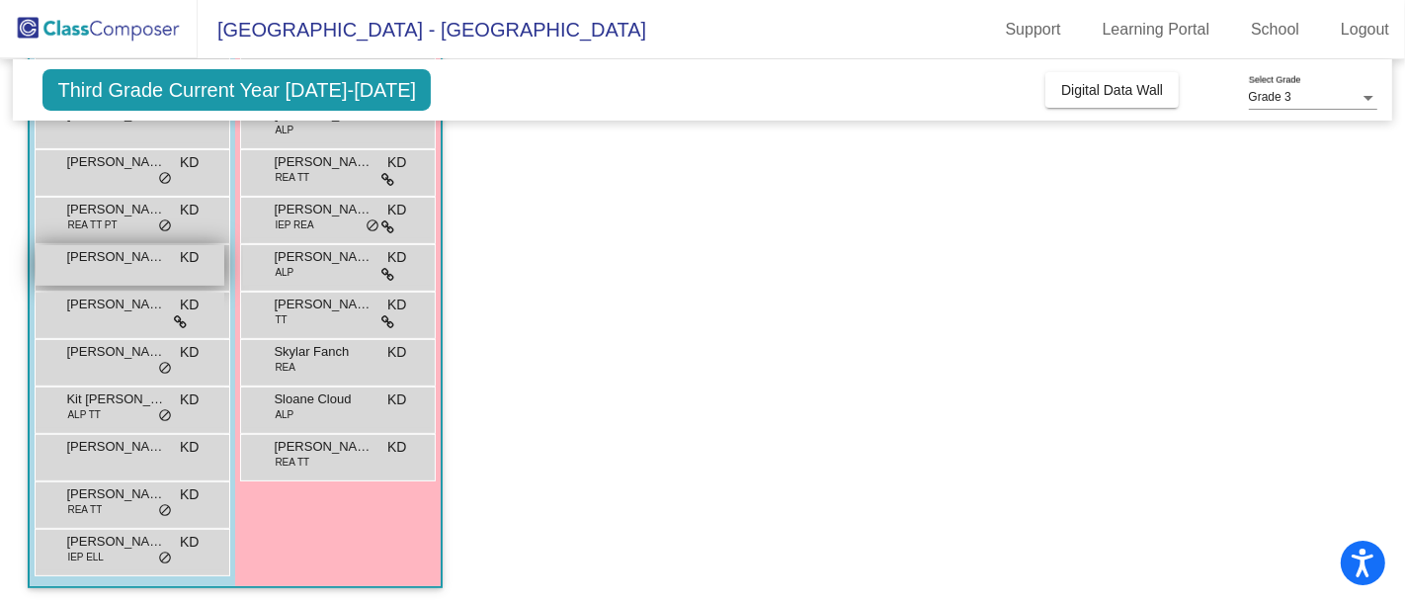
click at [93, 274] on div "[PERSON_NAME] KD lock do_not_disturb_alt" at bounding box center [130, 265] width 189 height 40
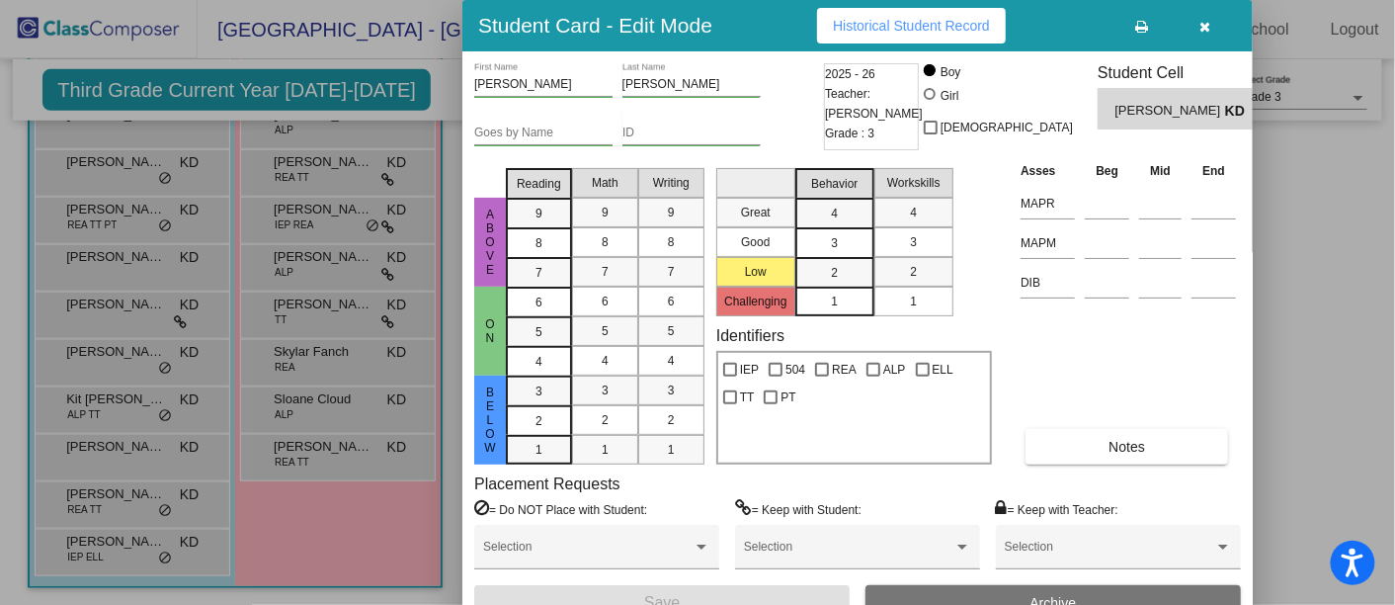
click at [932, 27] on span "Historical Student Record" at bounding box center [911, 26] width 157 height 16
click at [1205, 23] on icon "button" at bounding box center [1205, 27] width 11 height 14
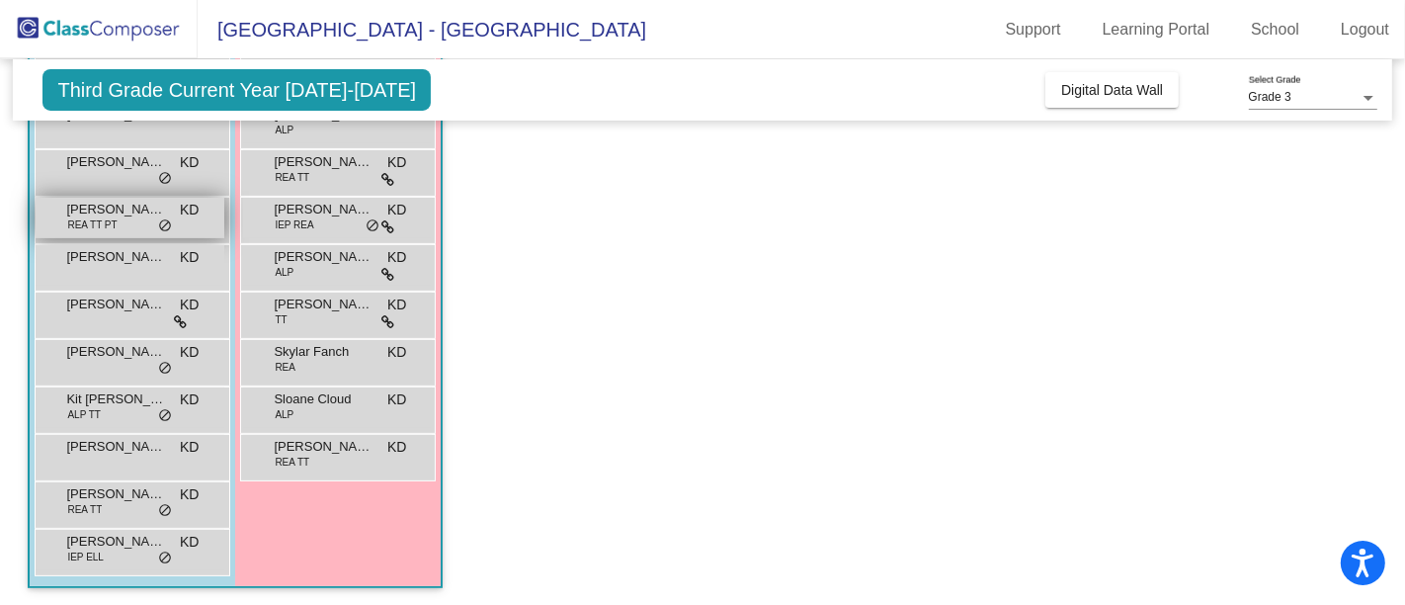
click at [134, 224] on div "[PERSON_NAME] [PERSON_NAME] TT PT KD lock do_not_disturb_alt" at bounding box center [130, 218] width 189 height 40
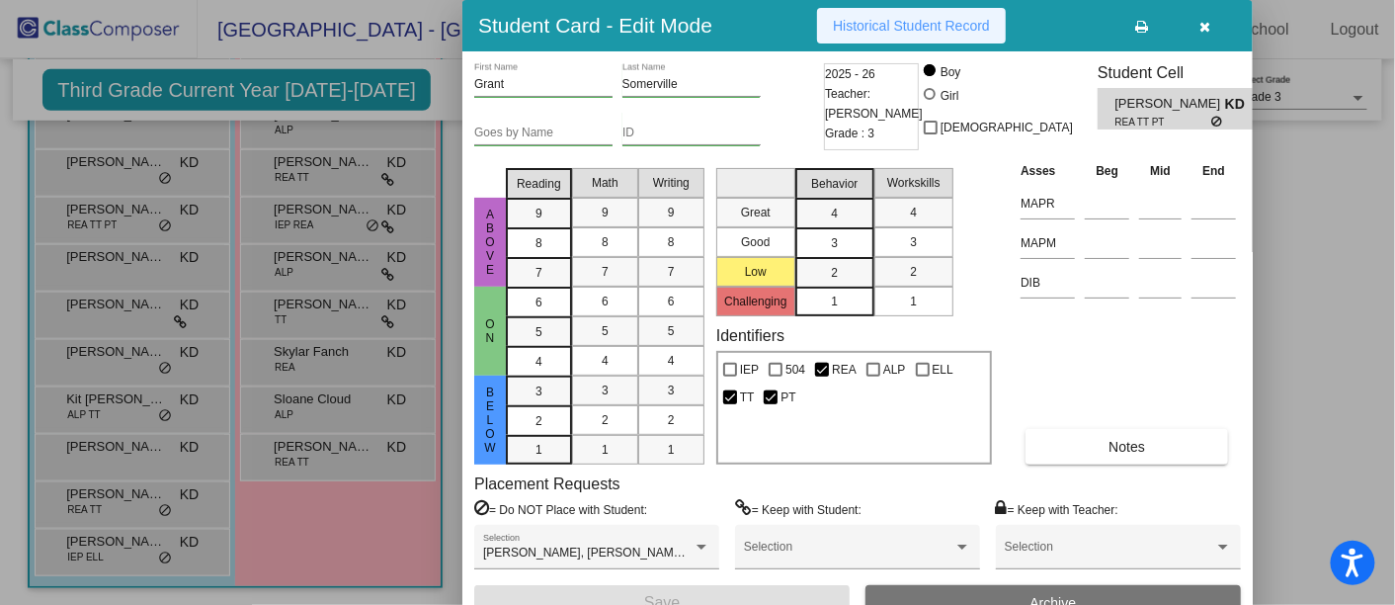
click at [915, 31] on span "Historical Student Record" at bounding box center [911, 26] width 157 height 16
click at [1208, 21] on icon "button" at bounding box center [1205, 27] width 11 height 14
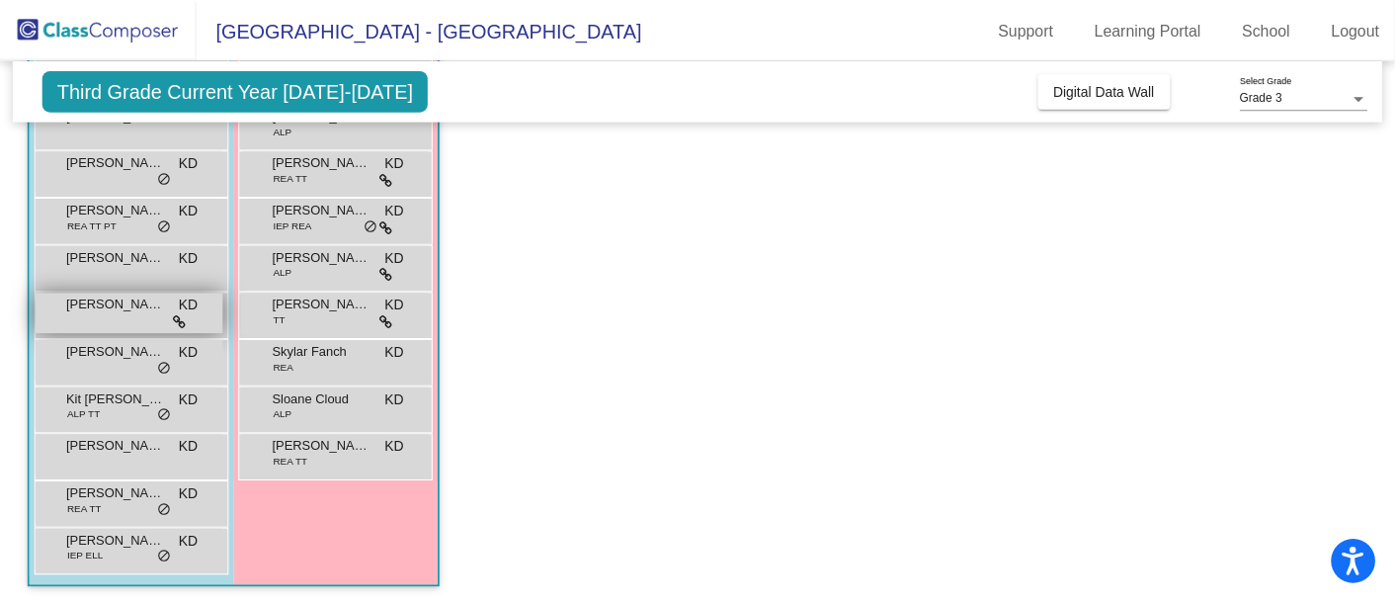
scroll to position [75, 0]
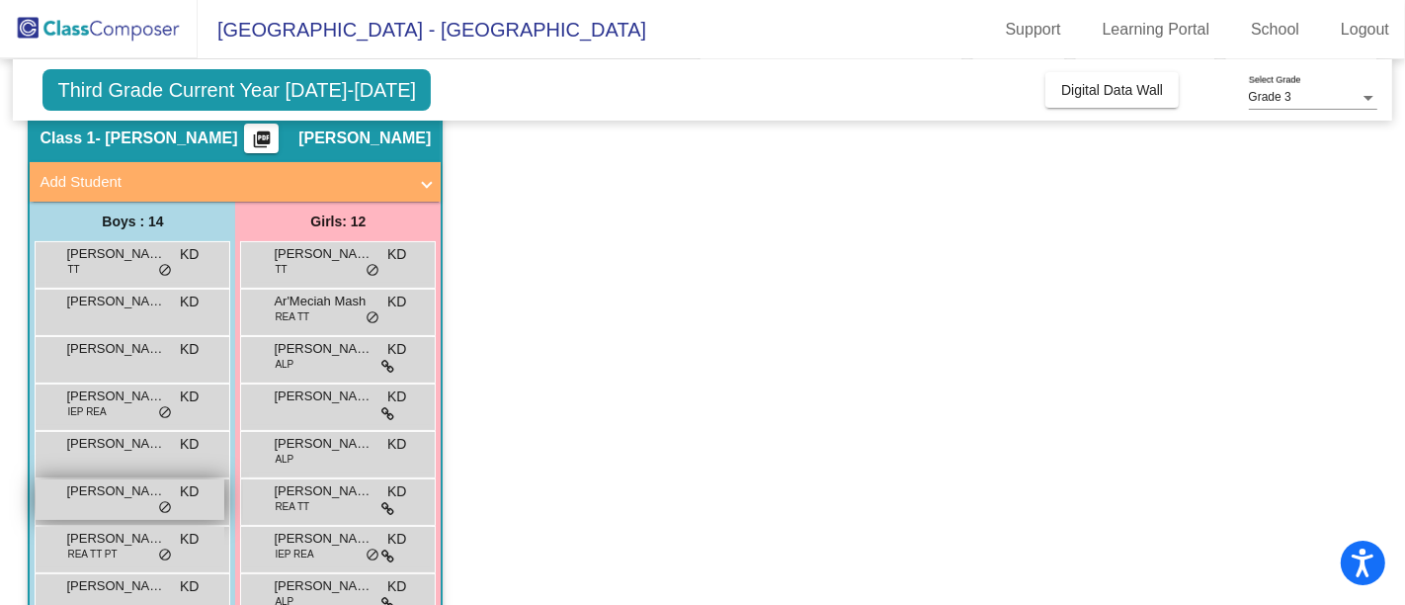
click at [127, 508] on div "[PERSON_NAME] KD lock do_not_disturb_alt" at bounding box center [130, 499] width 189 height 40
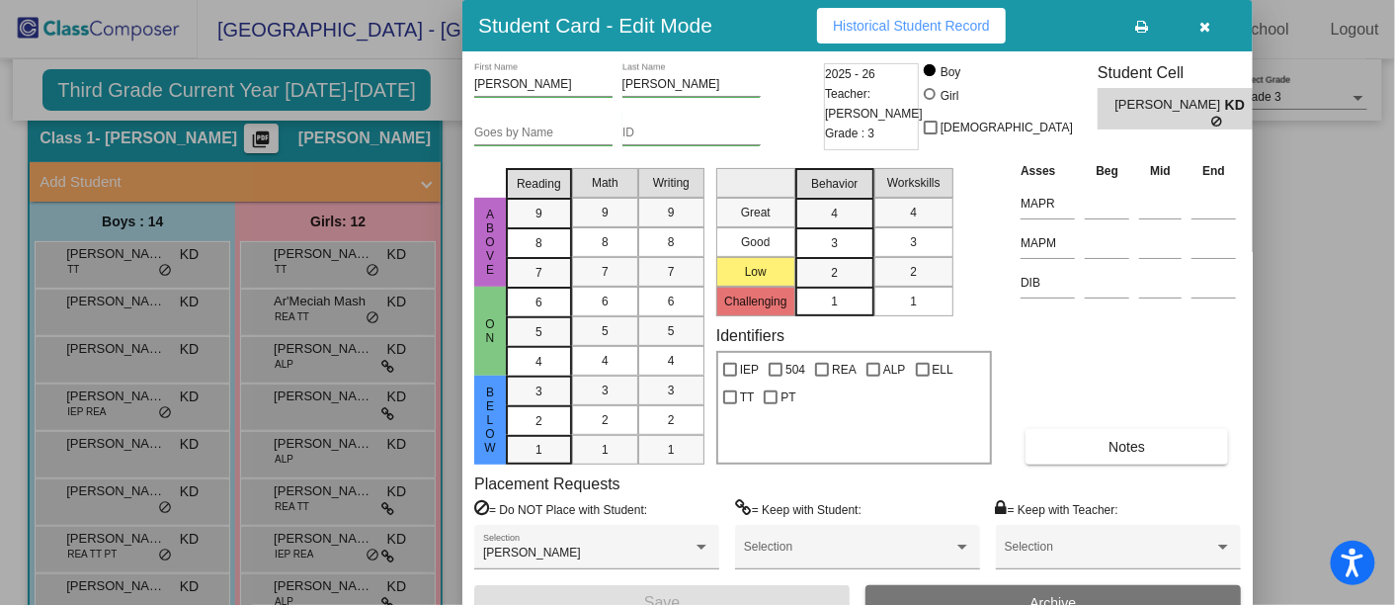
click at [958, 16] on button "Historical Student Record" at bounding box center [911, 26] width 189 height 36
click at [1205, 25] on icon "button" at bounding box center [1205, 27] width 11 height 14
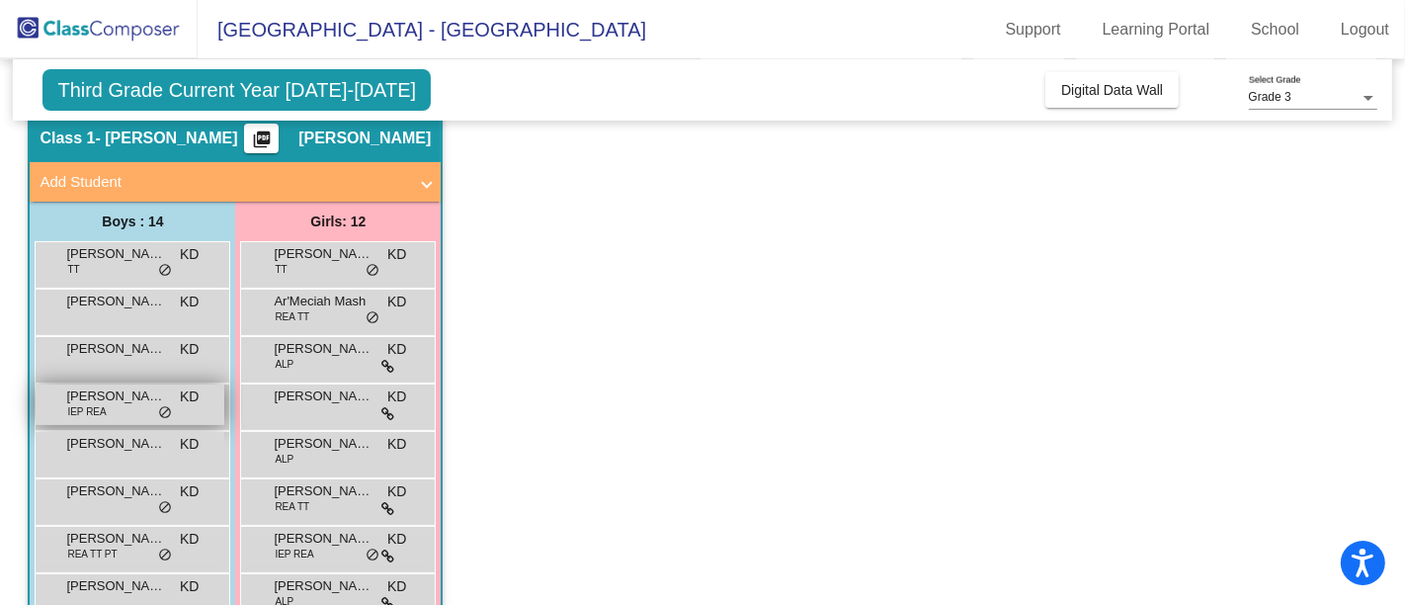
click at [129, 414] on div "[PERSON_NAME] [PERSON_NAME] IEP [PERSON_NAME] lock do_not_disturb_alt" at bounding box center [130, 404] width 189 height 40
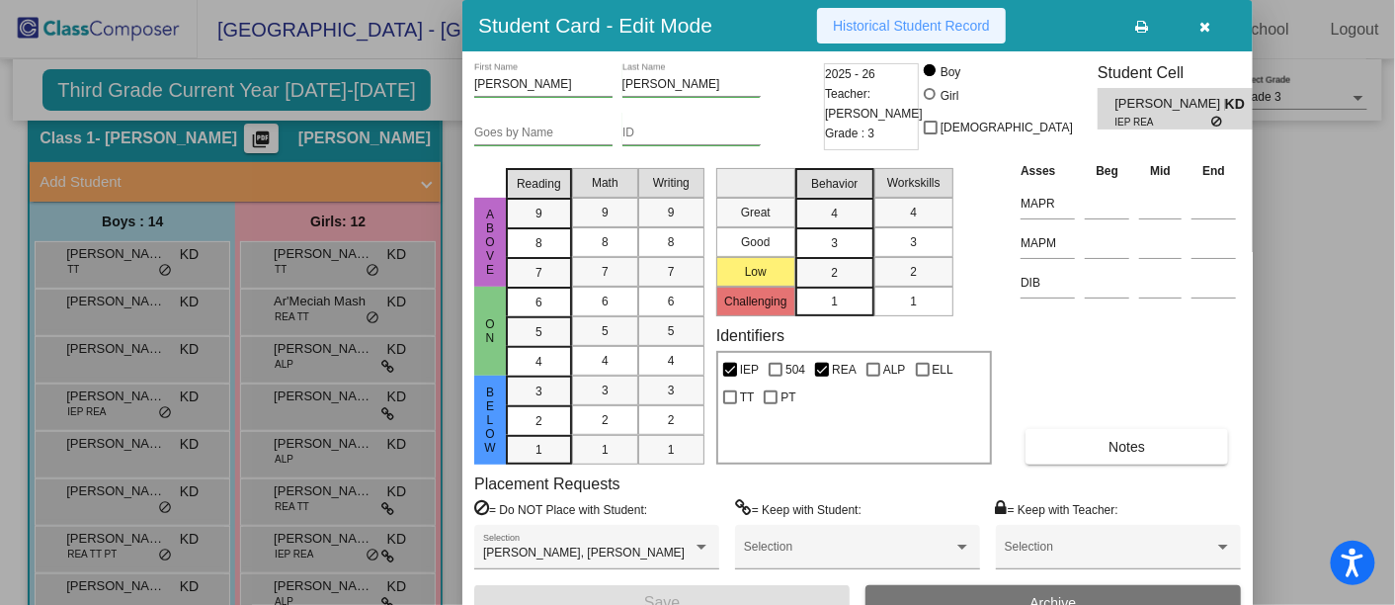
click at [951, 18] on span "Historical Student Record" at bounding box center [911, 26] width 157 height 16
click at [1197, 27] on button "button" at bounding box center [1204, 26] width 63 height 36
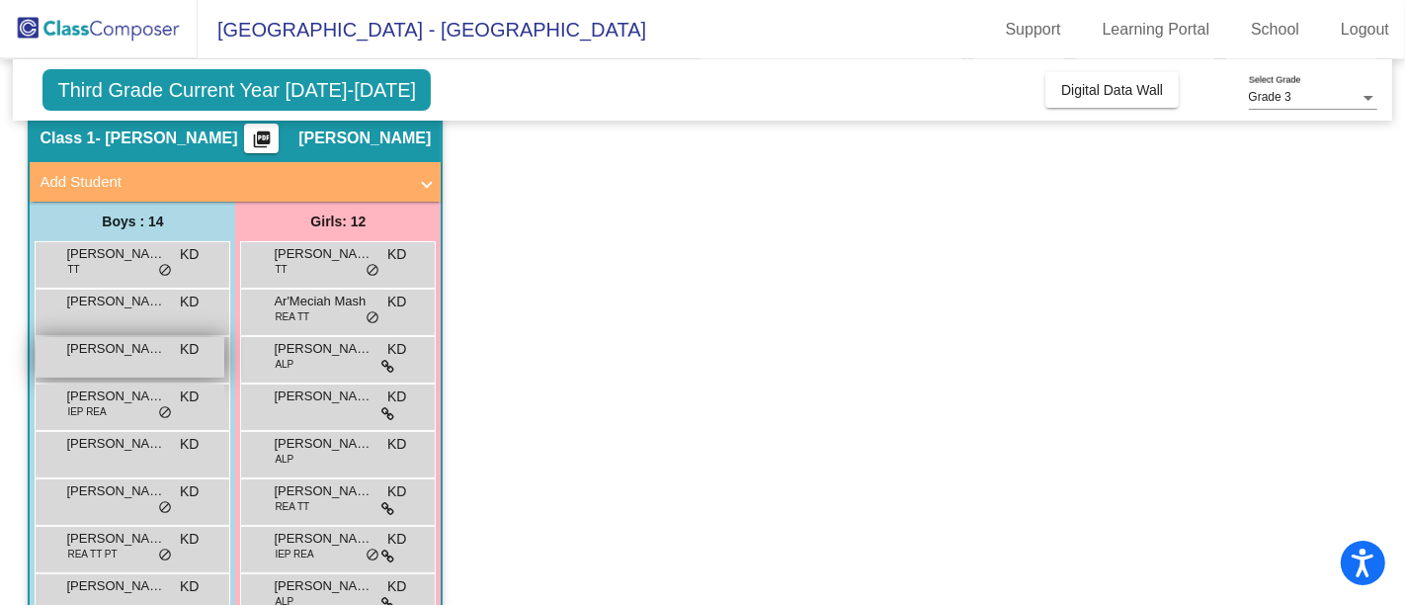
click at [127, 358] on div "[PERSON_NAME] [PERSON_NAME] lock do_not_disturb_alt" at bounding box center [130, 357] width 189 height 40
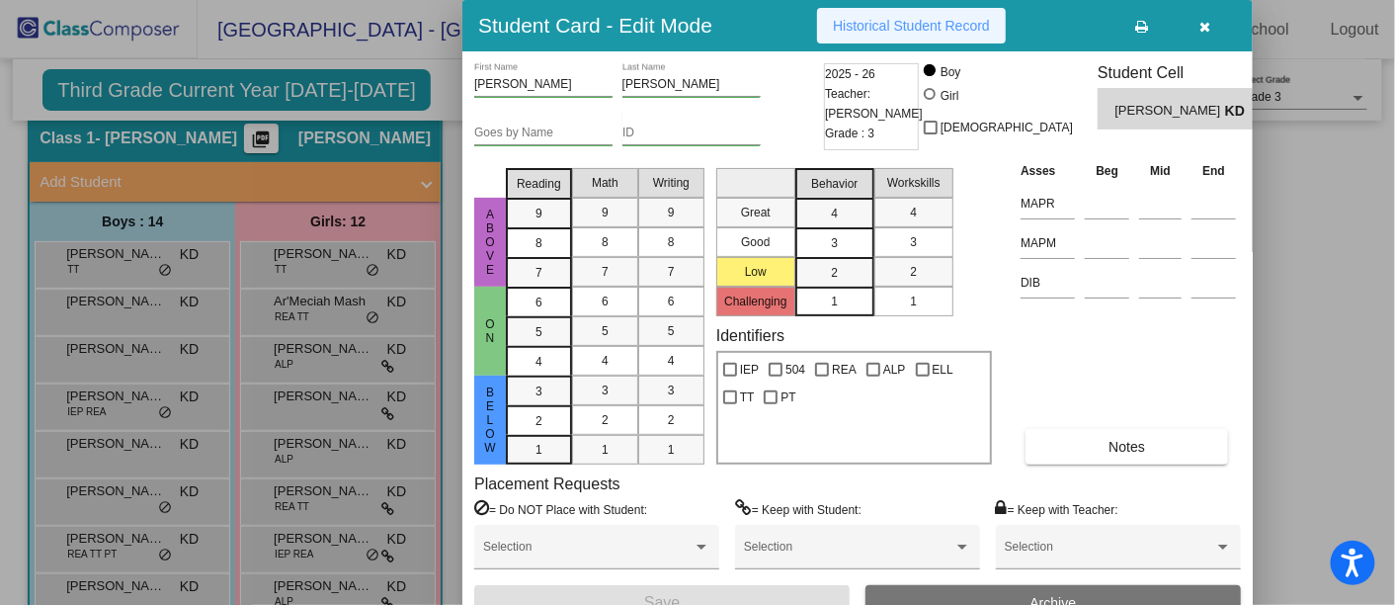
click at [939, 20] on span "Historical Student Record" at bounding box center [911, 26] width 157 height 16
click at [1200, 21] on icon "button" at bounding box center [1205, 27] width 11 height 14
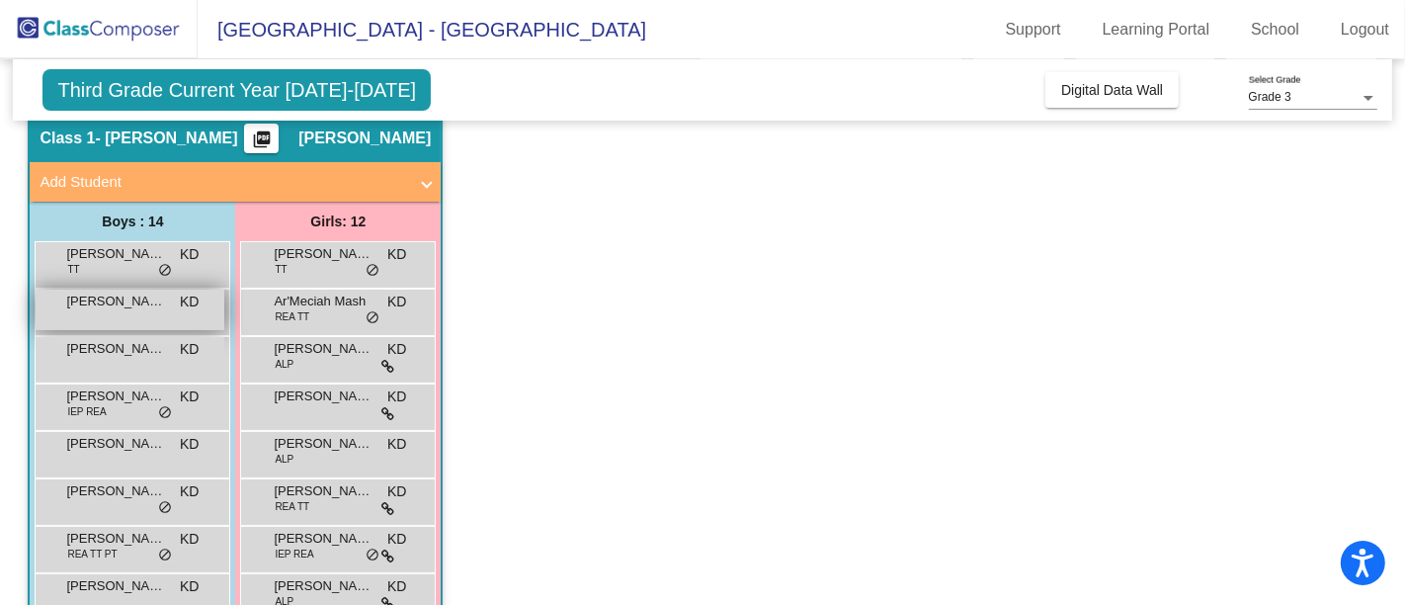
click at [109, 311] on div "[PERSON_NAME] KD lock do_not_disturb_alt" at bounding box center [130, 309] width 189 height 40
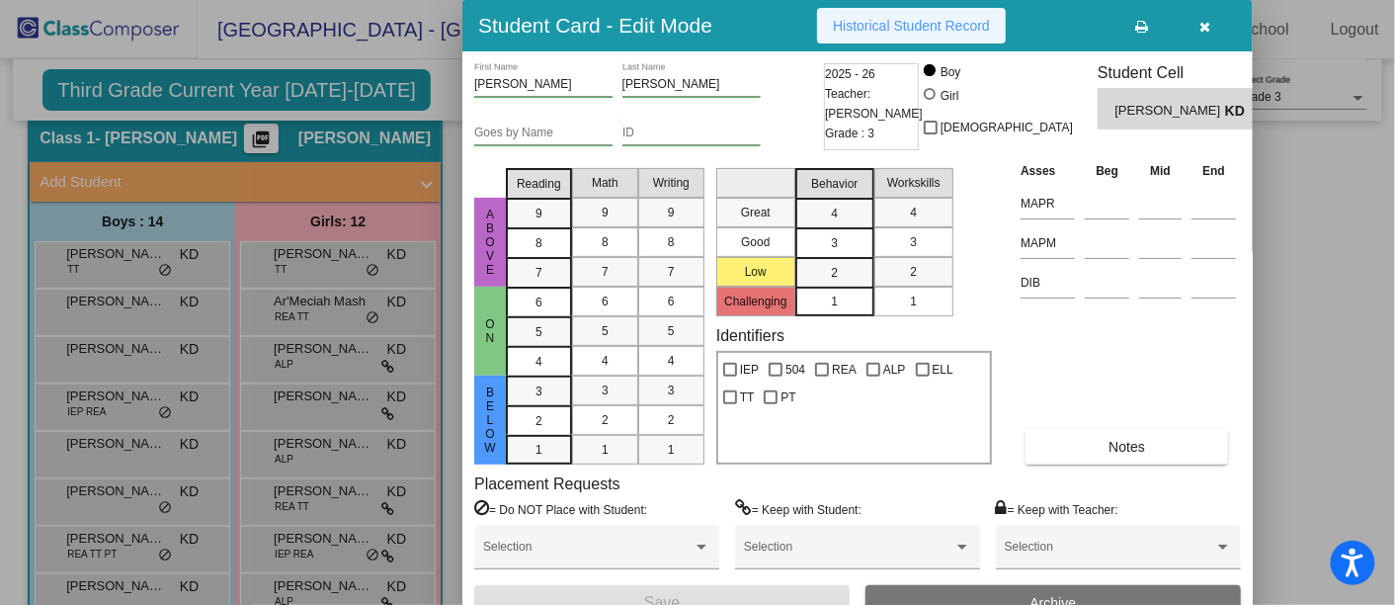
click at [922, 15] on button "Historical Student Record" at bounding box center [911, 26] width 189 height 36
click at [1204, 26] on icon "button" at bounding box center [1205, 27] width 11 height 14
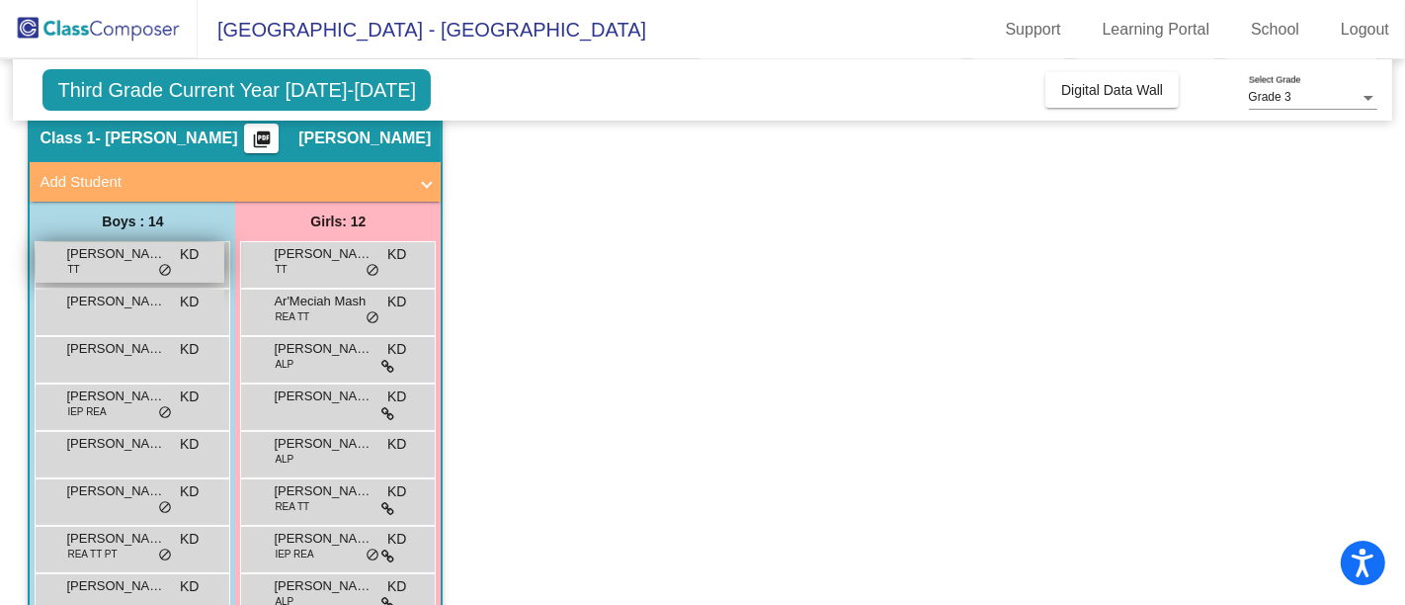
click at [106, 265] on div "[PERSON_NAME] TT KD lock do_not_disturb_alt" at bounding box center [130, 262] width 189 height 40
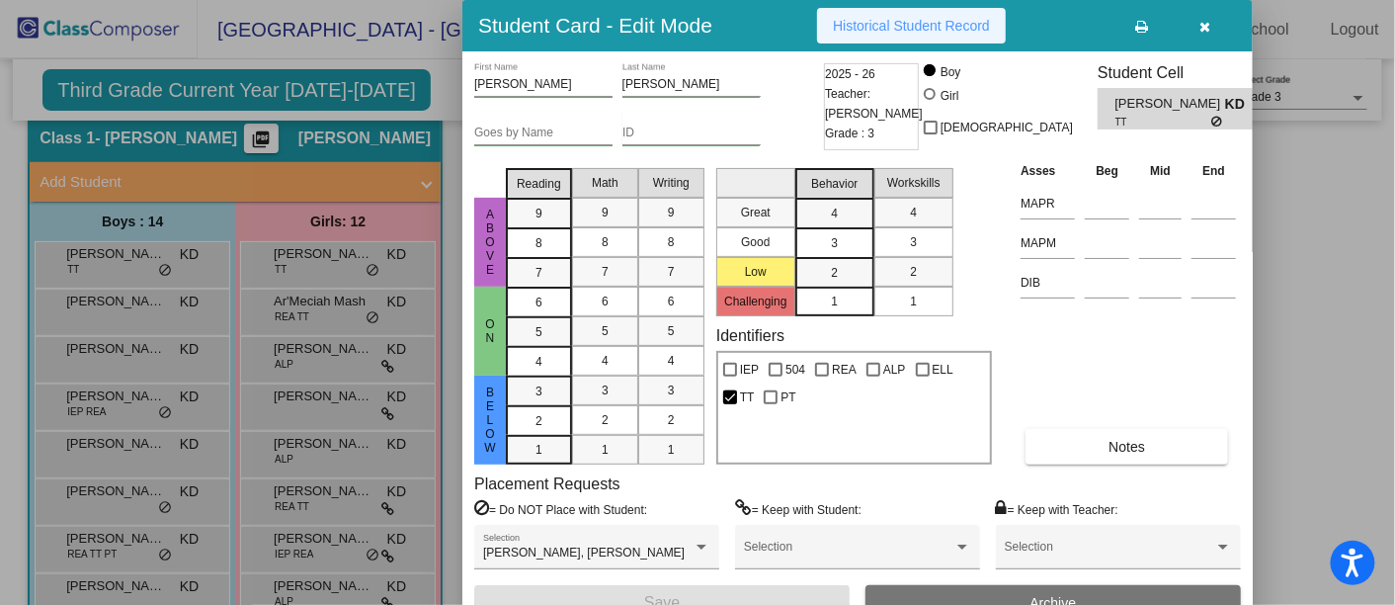
click at [921, 21] on span "Historical Student Record" at bounding box center [911, 26] width 157 height 16
